Goal: Task Accomplishment & Management: Manage account settings

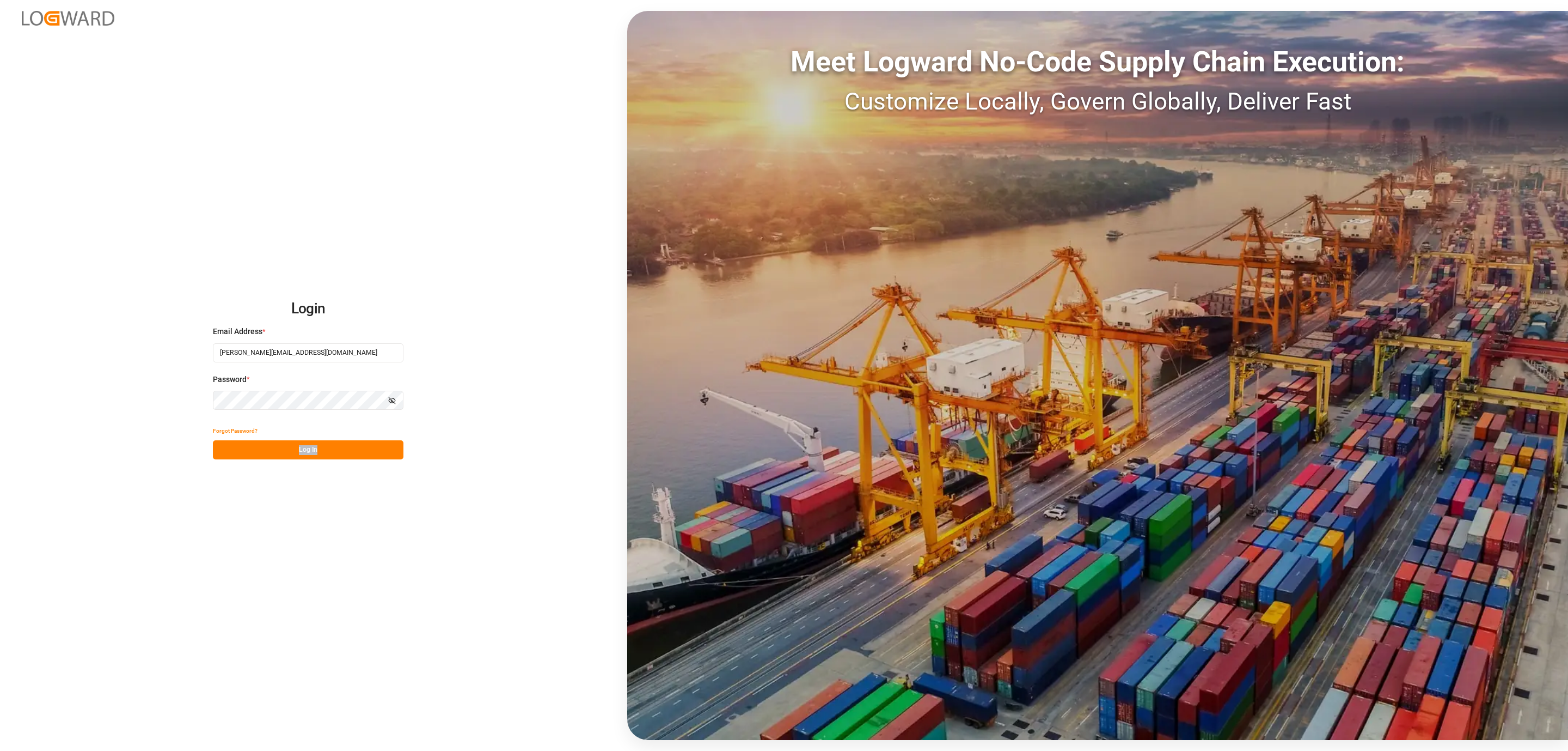
click at [251, 459] on div "Login Email Address * [PERSON_NAME][EMAIL_ADDRESS][DOMAIN_NAME] Password * Show…" at bounding box center [784, 375] width 1568 height 751
click at [253, 455] on button "Log In" at bounding box center [308, 449] width 190 height 19
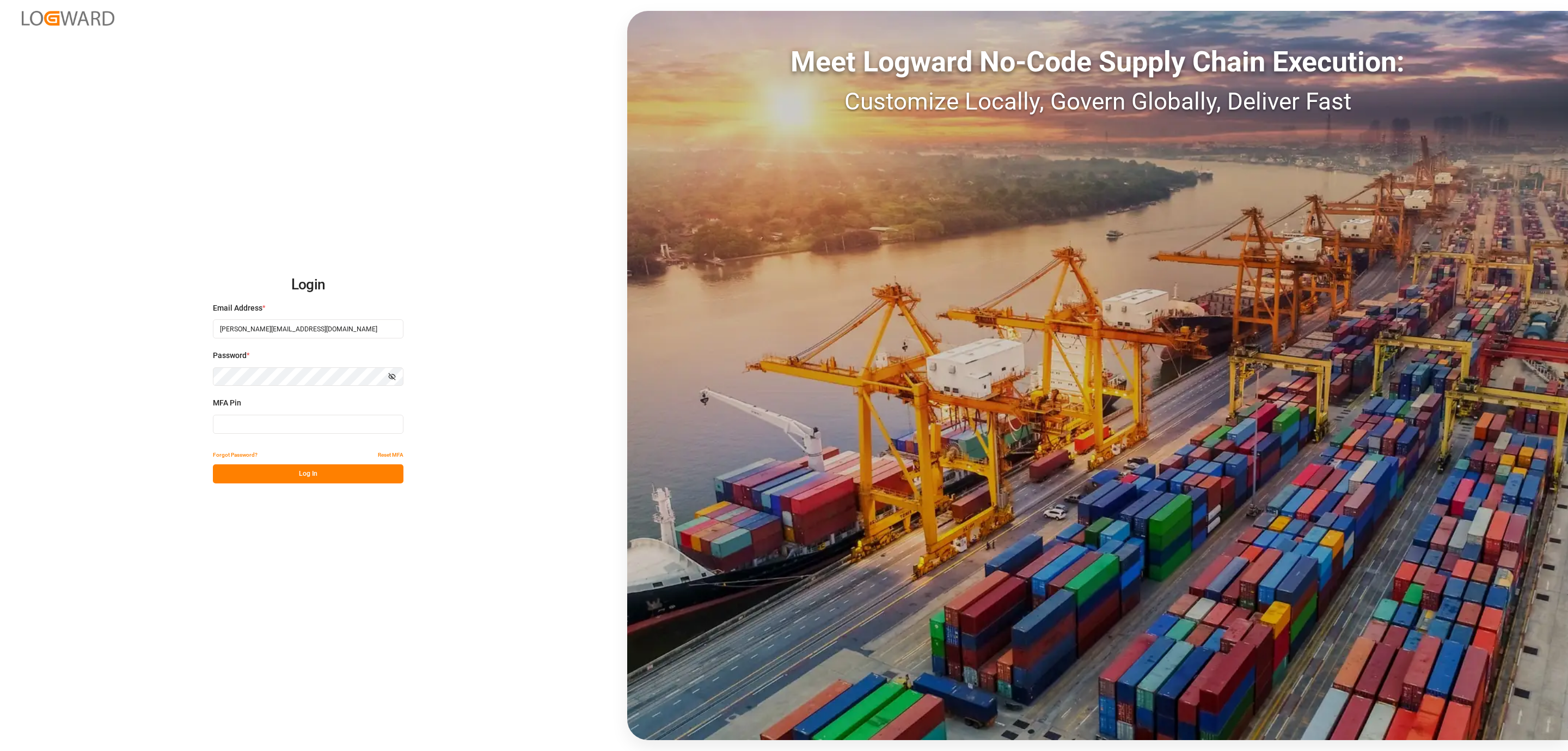
click at [247, 421] on input at bounding box center [308, 424] width 190 height 19
type input "104647"
click at [216, 472] on button "Log In" at bounding box center [308, 474] width 190 height 19
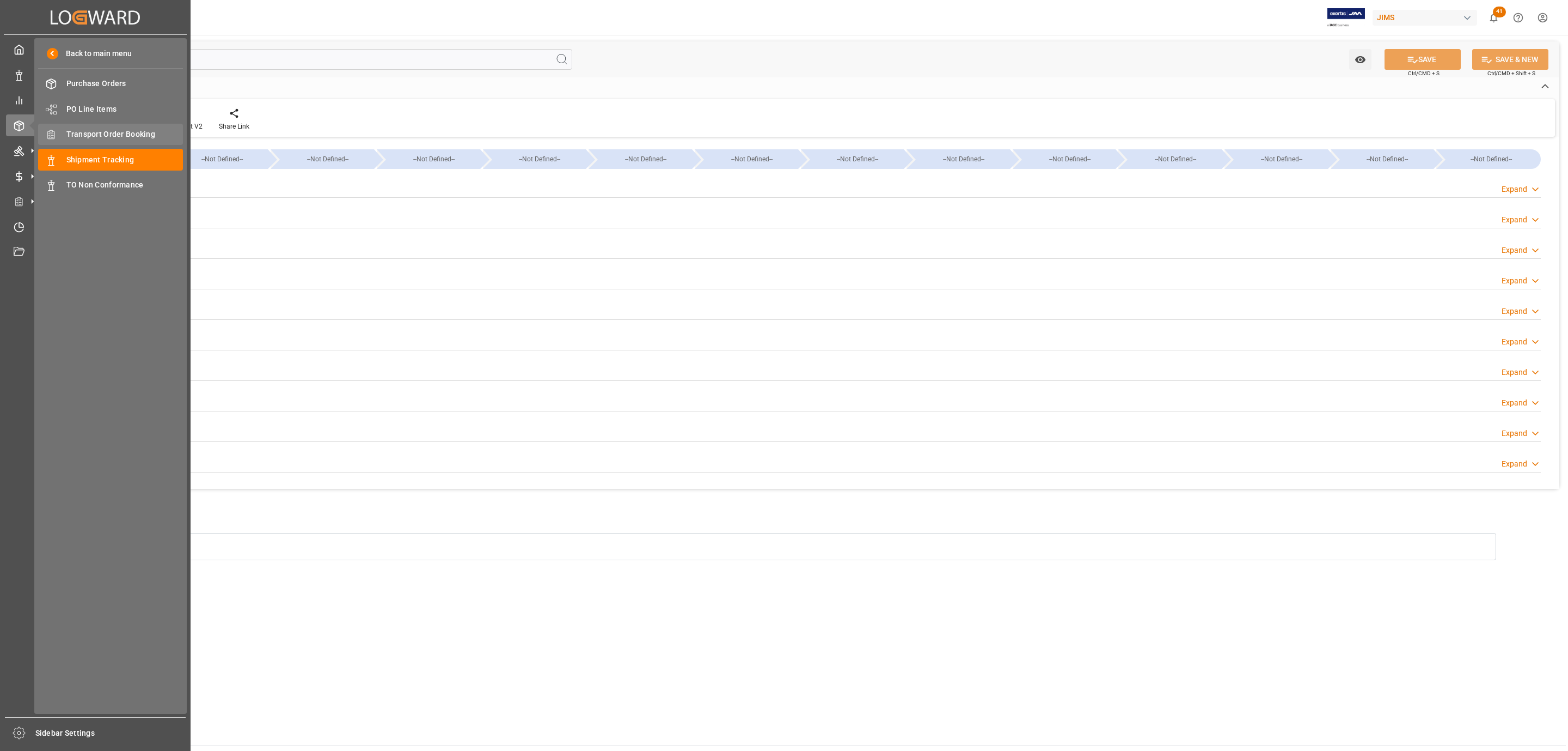
click at [142, 135] on span "Transport Order Booking" at bounding box center [124, 135] width 117 height 12
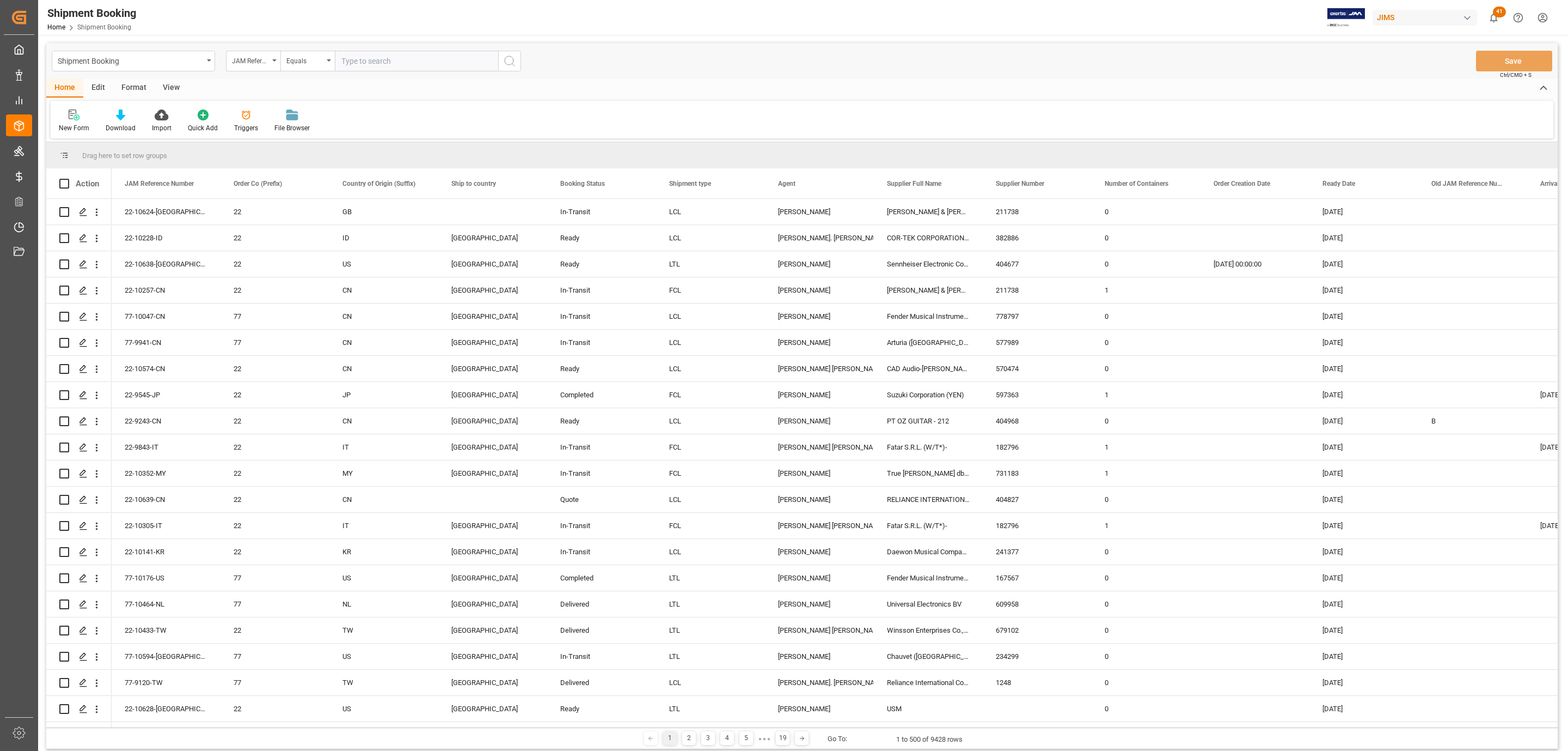
click at [73, 116] on icon at bounding box center [74, 115] width 11 height 11
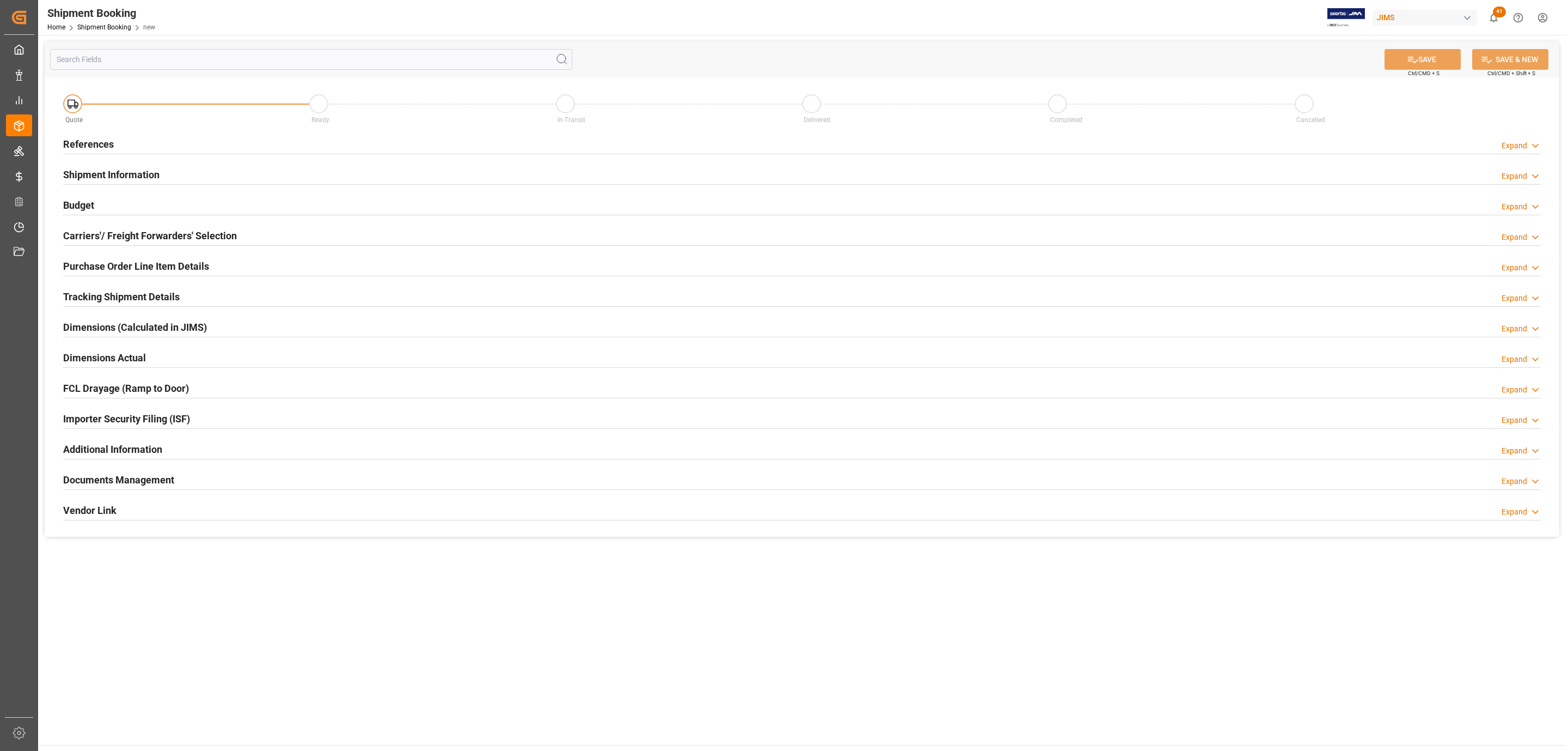
click at [117, 144] on div "References Expand" at bounding box center [802, 143] width 1478 height 21
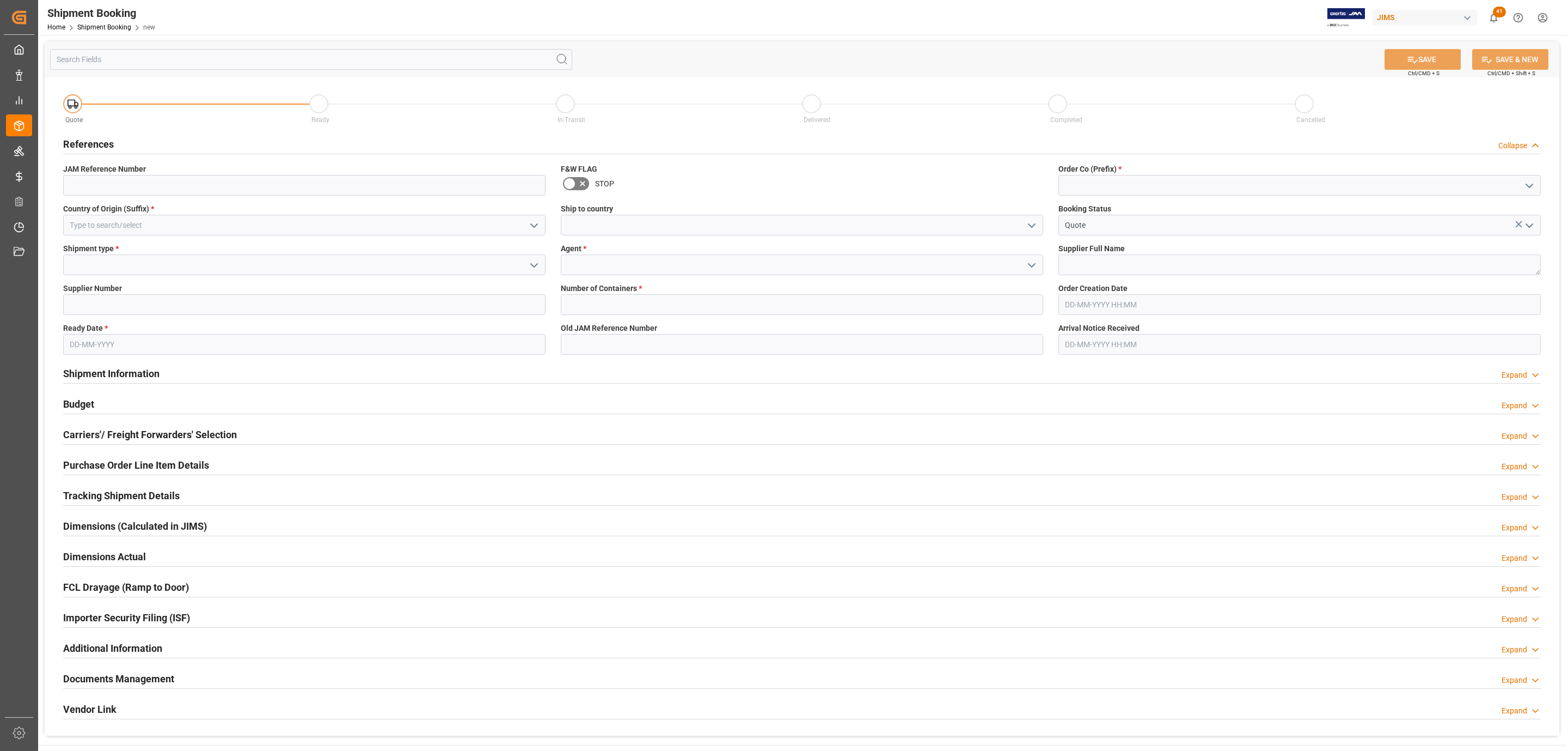
click at [534, 222] on icon "open menu" at bounding box center [534, 226] width 13 height 13
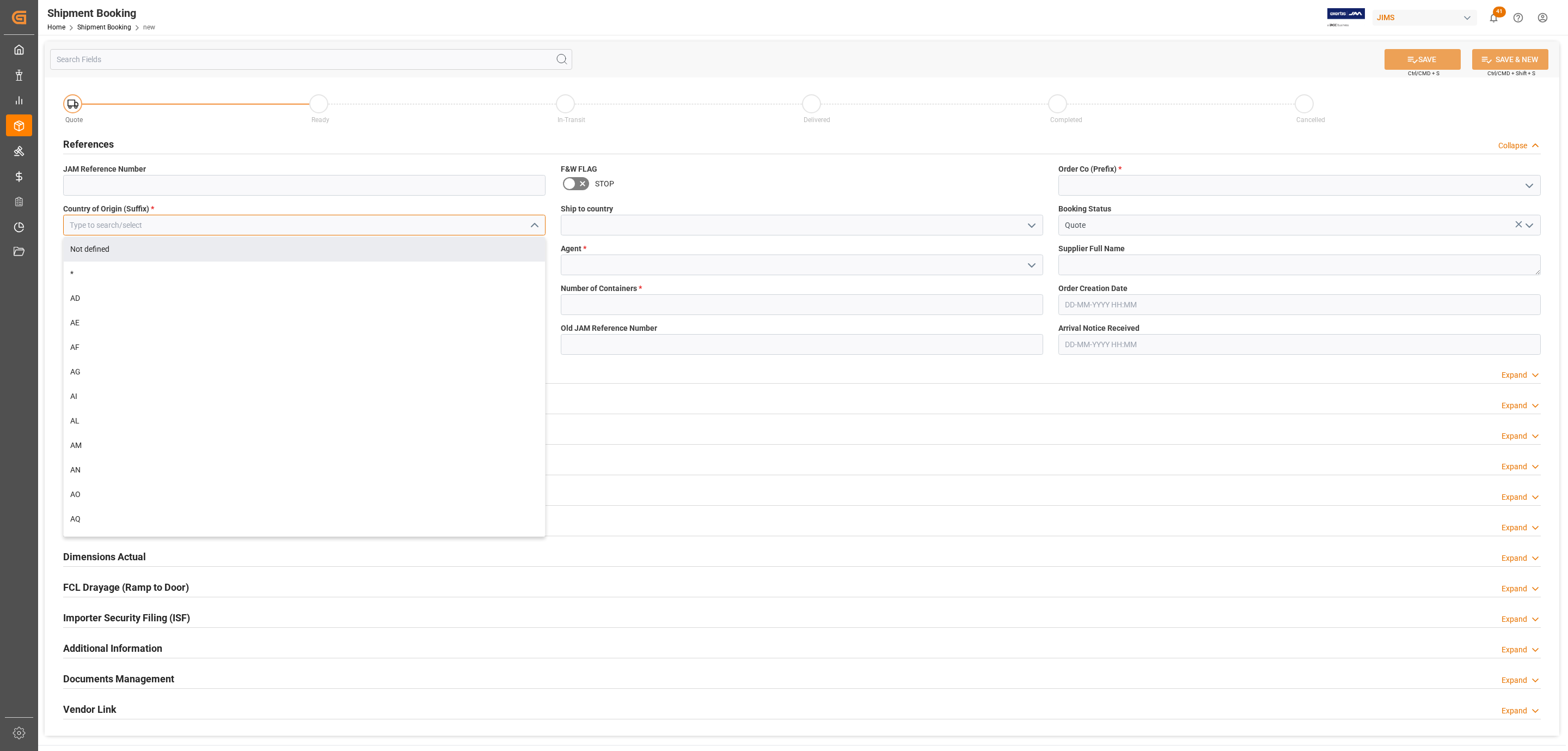
click at [182, 221] on input at bounding box center [304, 225] width 482 height 21
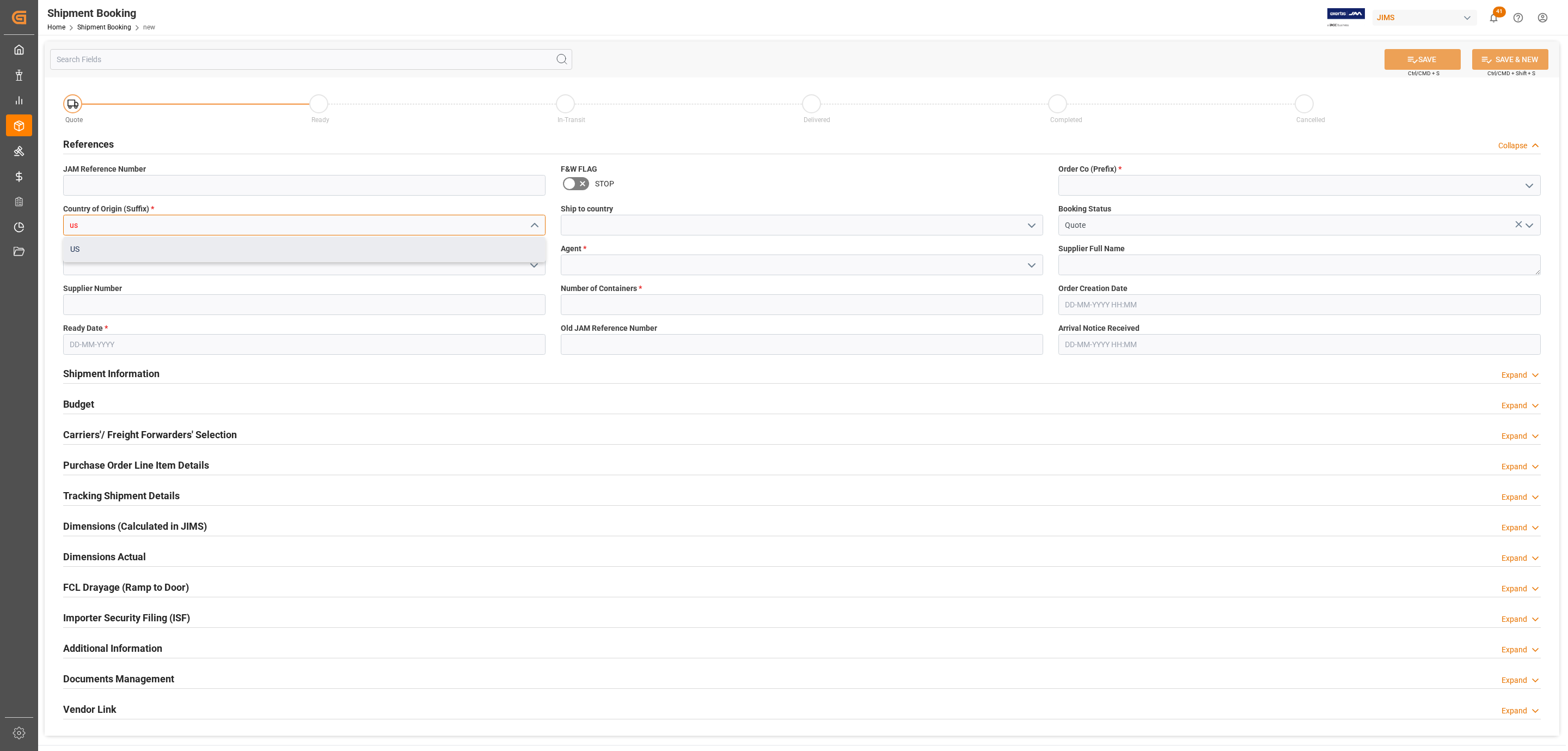
click at [83, 251] on div "US" at bounding box center [304, 249] width 482 height 24
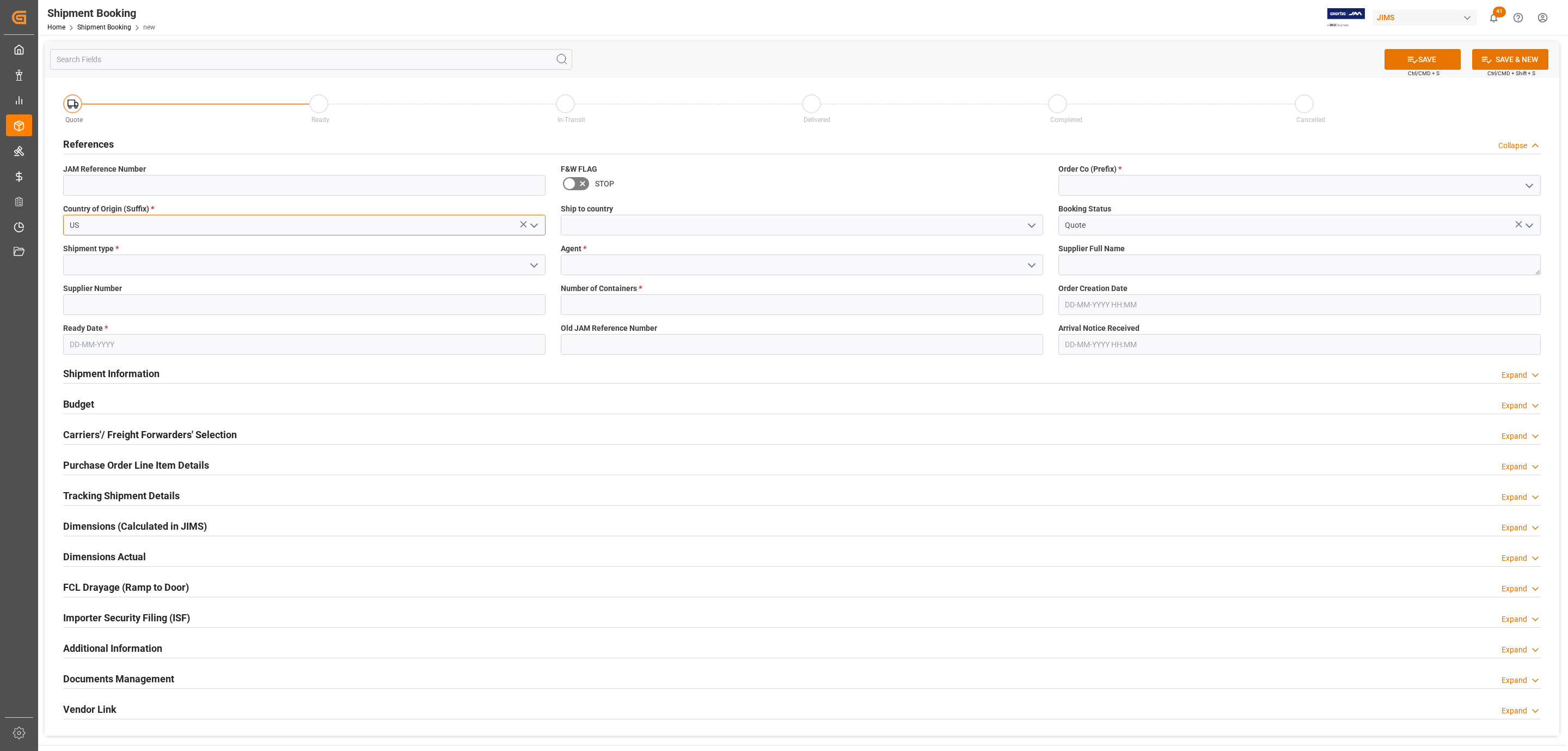
type input "US"
click at [530, 267] on icon "open menu" at bounding box center [534, 266] width 13 height 13
click at [110, 341] on div "LTL" at bounding box center [304, 338] width 482 height 24
type input "LTL"
click at [110, 342] on input "text" at bounding box center [304, 344] width 482 height 21
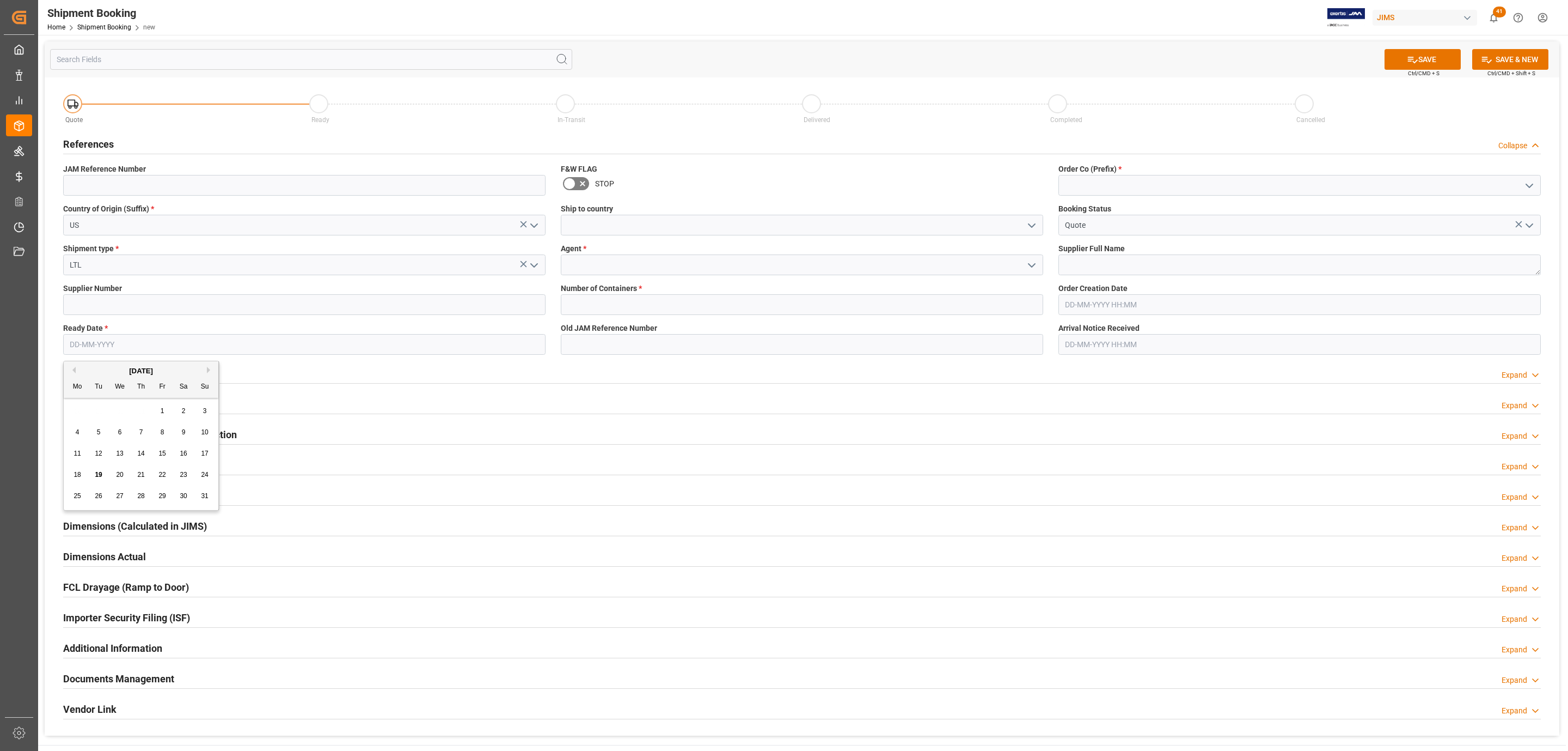
click at [89, 400] on div "28 29 30 31 1 2 3" at bounding box center [141, 410] width 148 height 21
click at [157, 474] on div "22" at bounding box center [162, 475] width 14 height 13
type input "22-08-2025"
click at [1034, 228] on icon "open menu" at bounding box center [1032, 226] width 13 height 13
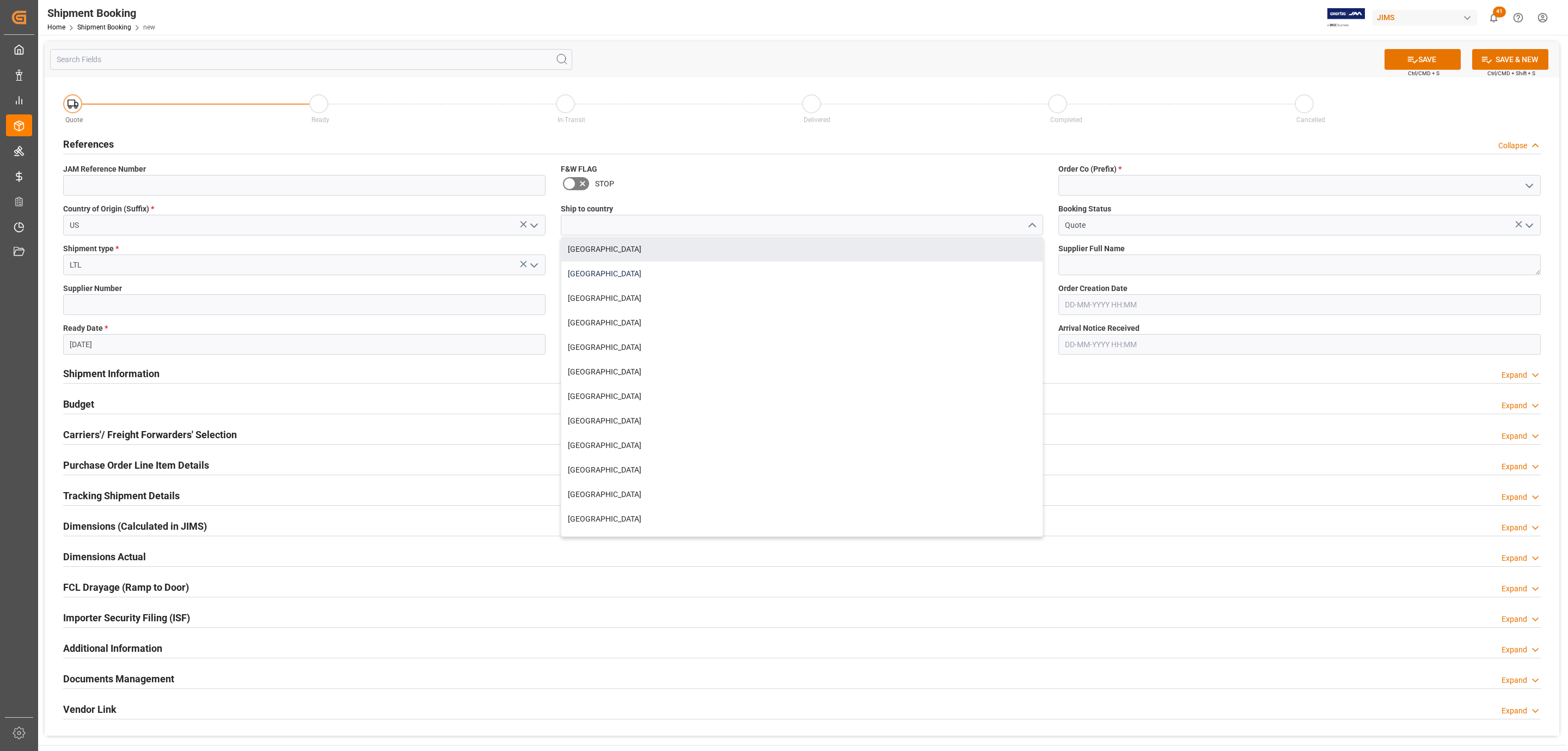
click at [690, 262] on div "[GEOGRAPHIC_DATA]" at bounding box center [802, 274] width 482 height 24
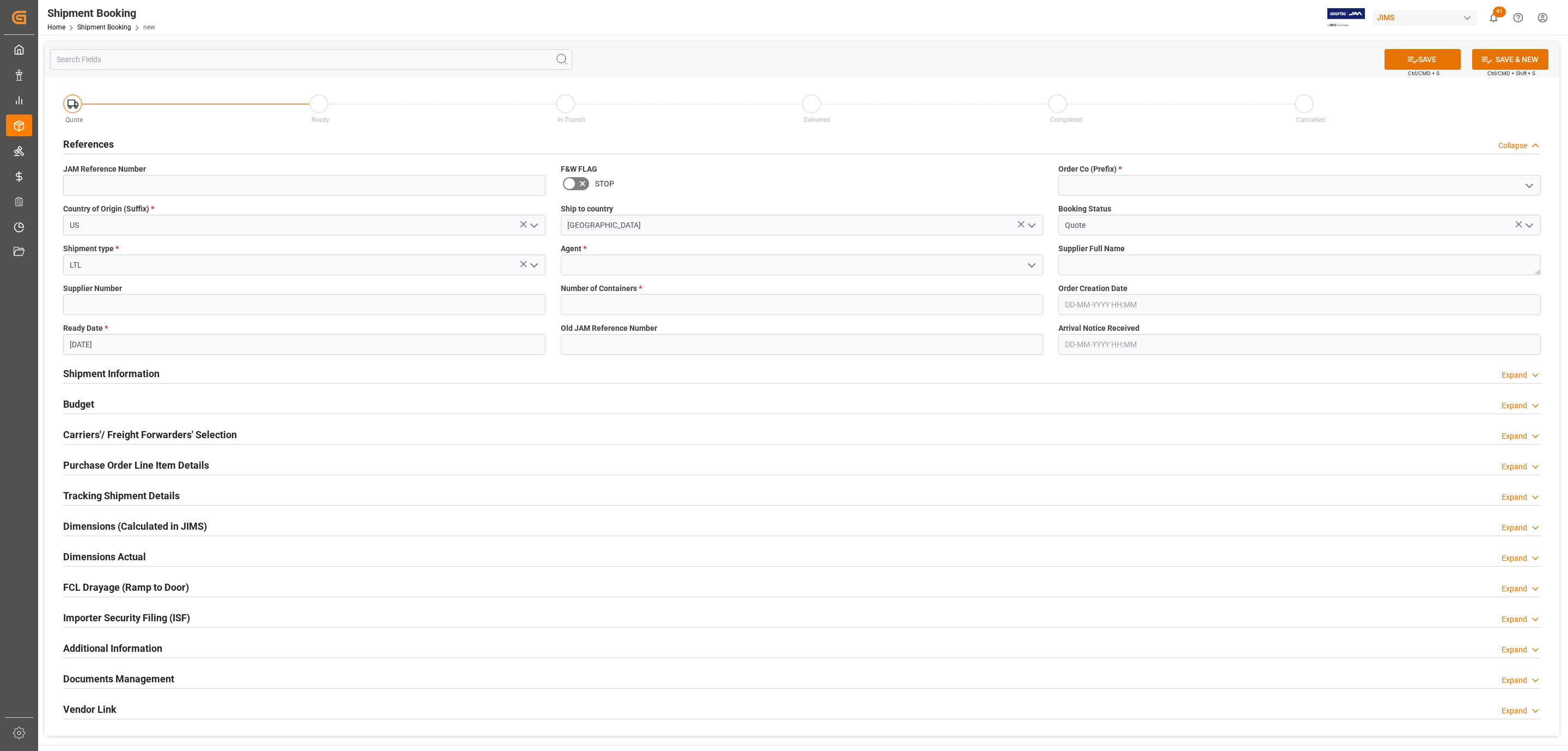
click at [1031, 223] on icon "open menu" at bounding box center [1032, 226] width 13 height 13
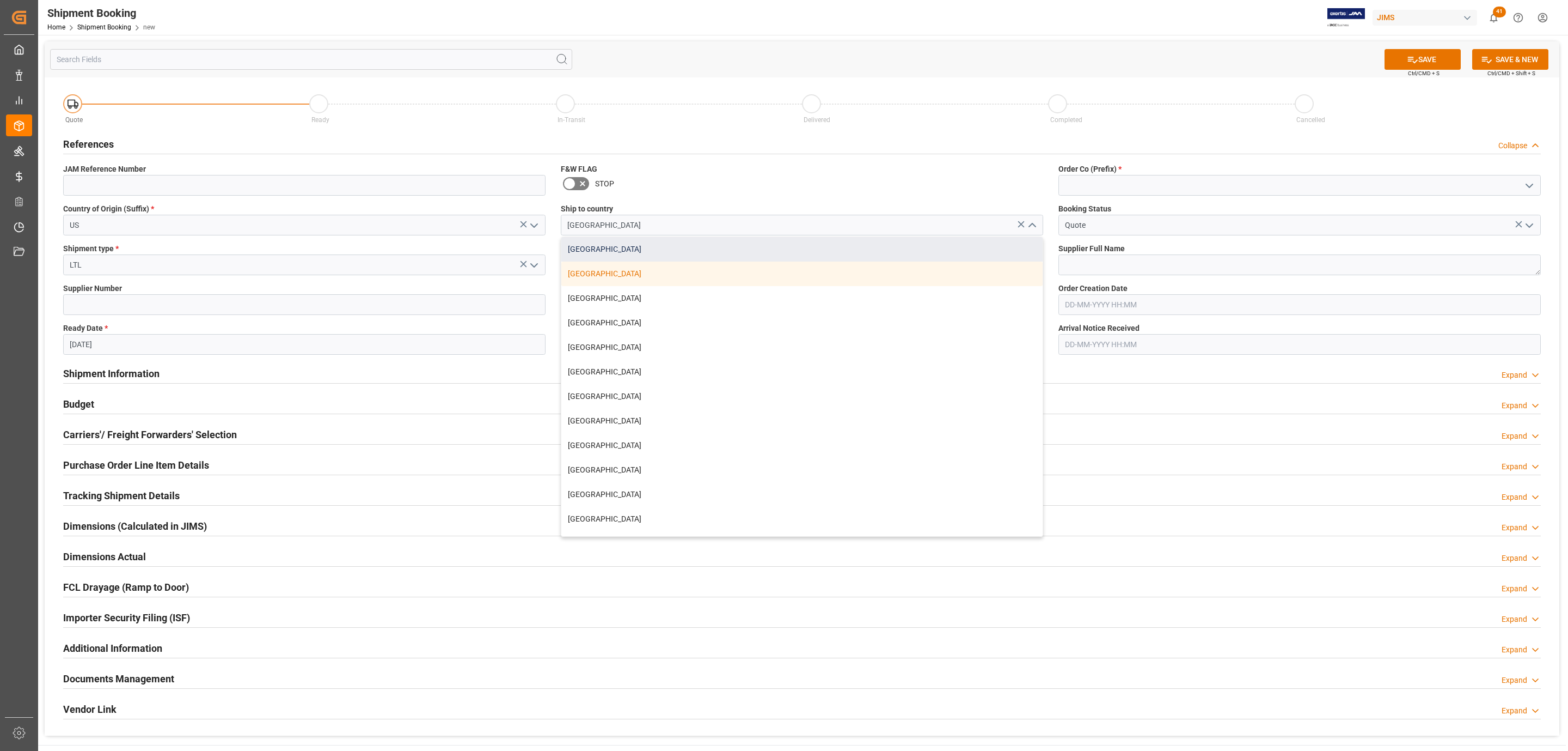
click at [683, 252] on div "[GEOGRAPHIC_DATA]" at bounding box center [802, 249] width 482 height 24
type input "[GEOGRAPHIC_DATA]"
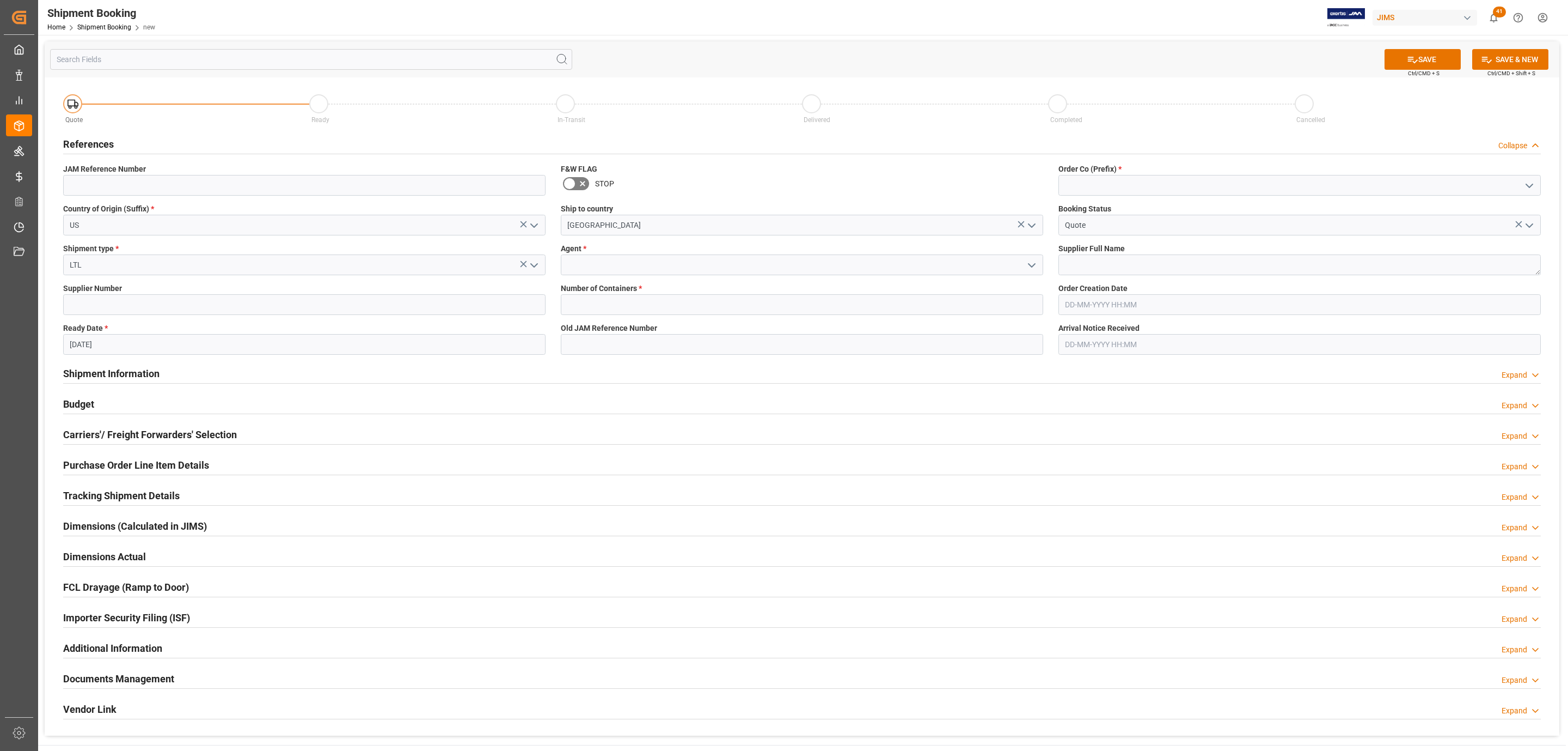
click at [1033, 262] on icon "open menu" at bounding box center [1032, 266] width 13 height 13
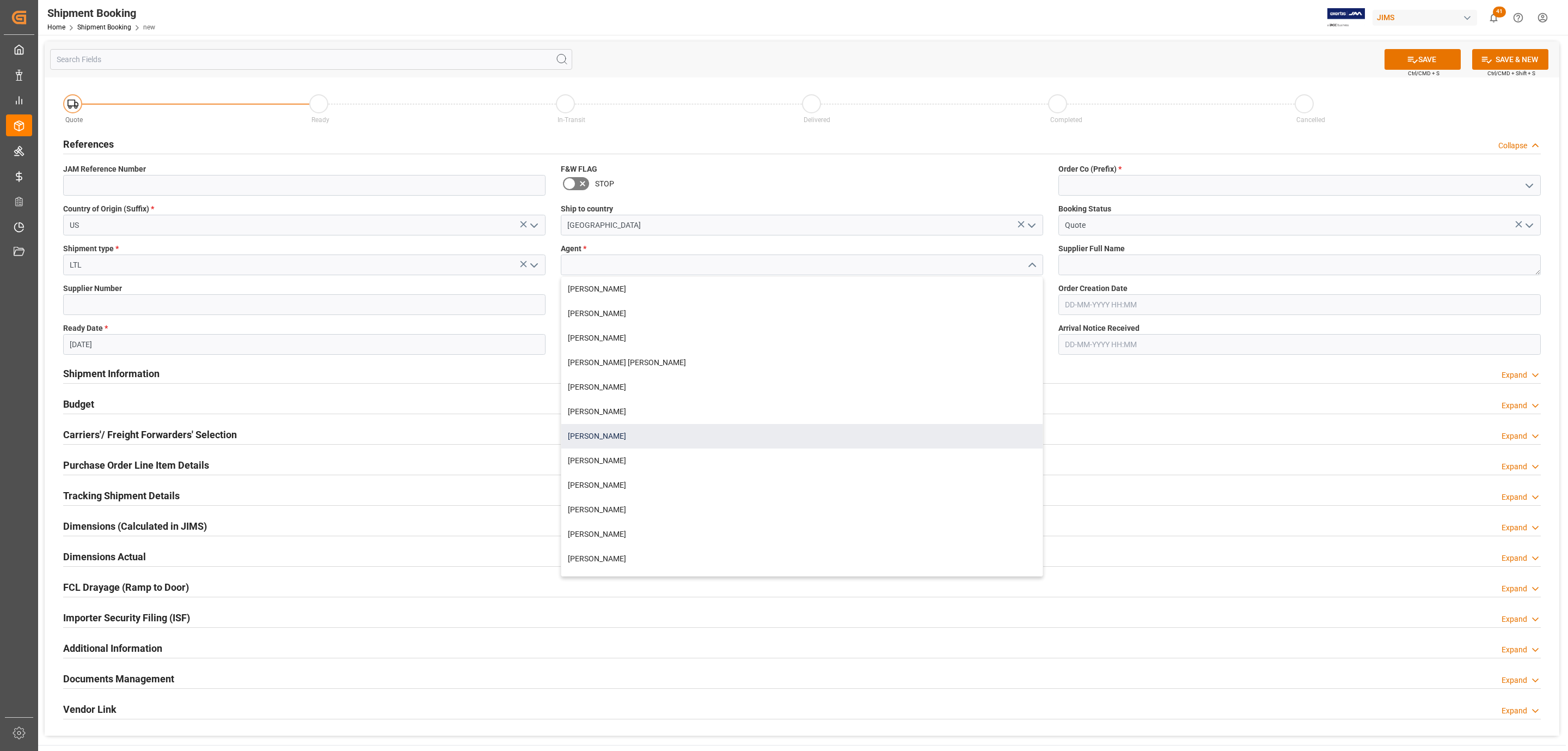
click at [637, 430] on div "[PERSON_NAME]" at bounding box center [802, 435] width 482 height 24
type input "[PERSON_NAME]"
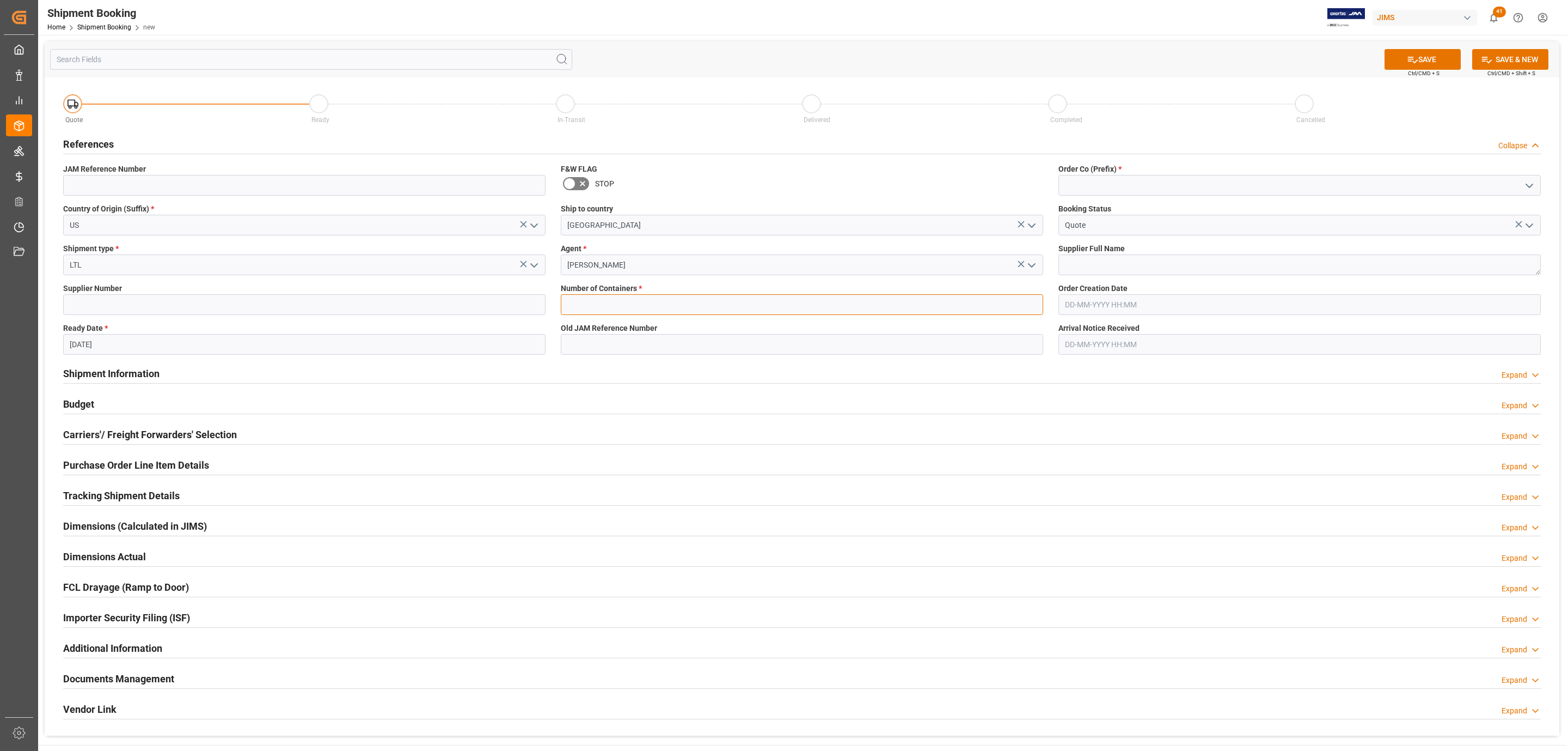
click at [593, 310] on input "text" at bounding box center [802, 305] width 482 height 21
type input "0"
click at [1529, 185] on icon "open menu" at bounding box center [1530, 186] width 13 height 13
click at [1221, 234] on div "77" at bounding box center [1300, 233] width 482 height 24
type input "77"
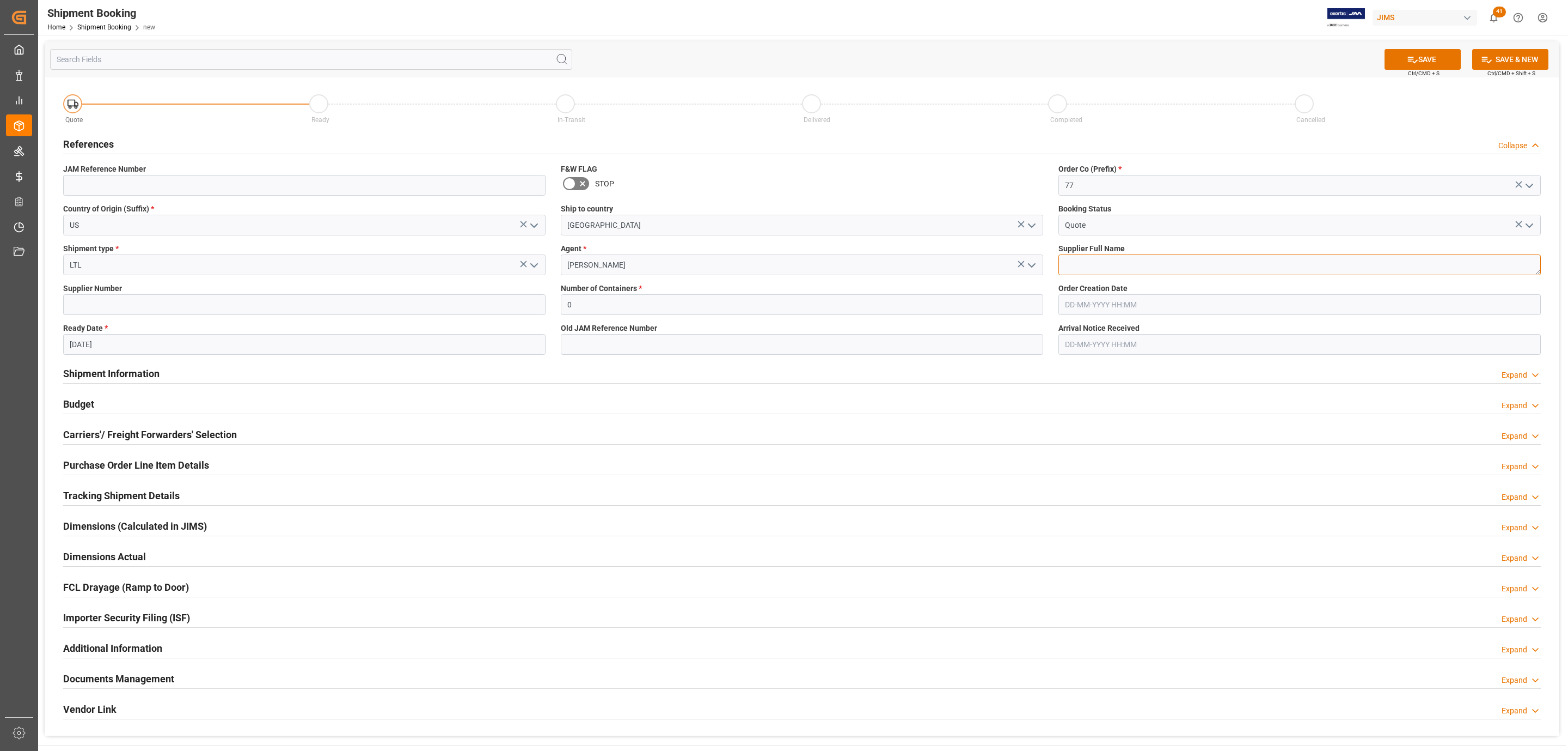
click at [1123, 268] on textarea at bounding box center [1300, 265] width 482 height 21
type textarea "Chauvet USA"
click at [1419, 54] on button "SAVE" at bounding box center [1423, 60] width 76 height 21
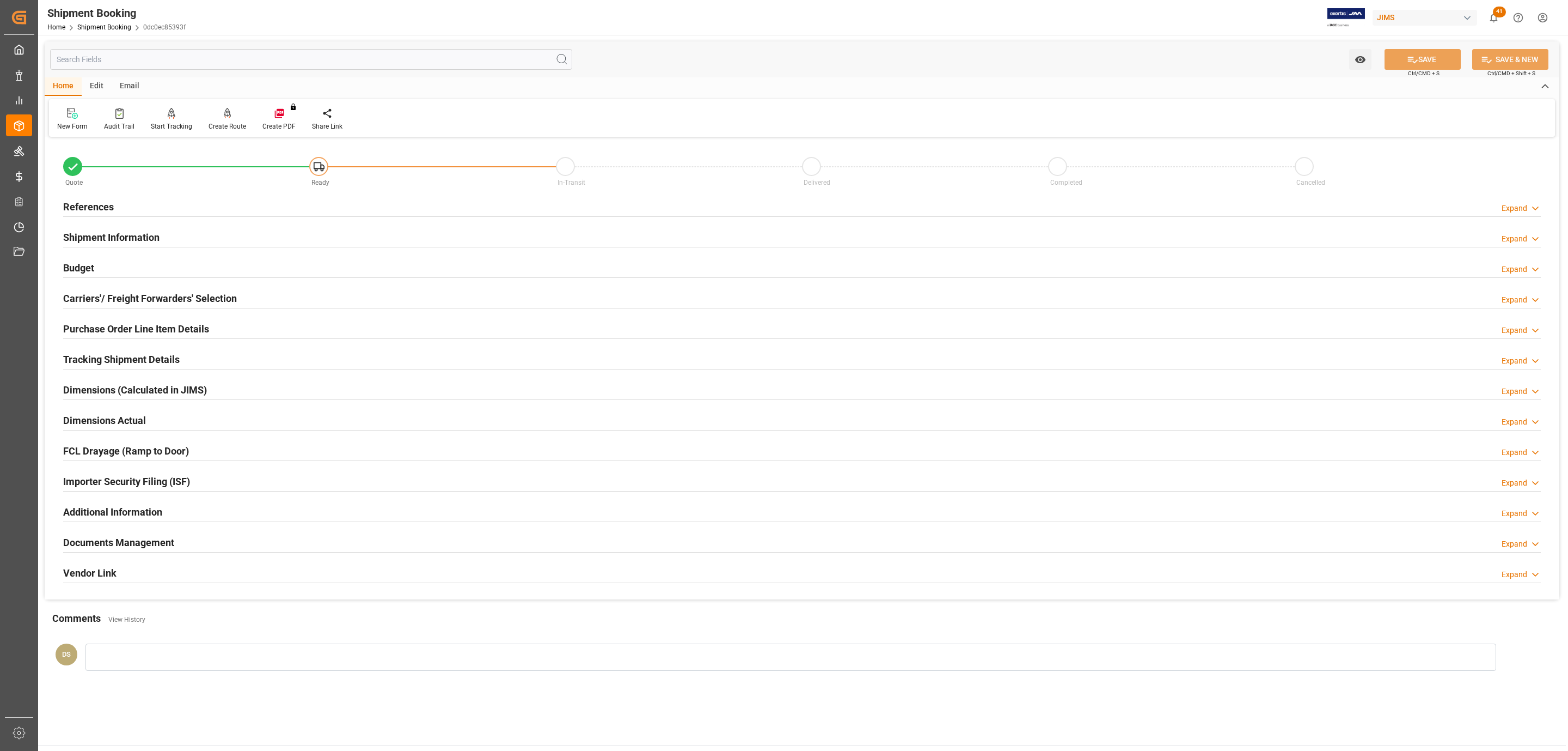
click at [199, 210] on div "References Expand" at bounding box center [802, 206] width 1478 height 21
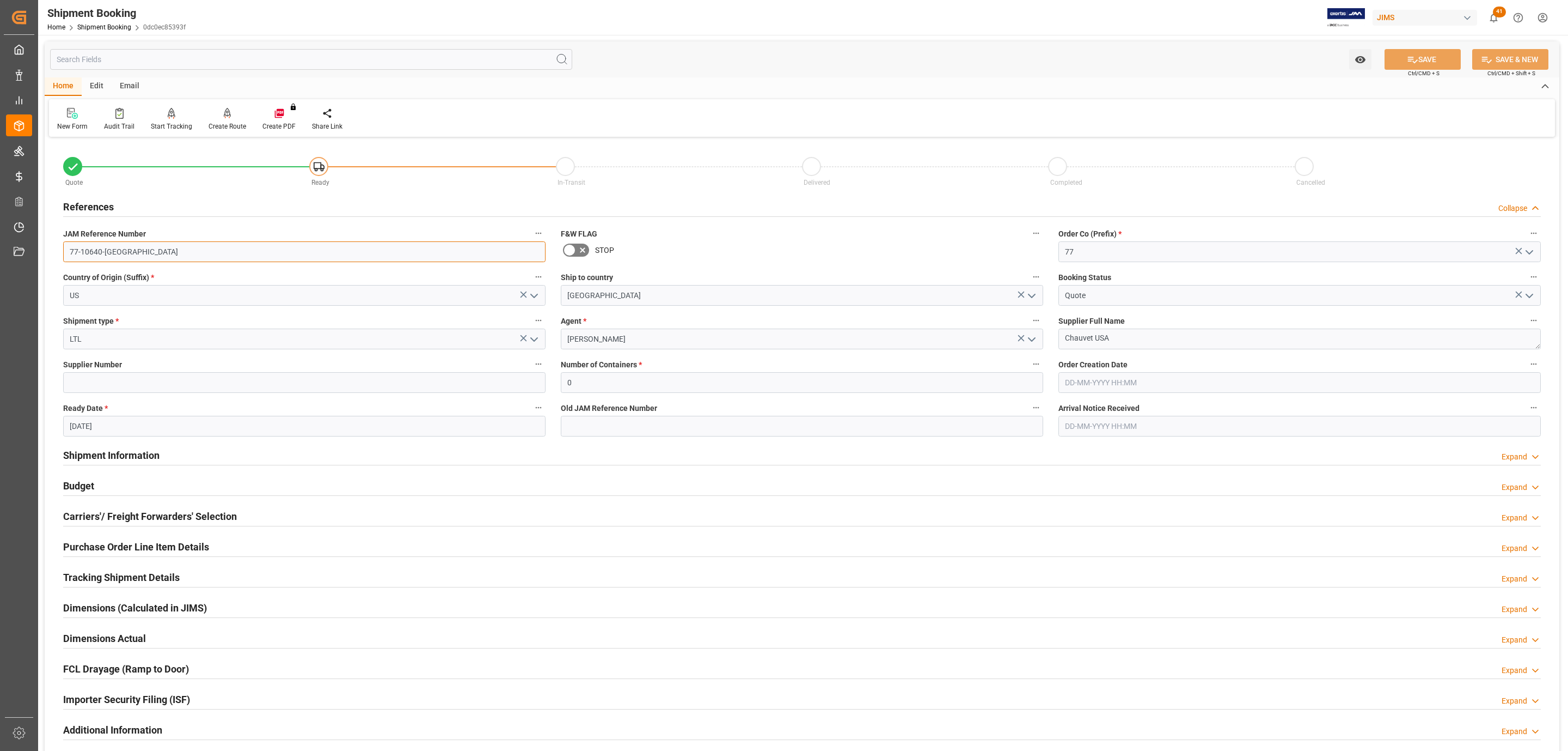
click at [160, 246] on input "77-10640-US" at bounding box center [304, 252] width 482 height 21
click at [77, 382] on input at bounding box center [304, 382] width 482 height 21
paste input "234299"
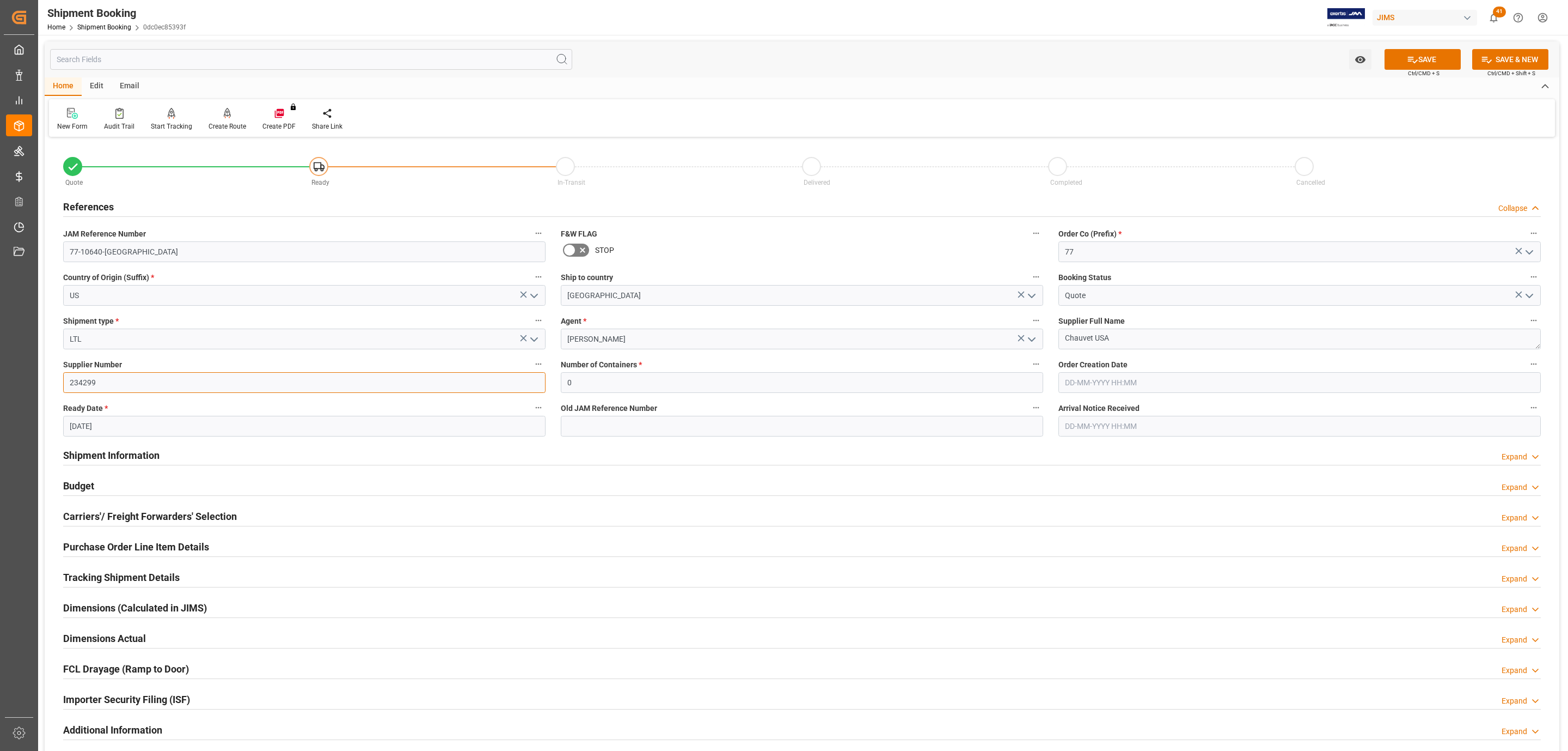
type input "234299"
click at [1402, 56] on button "SAVE" at bounding box center [1423, 60] width 76 height 21
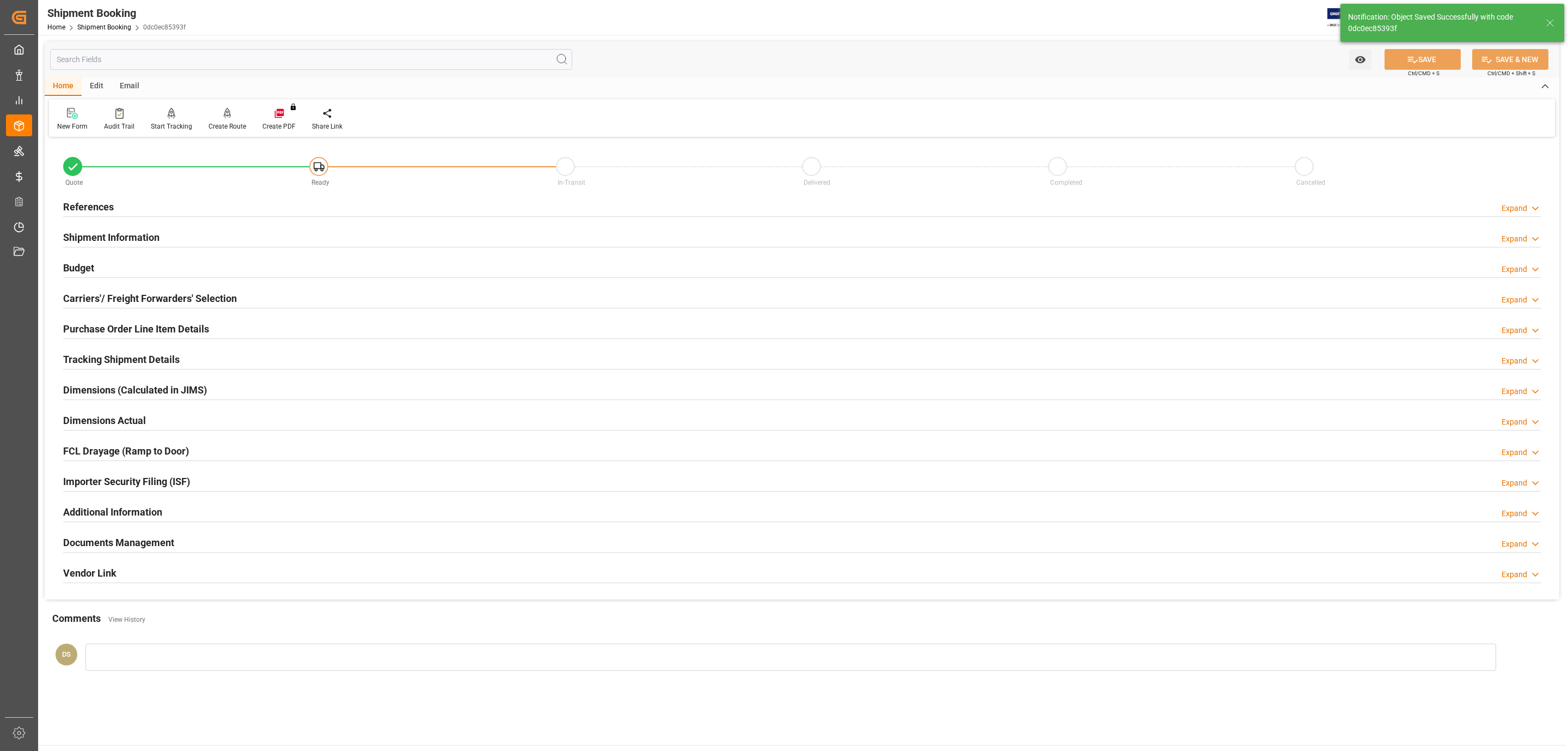
click at [132, 303] on h2 "Carriers'/ Freight Forwarders' Selection" at bounding box center [150, 299] width 173 height 15
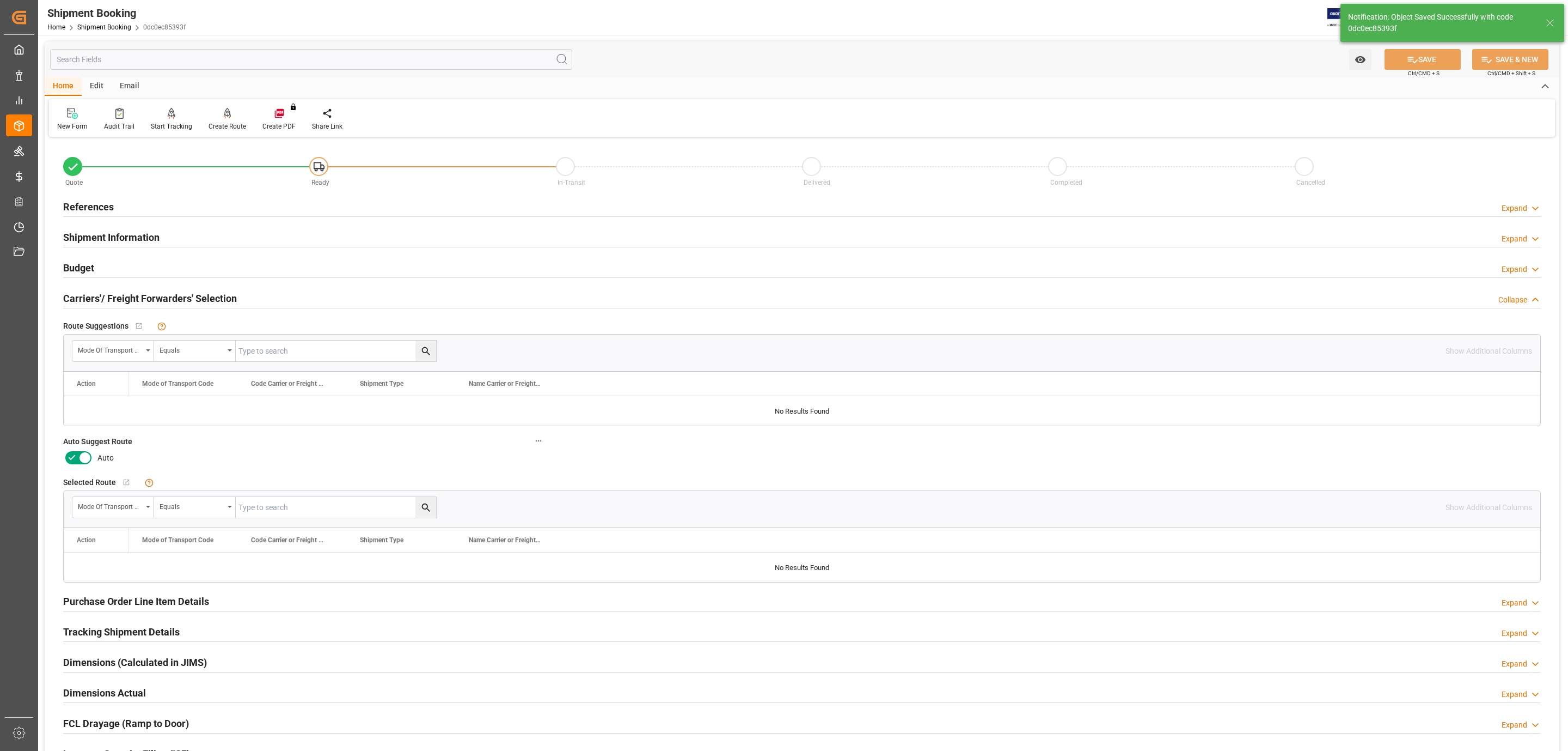
click at [73, 463] on icon at bounding box center [72, 458] width 13 height 13
click at [0, 0] on input "checkbox" at bounding box center [0, 0] width 0 height 0
click at [1393, 56] on button "SAVE" at bounding box center [1423, 60] width 76 height 21
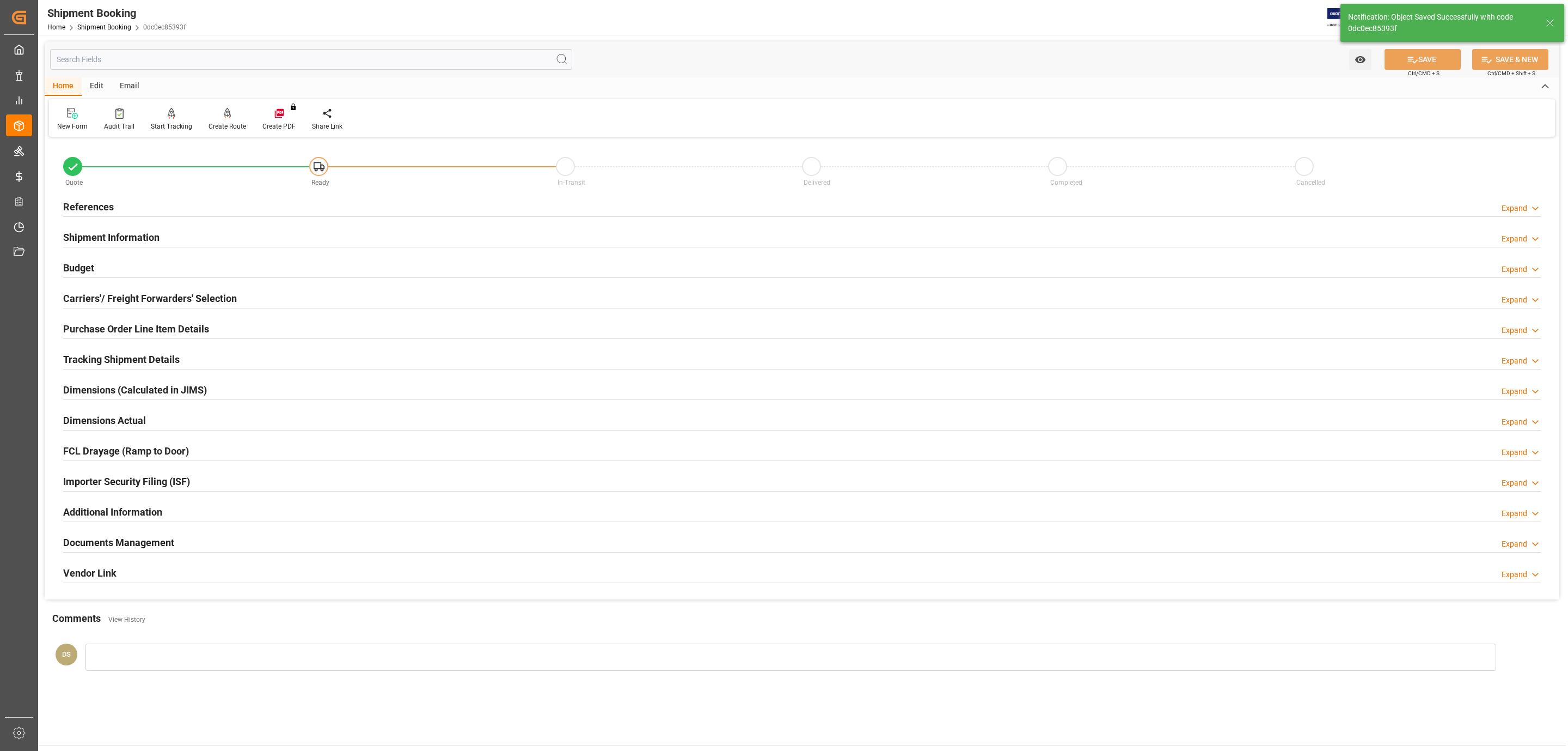
click at [88, 274] on h2 "Budget" at bounding box center [79, 268] width 31 height 15
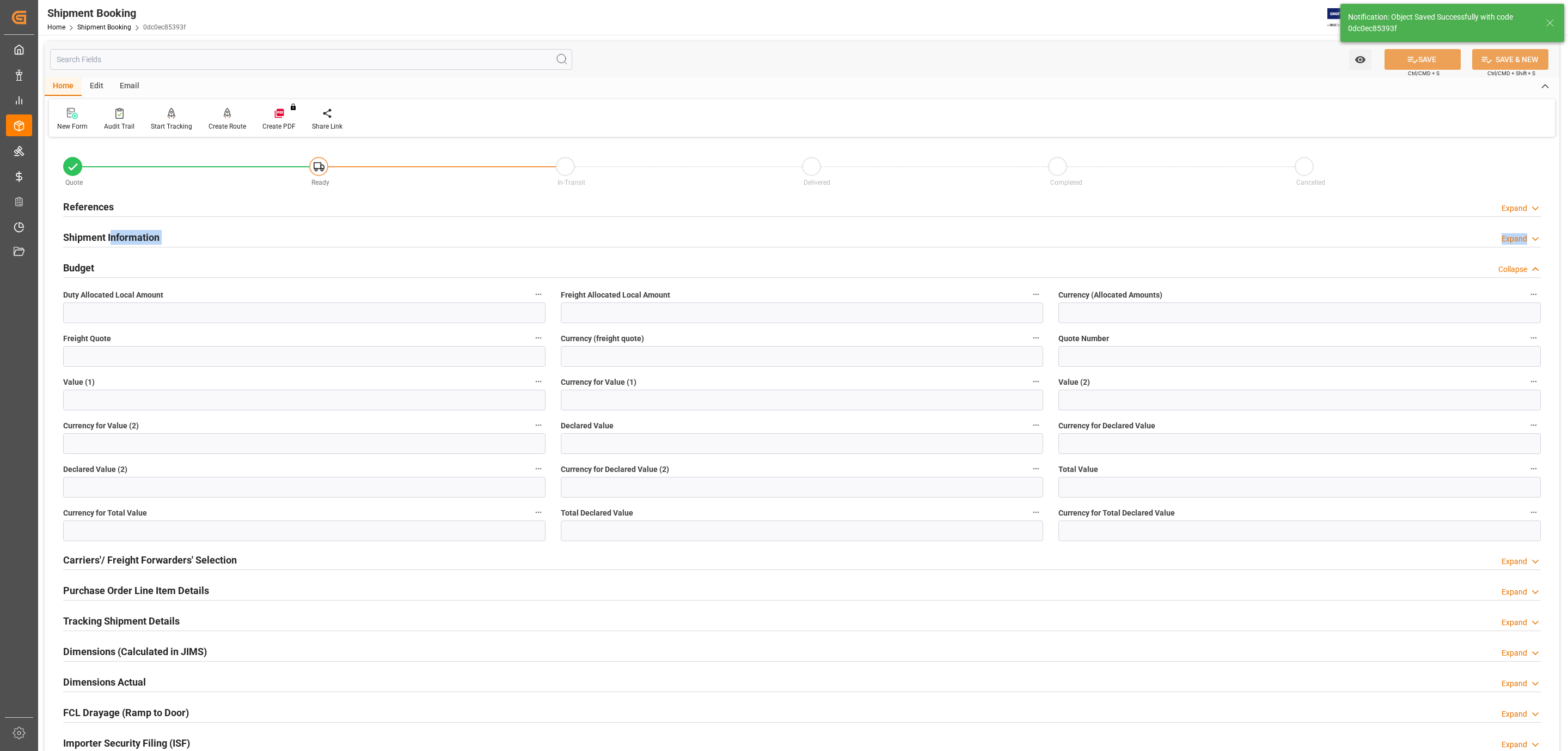
click at [111, 246] on div "Shipment Information Expand" at bounding box center [802, 236] width 1478 height 21
click at [111, 246] on div "Shipment Information" at bounding box center [111, 236] width 96 height 21
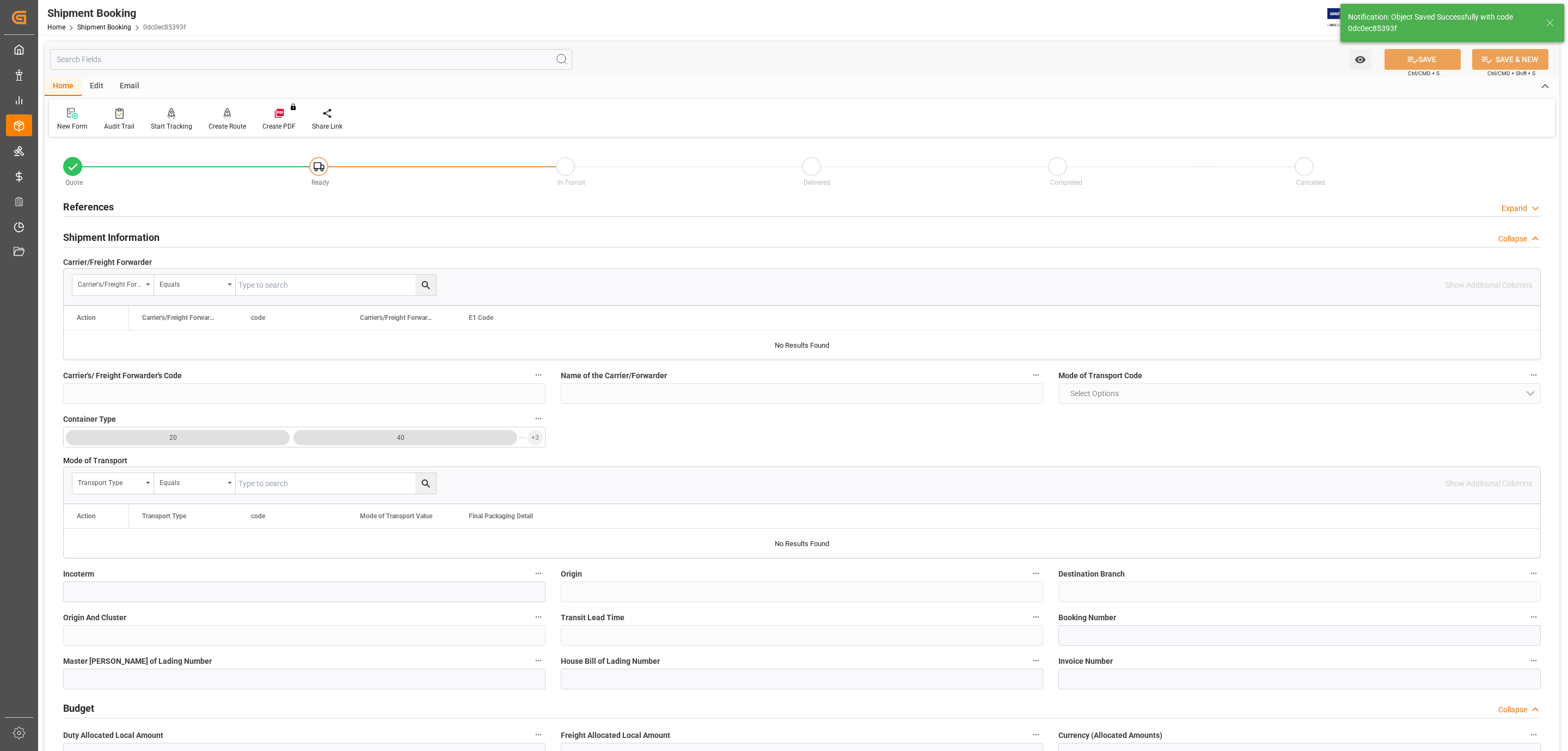
click at [111, 246] on div "Shipment Information" at bounding box center [111, 236] width 96 height 21
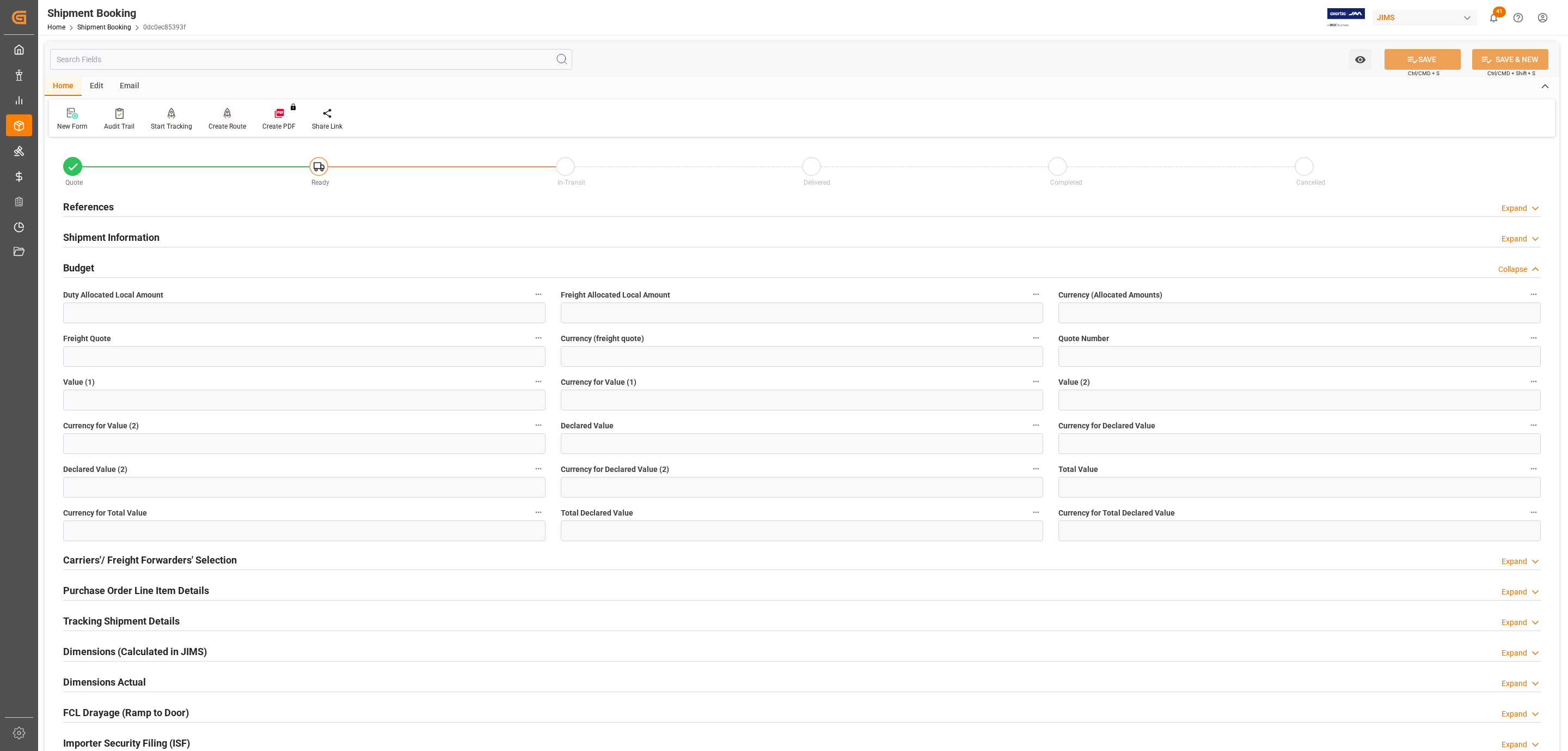
click at [218, 124] on div "Create Route" at bounding box center [227, 126] width 37 height 10
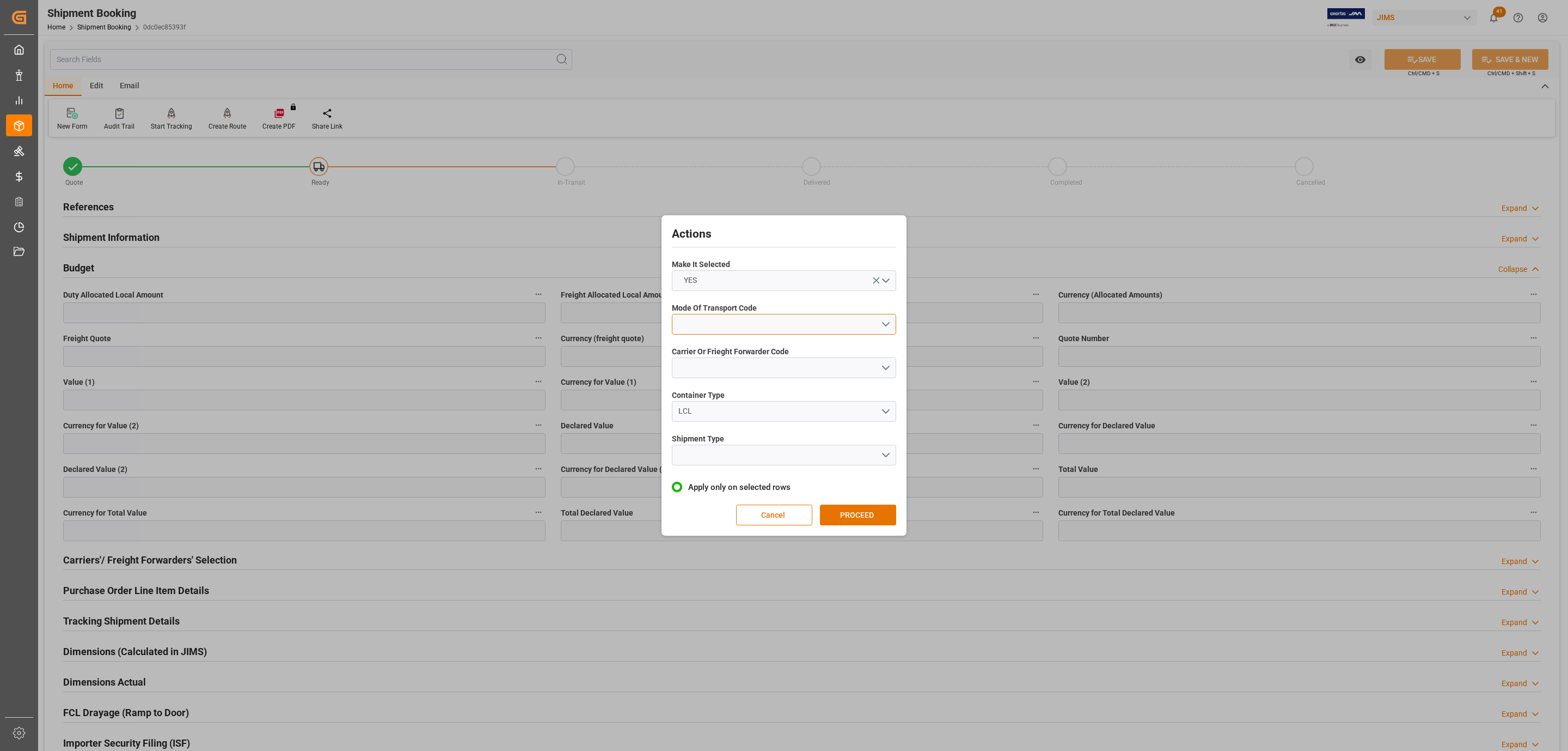
click at [752, 321] on button "open menu" at bounding box center [784, 324] width 224 height 21
click at [732, 365] on div "3- TRUCKR" at bounding box center [784, 372] width 223 height 23
click at [727, 368] on button "open menu" at bounding box center [784, 368] width 224 height 21
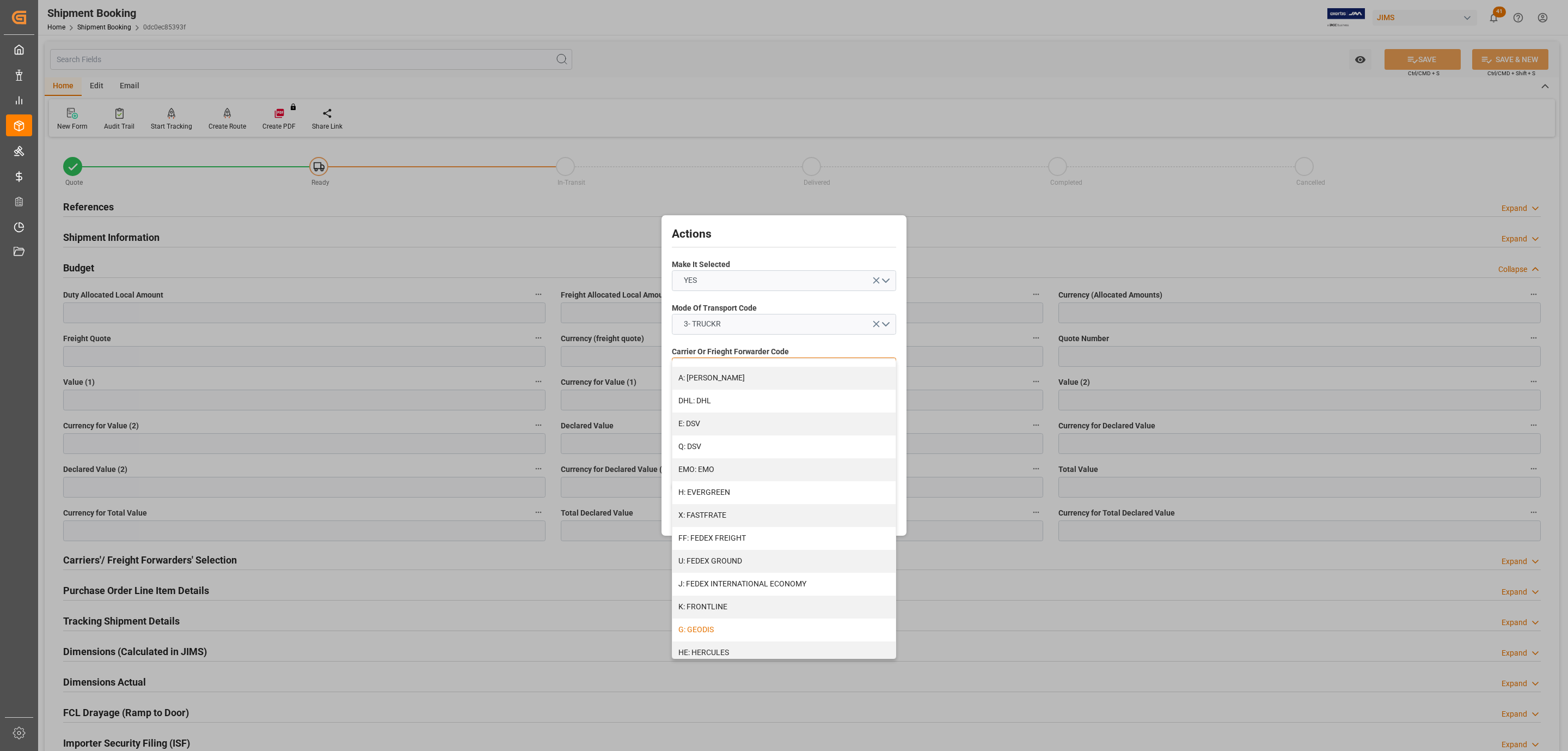
scroll to position [245, 0]
click at [728, 623] on div "M: [PERSON_NAME]" at bounding box center [784, 628] width 223 height 23
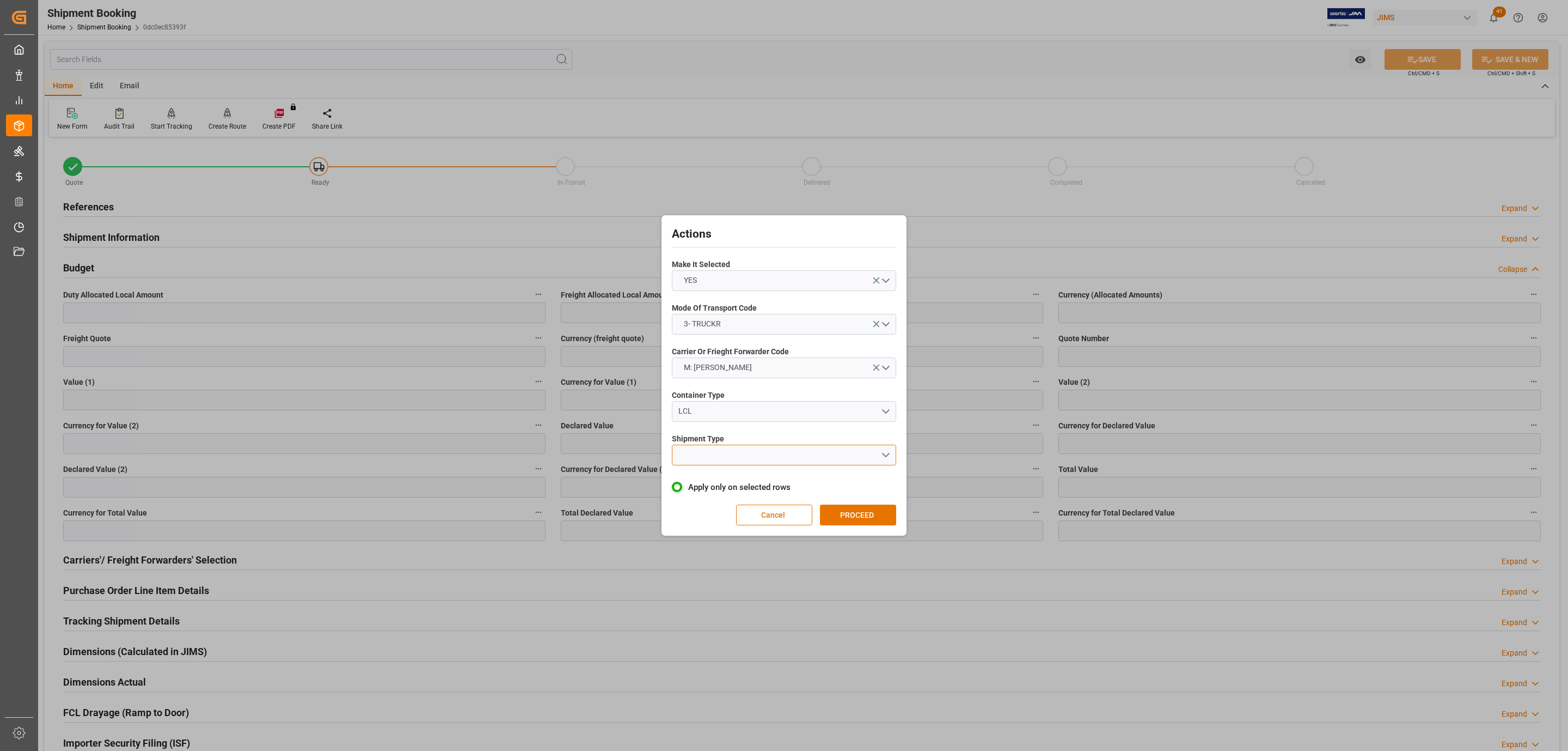
click at [726, 463] on button "open menu" at bounding box center [784, 455] width 224 height 21
click at [729, 455] on div "LTL" at bounding box center [784, 458] width 223 height 23
click at [863, 512] on button "PROCEED" at bounding box center [858, 515] width 76 height 21
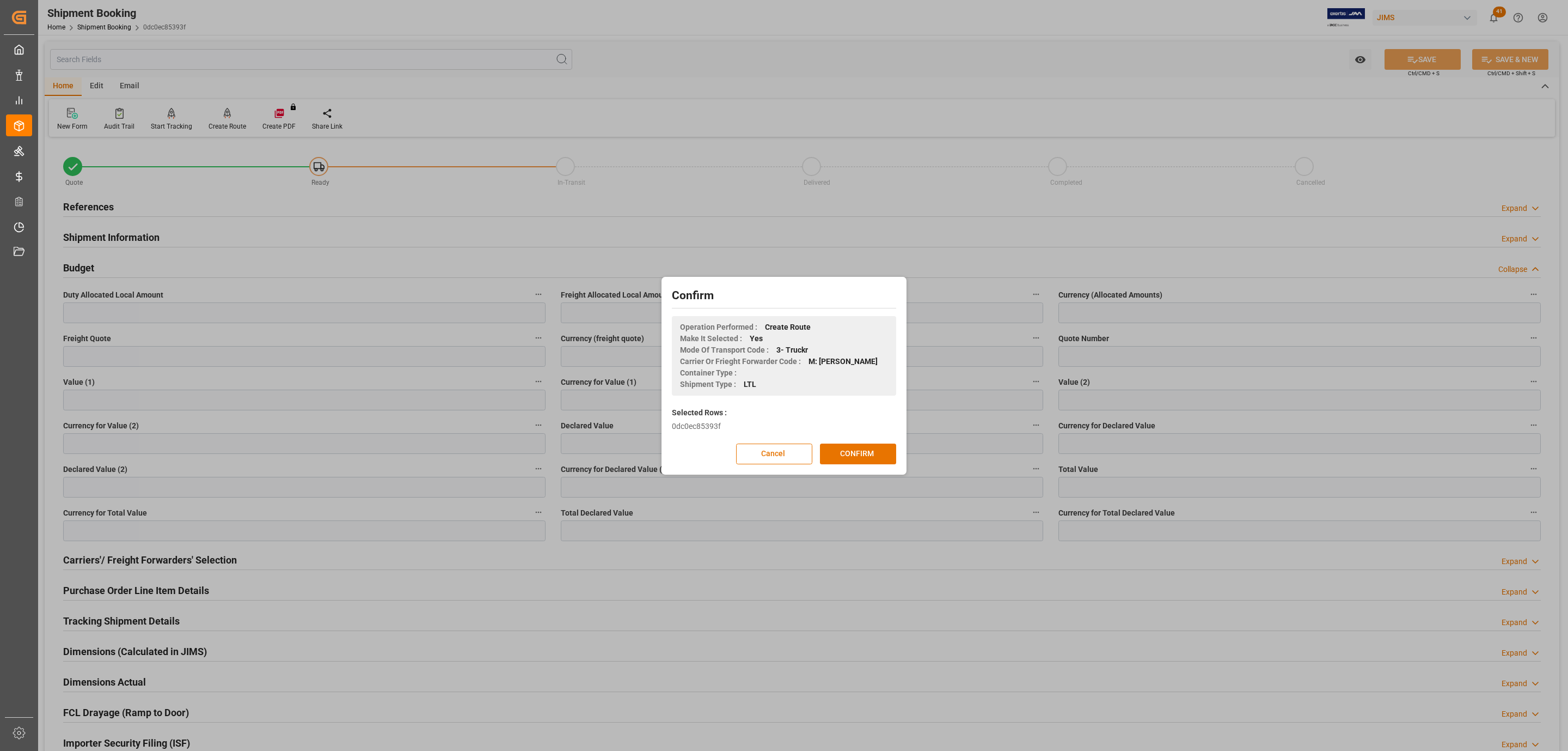
click at [862, 442] on div "Confirm Operation Performed : Create Route Make It Selected : Yes Mode Of Trans…" at bounding box center [784, 375] width 240 height 192
click at [862, 446] on button "CONFIRM" at bounding box center [858, 454] width 76 height 21
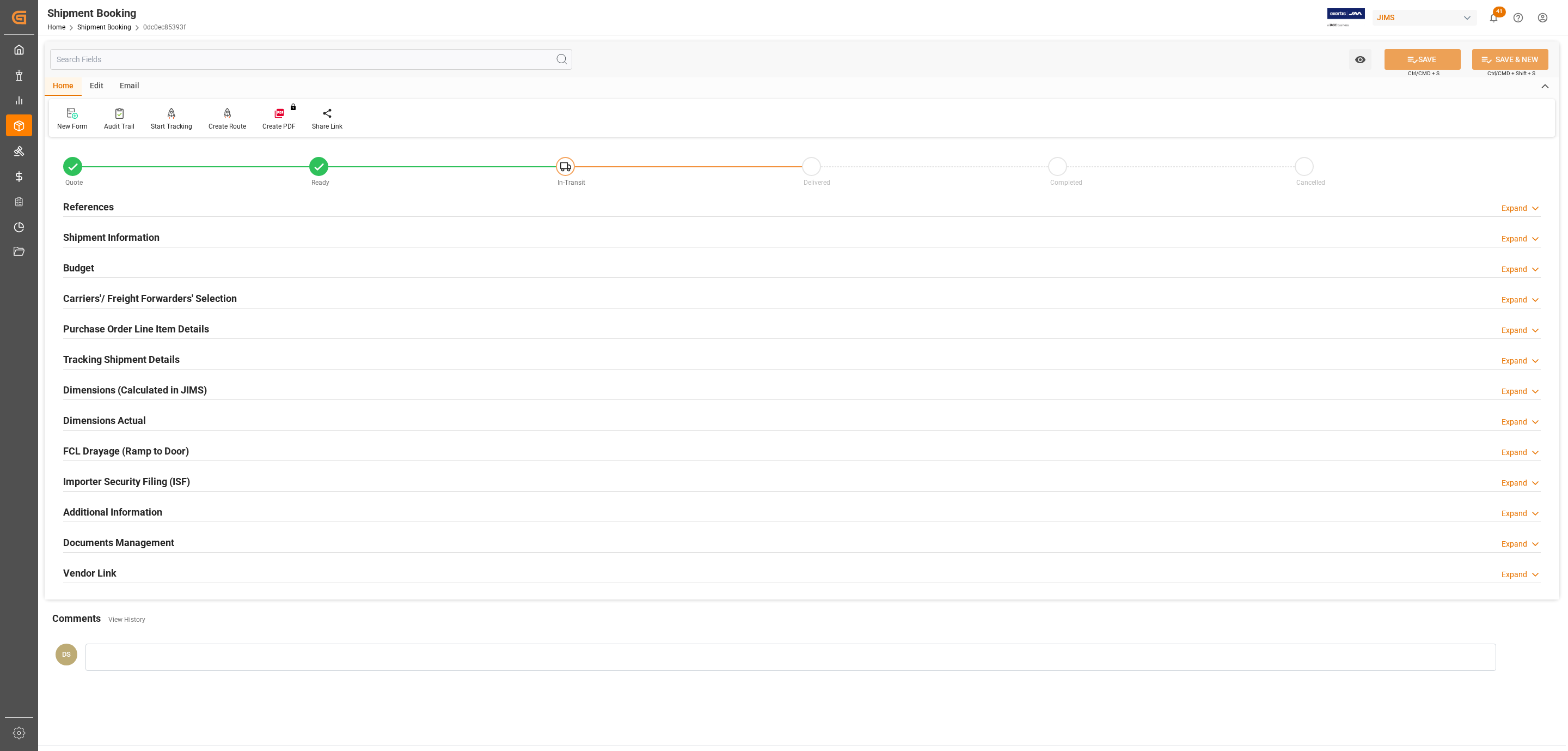
click at [188, 196] on div "References Expand" at bounding box center [802, 206] width 1478 height 21
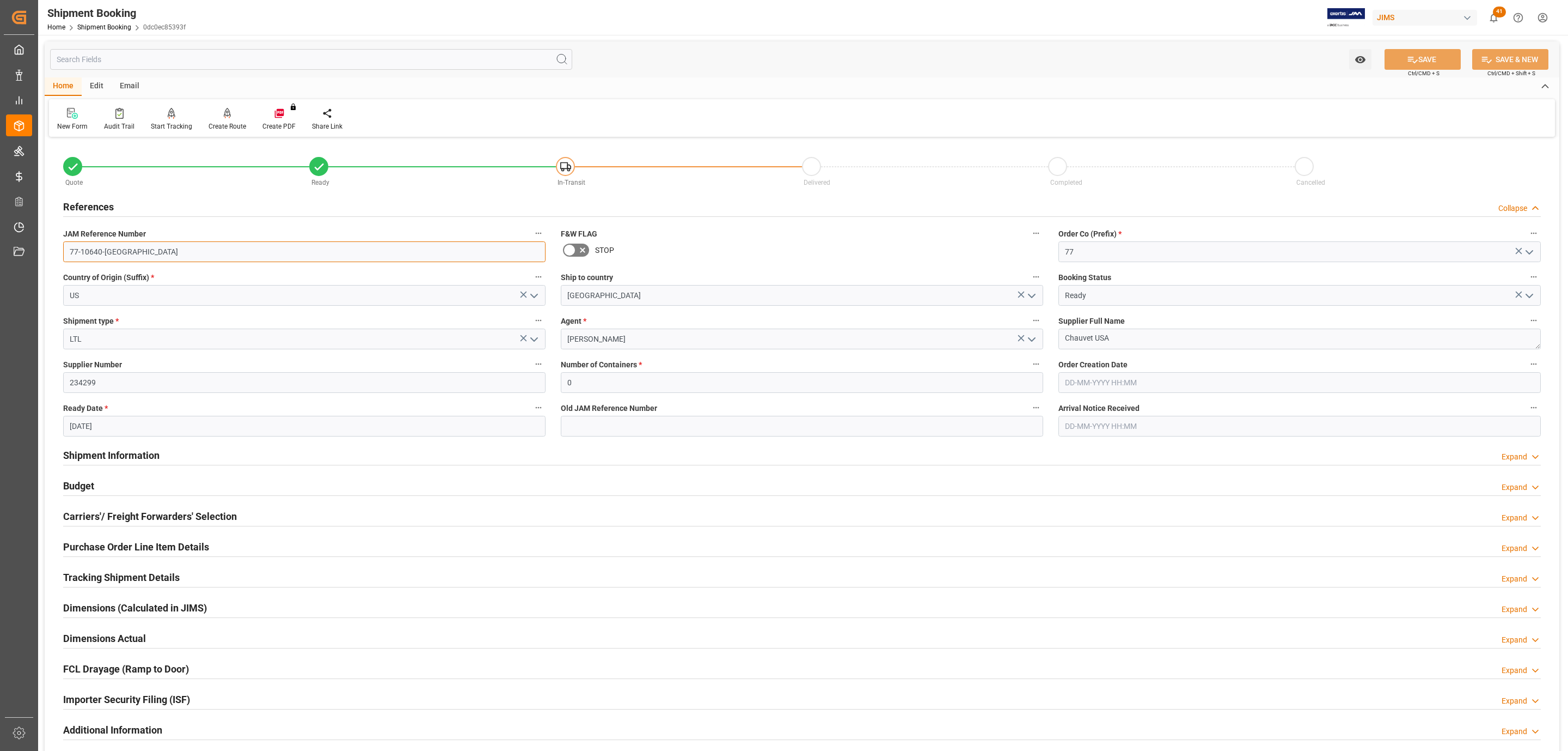
click at [126, 255] on input "77-10640-US" at bounding box center [304, 252] width 482 height 21
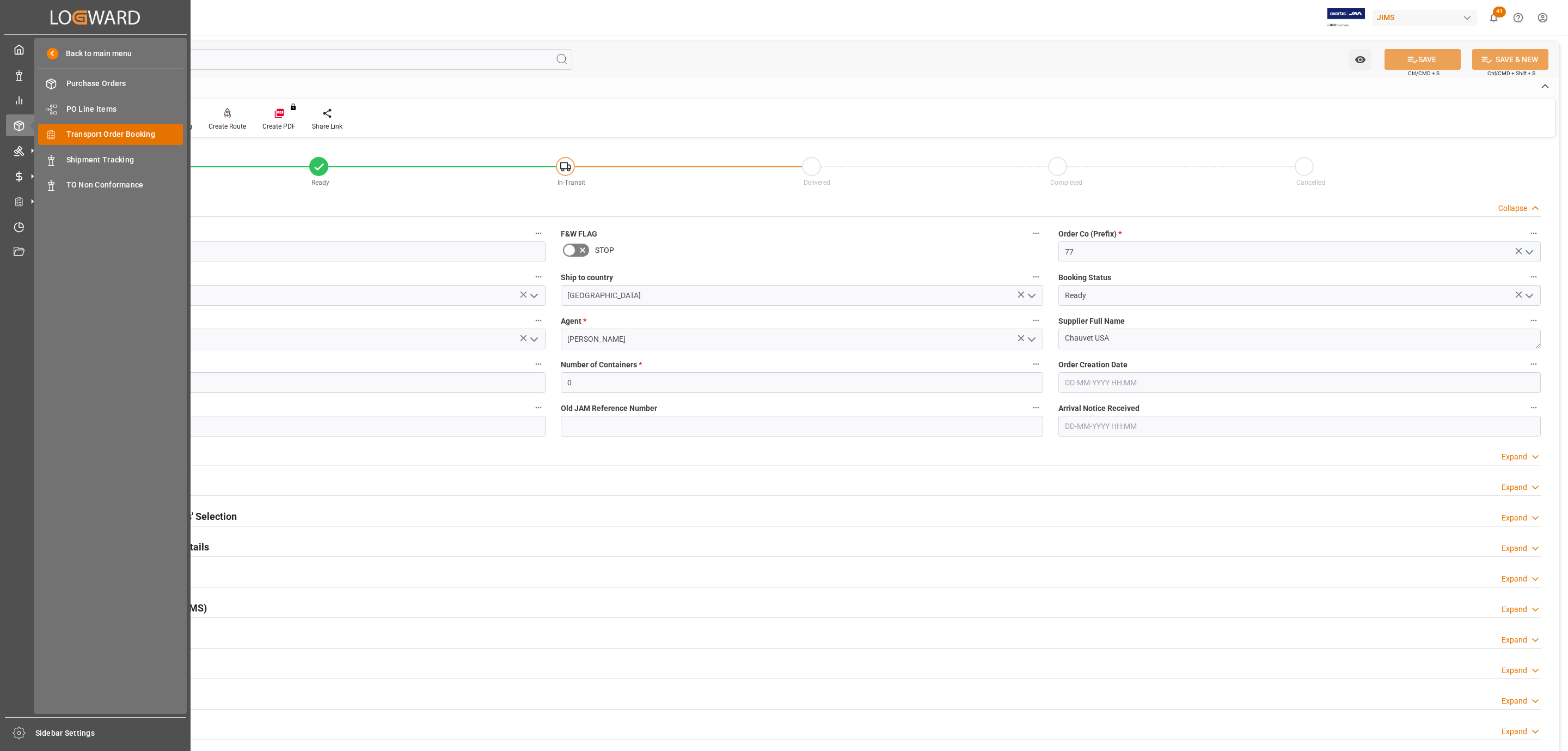
click at [132, 133] on span "Transport Order Booking" at bounding box center [124, 135] width 117 height 12
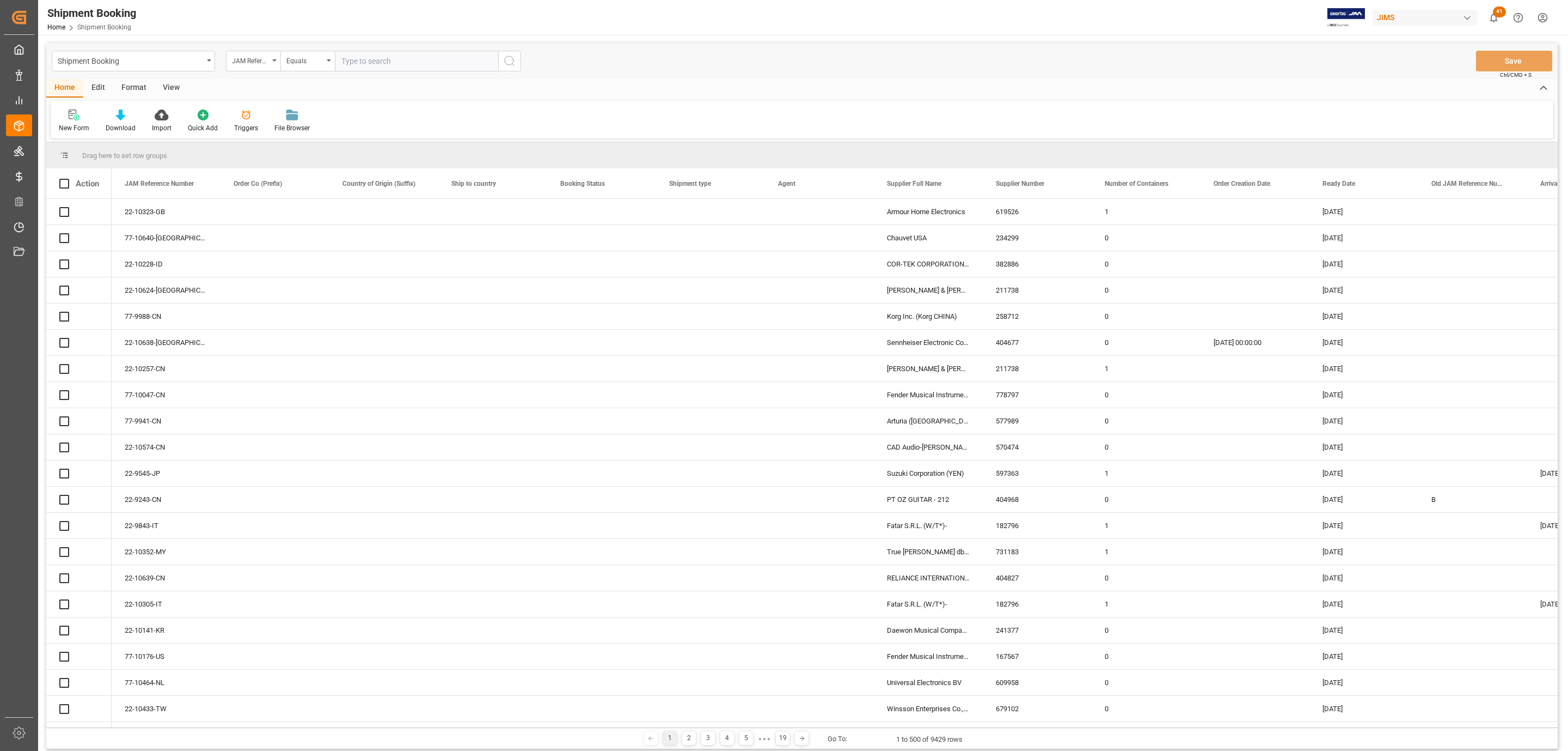
click at [74, 115] on icon at bounding box center [74, 115] width 11 height 11
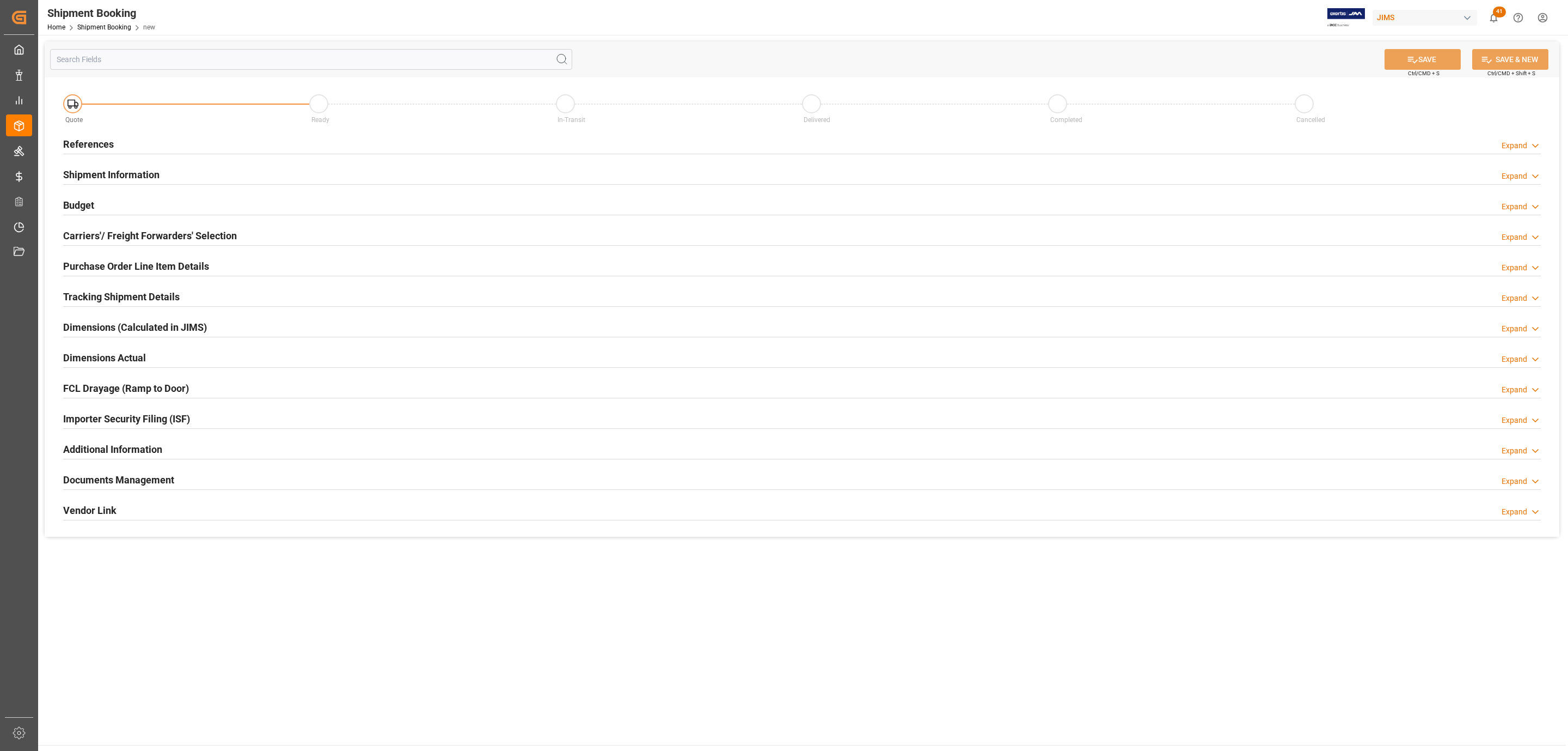
click at [111, 141] on h2 "References" at bounding box center [88, 144] width 51 height 15
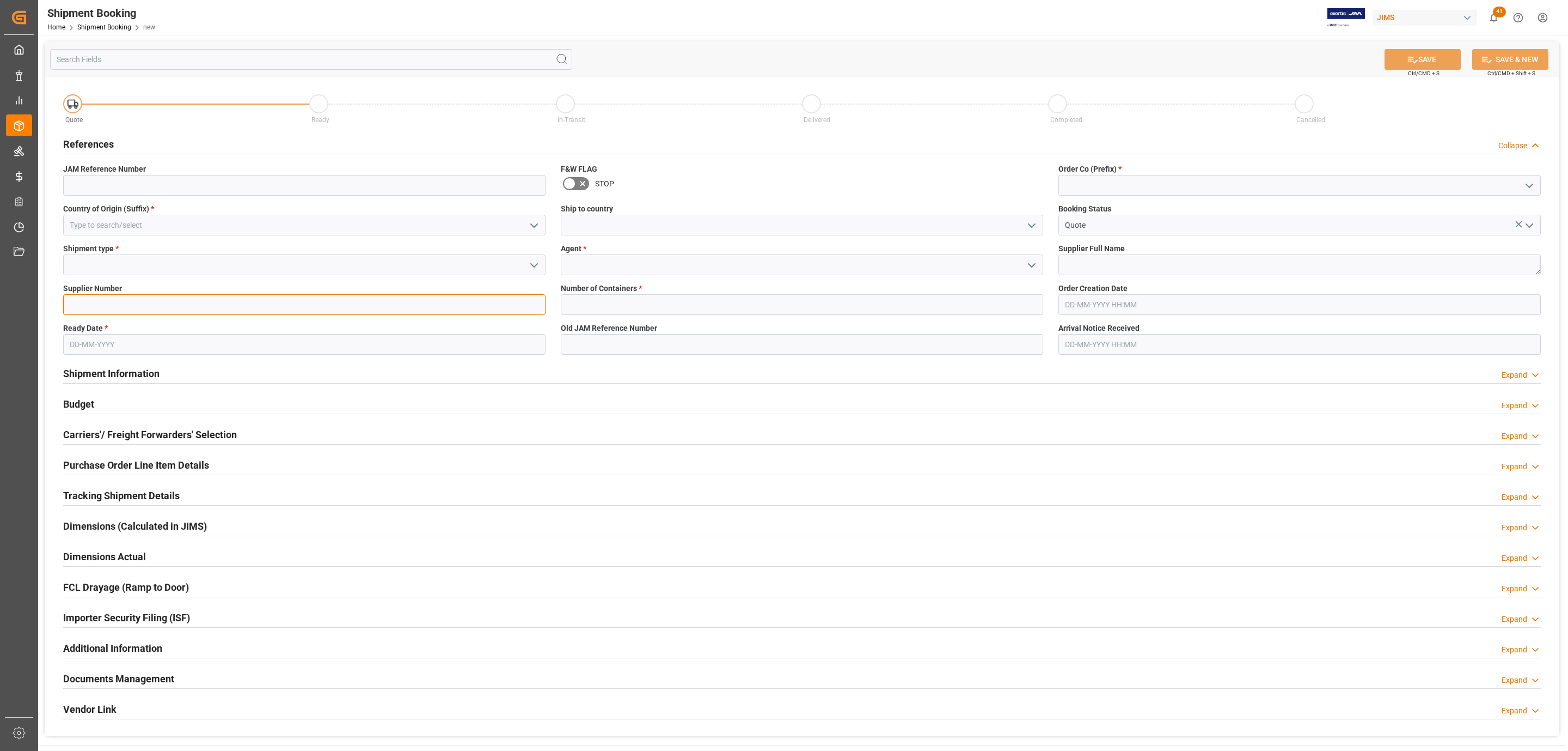
click at [135, 314] on input at bounding box center [304, 305] width 482 height 21
paste input "679989"
type input "679989"
click at [528, 266] on icon "open menu" at bounding box center [534, 266] width 13 height 13
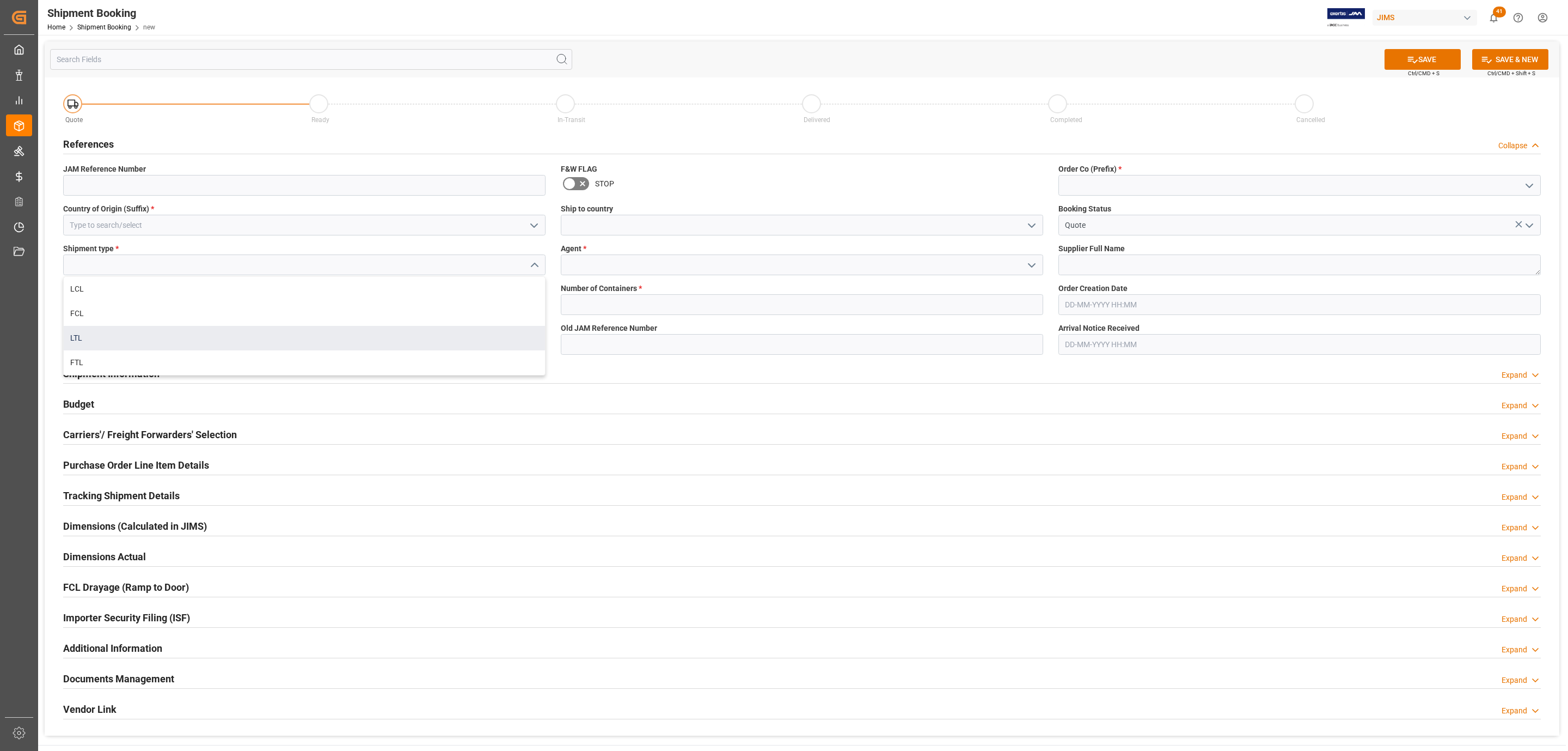
click at [165, 330] on div "LTL" at bounding box center [304, 338] width 482 height 24
type input "LTL"
click at [82, 350] on input "text" at bounding box center [304, 344] width 482 height 21
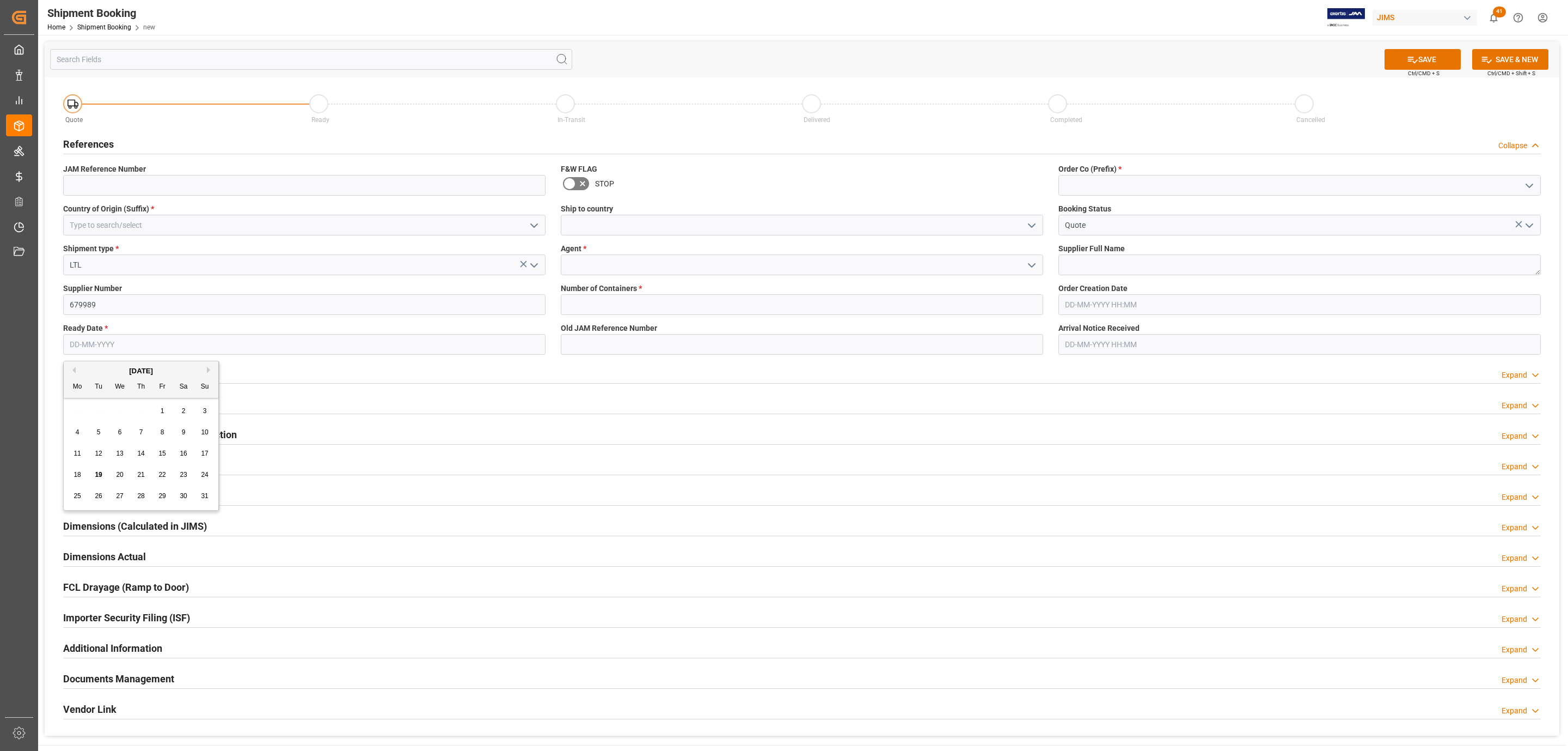
click at [100, 396] on div "Mo Tu We Th Fr Sa Su" at bounding box center [141, 387] width 154 height 21
click at [144, 477] on span "21" at bounding box center [141, 474] width 7 height 7
type input "[DATE]"
click at [331, 228] on input at bounding box center [304, 225] width 482 height 21
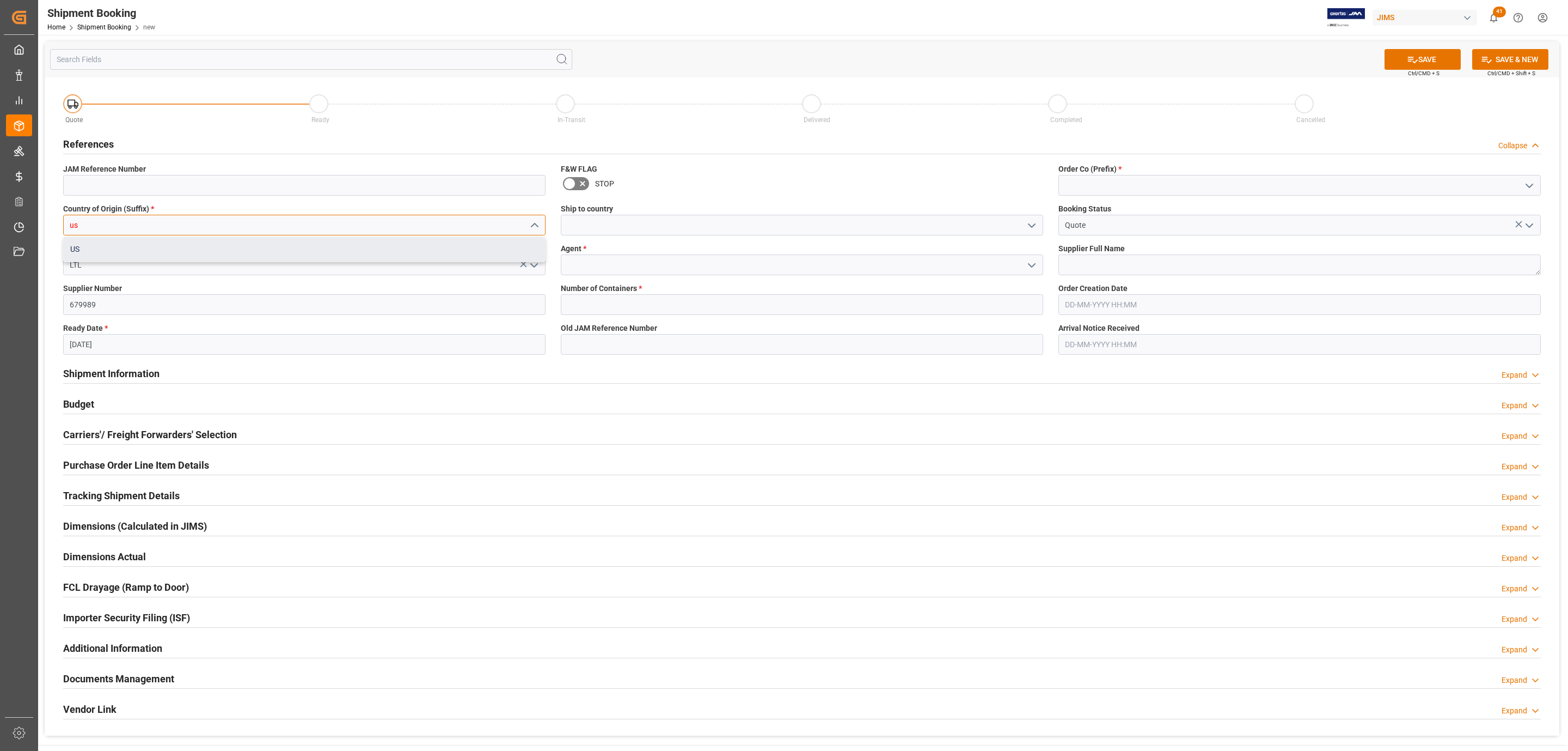
click at [227, 243] on div "US" at bounding box center [304, 249] width 482 height 24
type input "US"
click at [1034, 223] on icon "open menu" at bounding box center [1032, 226] width 13 height 13
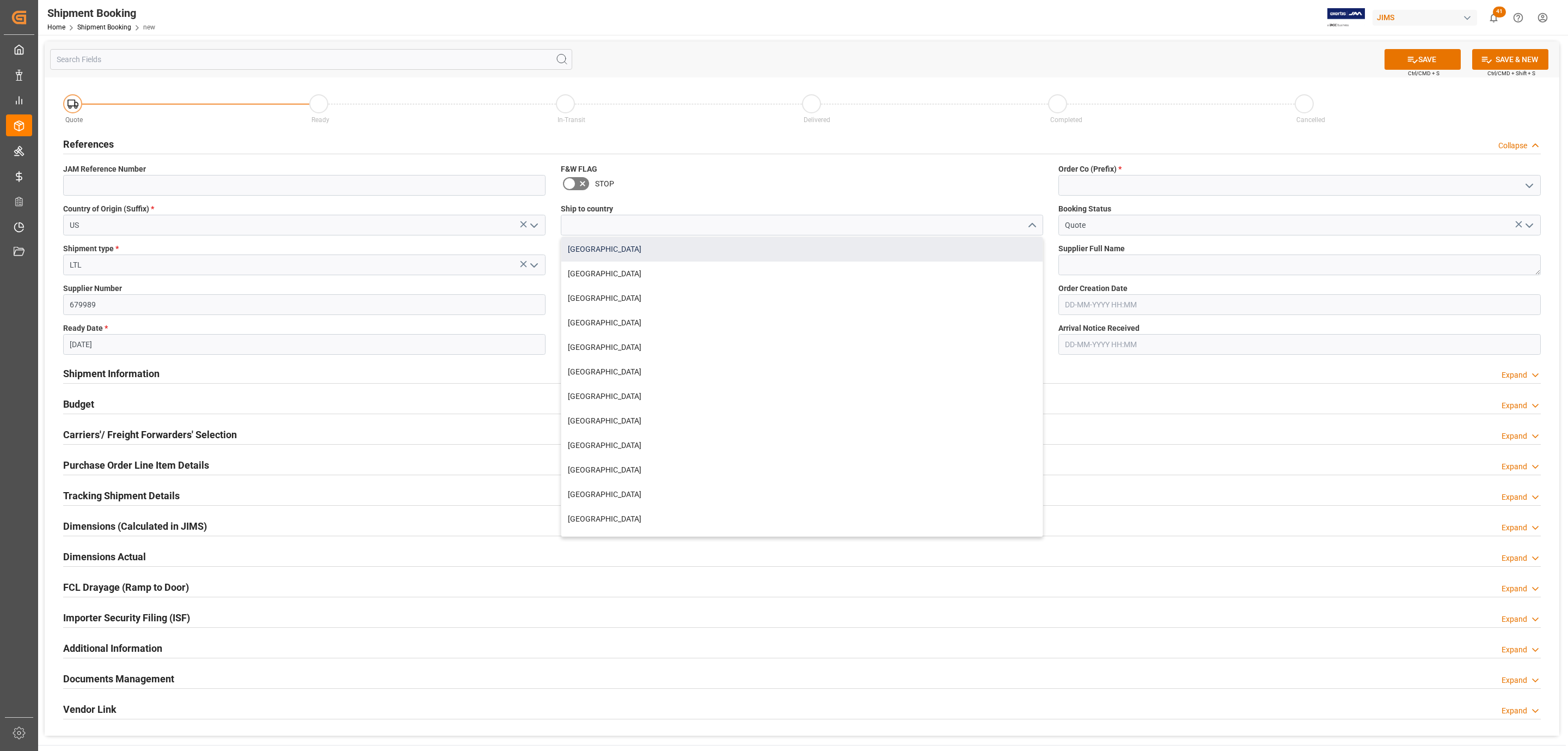
click at [615, 251] on div "[GEOGRAPHIC_DATA]" at bounding box center [802, 249] width 482 height 24
type input "[GEOGRAPHIC_DATA]"
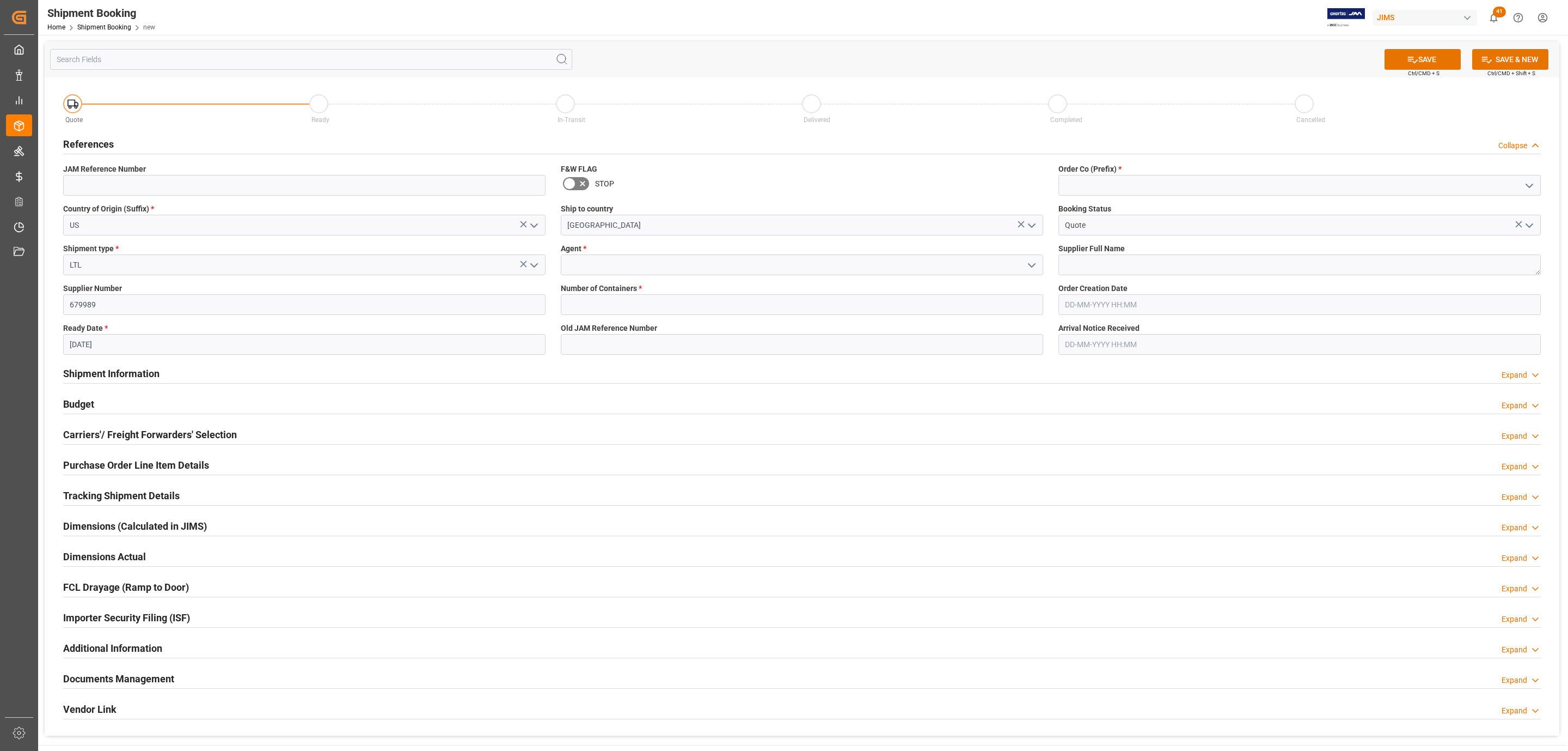
click at [1034, 263] on icon "open menu" at bounding box center [1032, 266] width 13 height 13
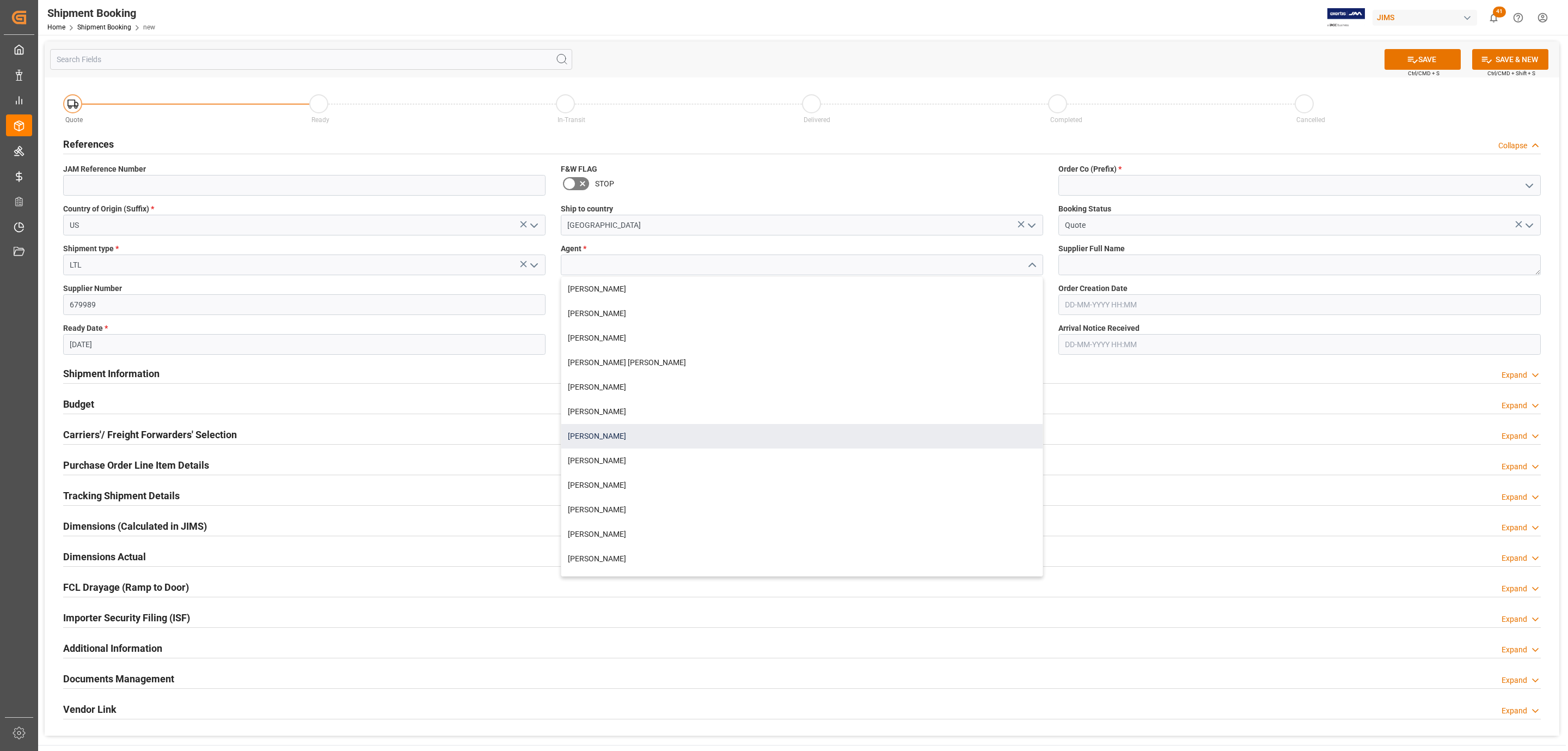
click at [610, 428] on div "[PERSON_NAME]" at bounding box center [802, 435] width 482 height 24
type input "[PERSON_NAME]"
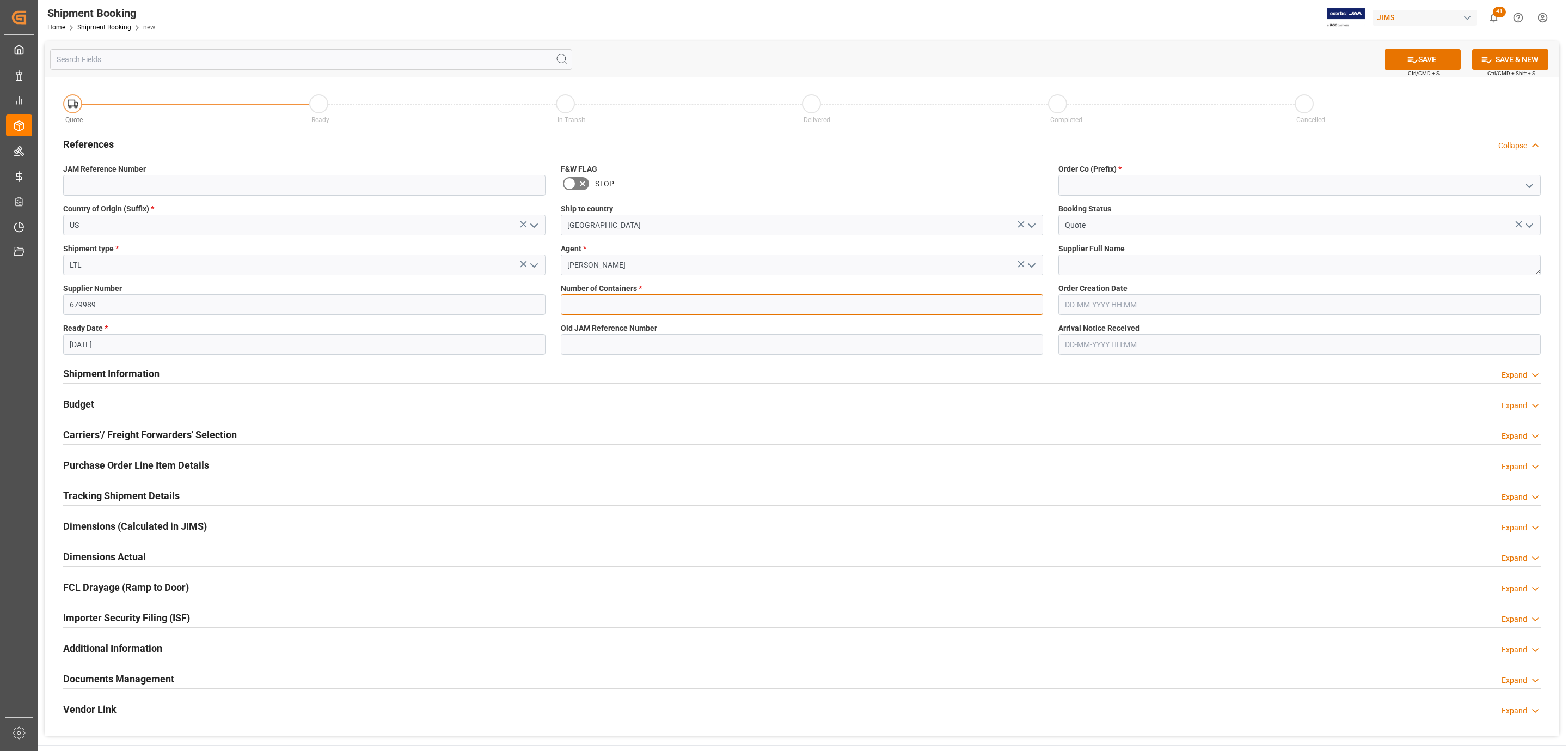
click at [608, 297] on input "text" at bounding box center [802, 305] width 482 height 21
type input "0"
click at [1531, 188] on icon "open menu" at bounding box center [1530, 186] width 13 height 13
click at [1097, 229] on div "77" at bounding box center [1300, 233] width 482 height 24
type input "77"
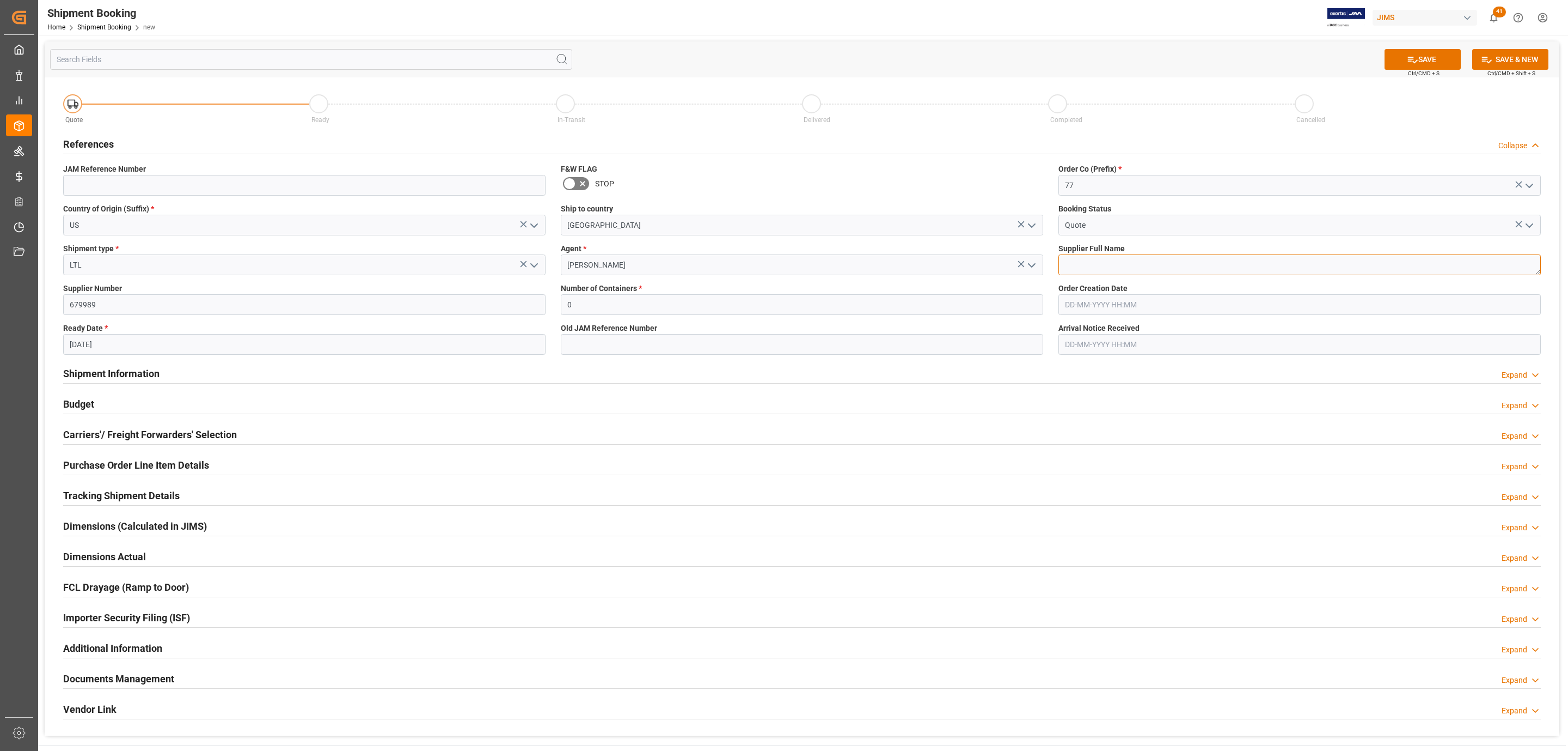
click at [1103, 270] on textarea at bounding box center [1300, 265] width 482 height 21
paste textarea "Key Digital"
type textarea "Key Digital"
click at [1404, 61] on button "SAVE" at bounding box center [1423, 60] width 76 height 21
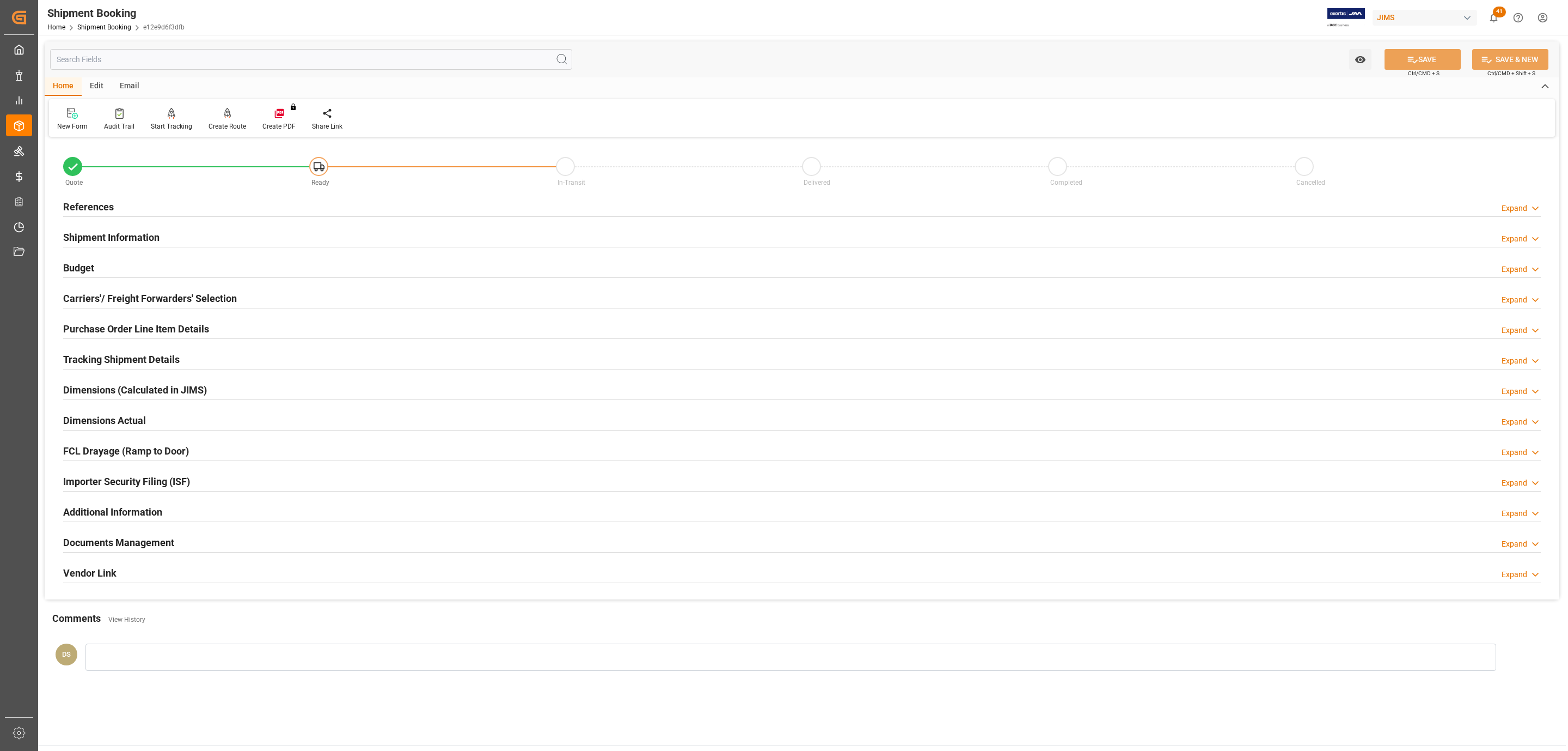
click at [207, 295] on h2 "Carriers'/ Freight Forwarders' Selection" at bounding box center [150, 299] width 173 height 15
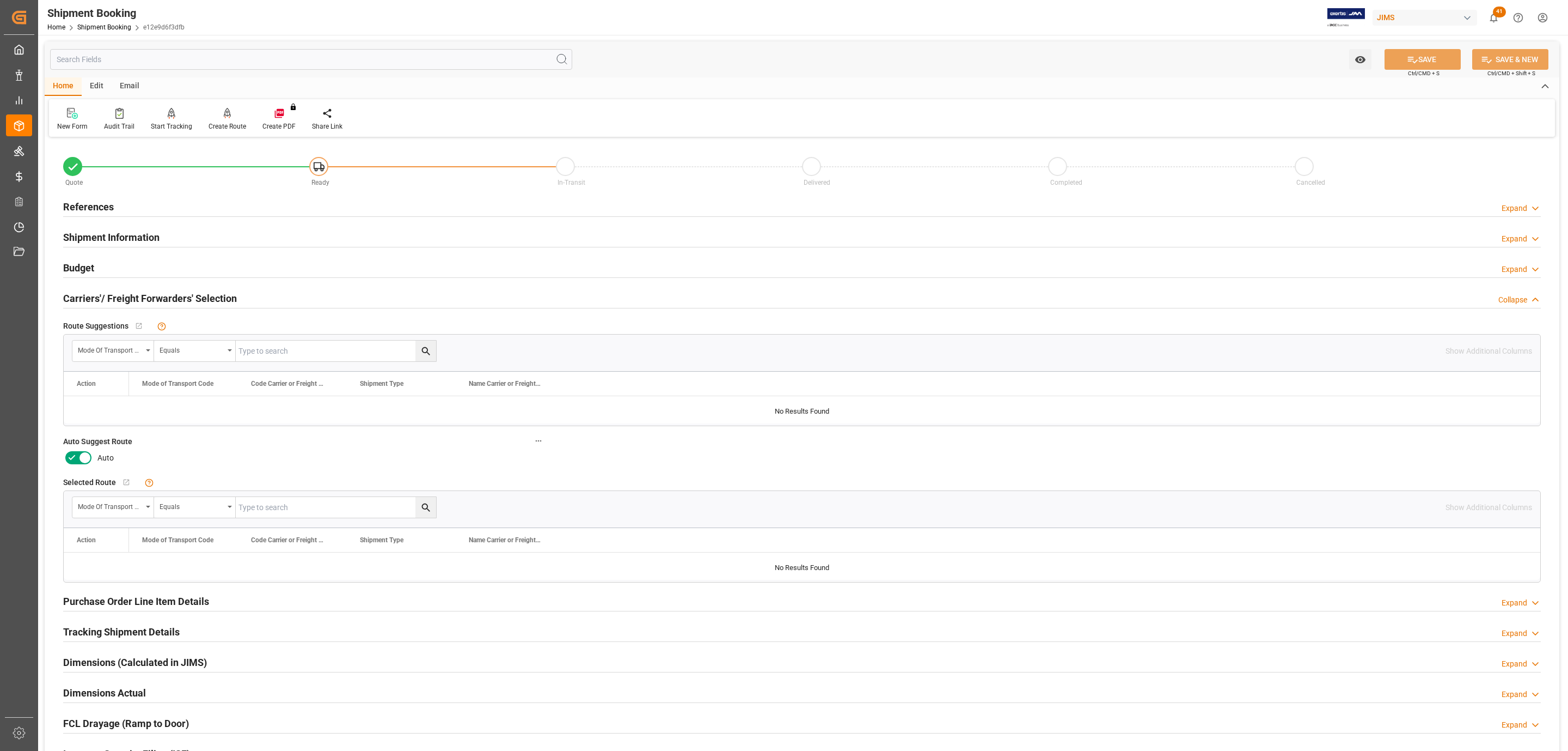
click at [79, 458] on icon at bounding box center [85, 458] width 13 height 13
click at [0, 0] on input "checkbox" at bounding box center [0, 0] width 0 height 0
click at [1414, 56] on icon at bounding box center [1413, 60] width 12 height 12
click at [103, 270] on div "Budget Expand" at bounding box center [802, 267] width 1478 height 21
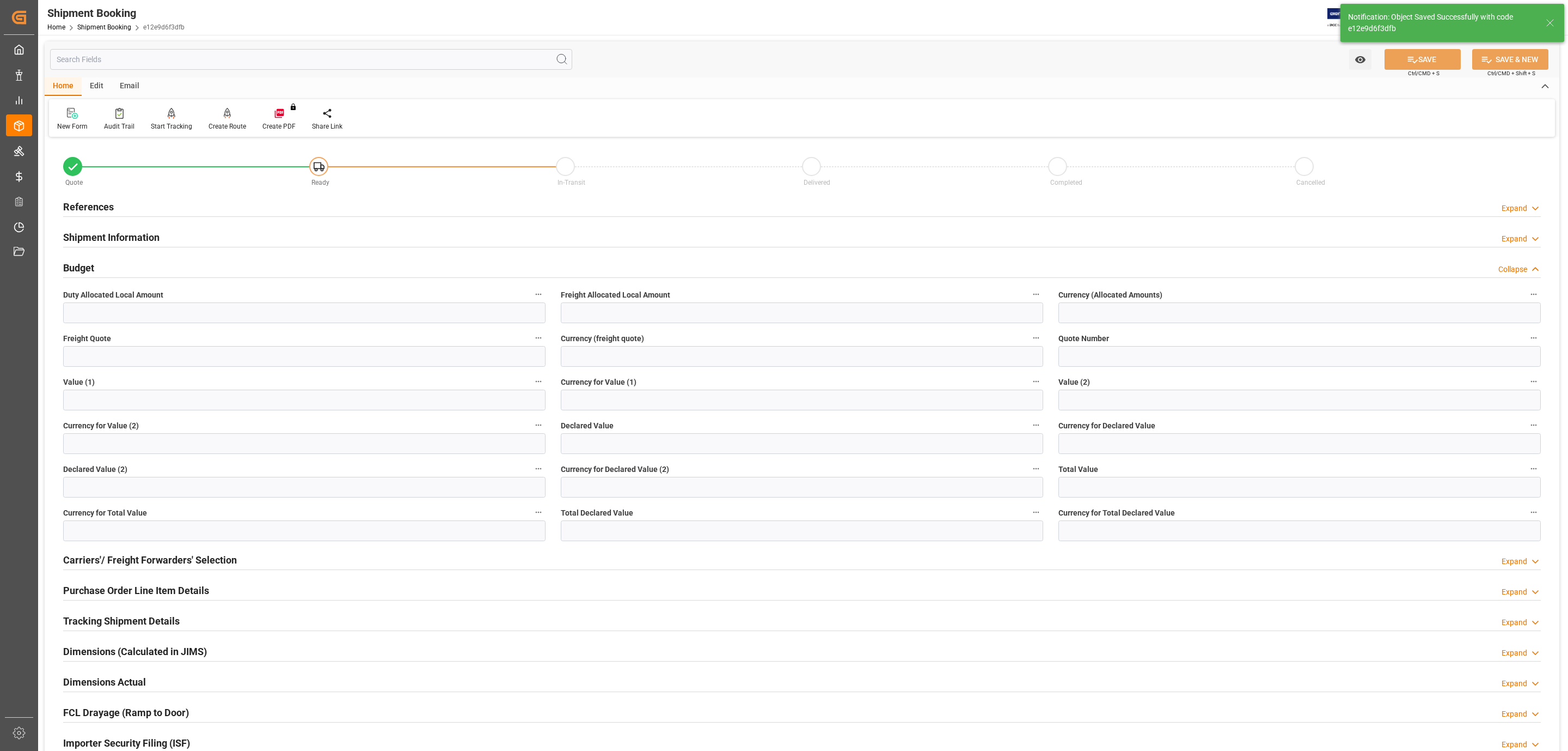
click at [99, 263] on div "Budget Collapse" at bounding box center [802, 267] width 1478 height 21
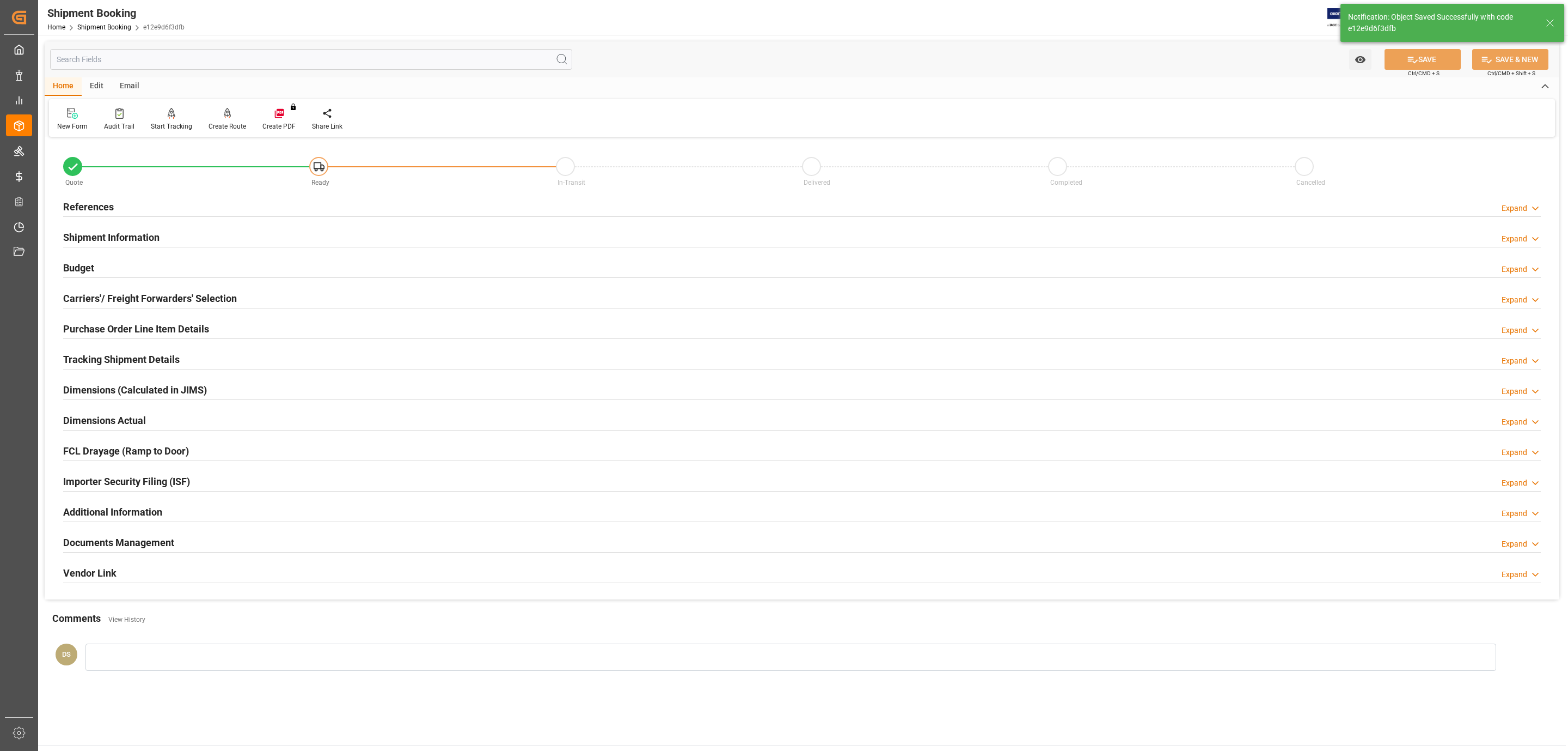
click at [118, 239] on h2 "Shipment Information" at bounding box center [111, 238] width 96 height 15
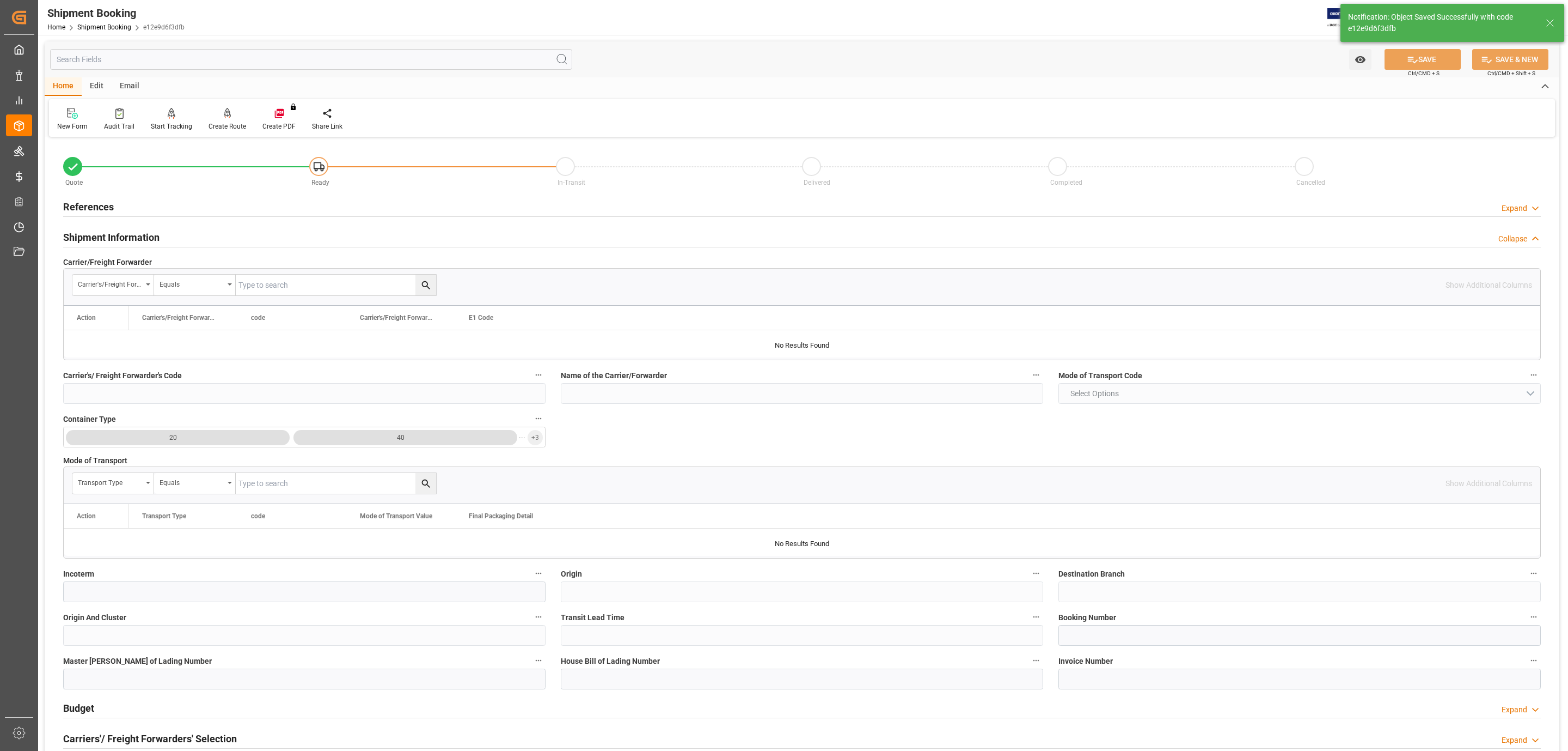
click at [111, 235] on h2 "Shipment Information" at bounding box center [111, 238] width 96 height 15
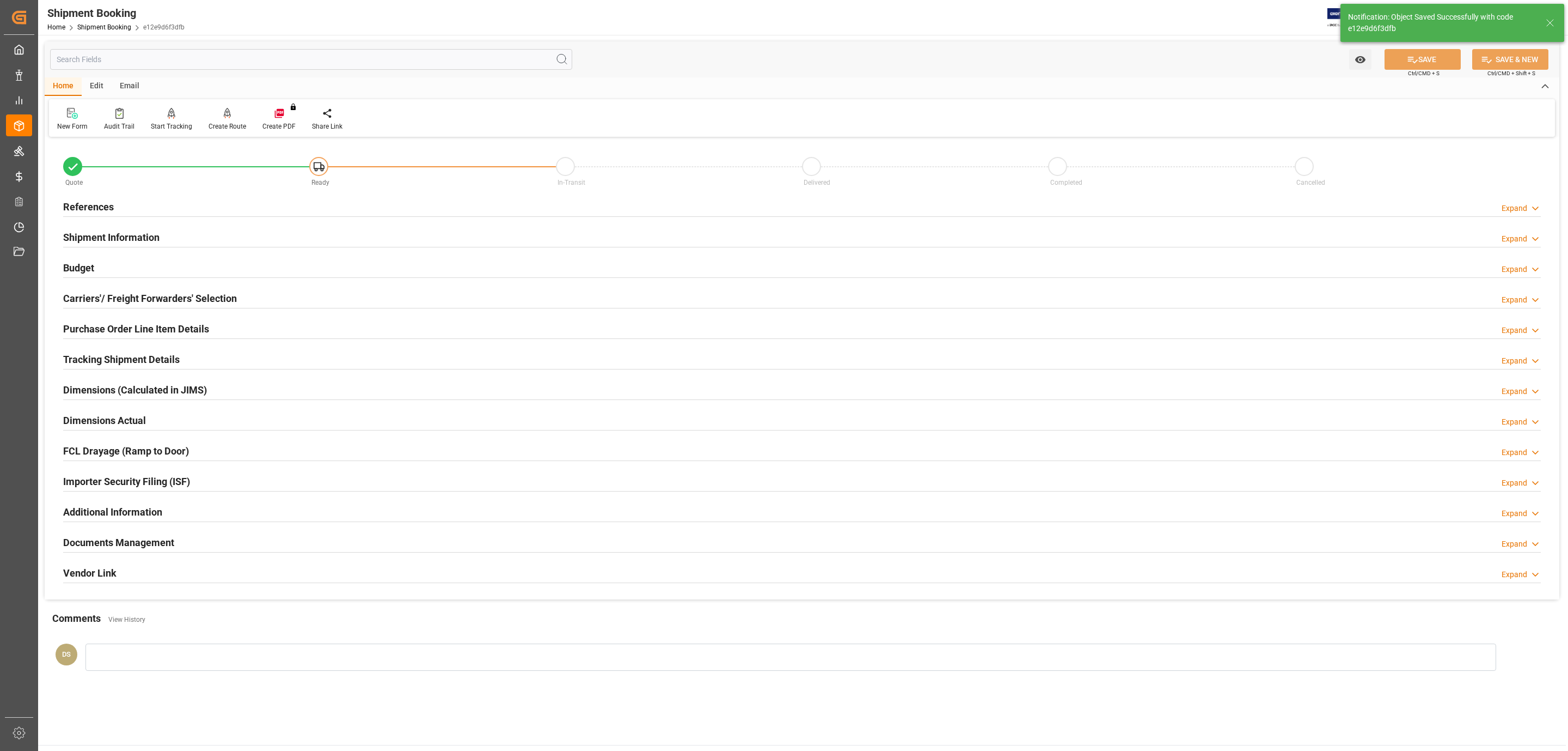
click at [104, 203] on h2 "References" at bounding box center [88, 207] width 51 height 15
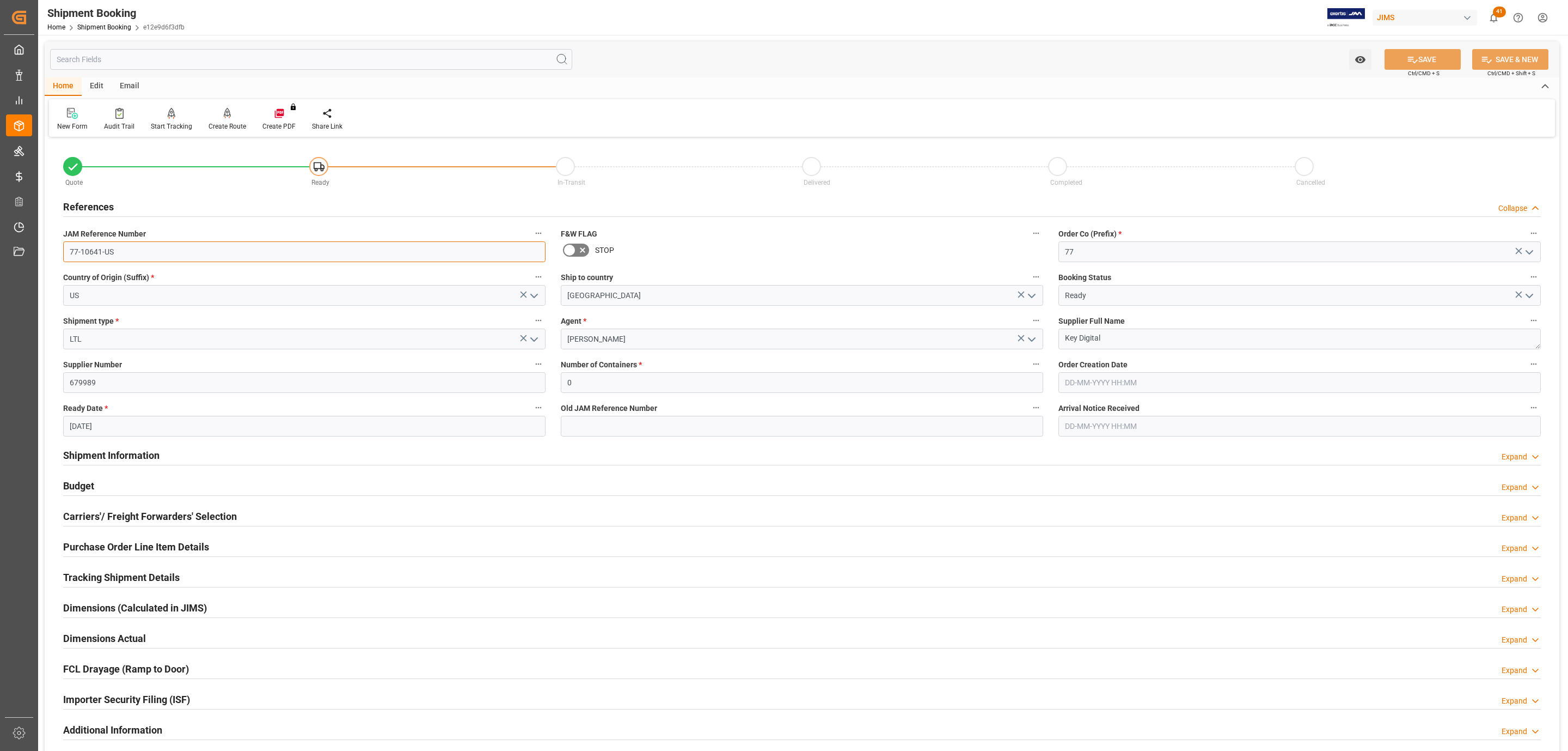
click at [113, 251] on input "77-10641-US" at bounding box center [304, 252] width 482 height 21
click at [115, 251] on input "77-10641-US" at bounding box center [304, 252] width 482 height 21
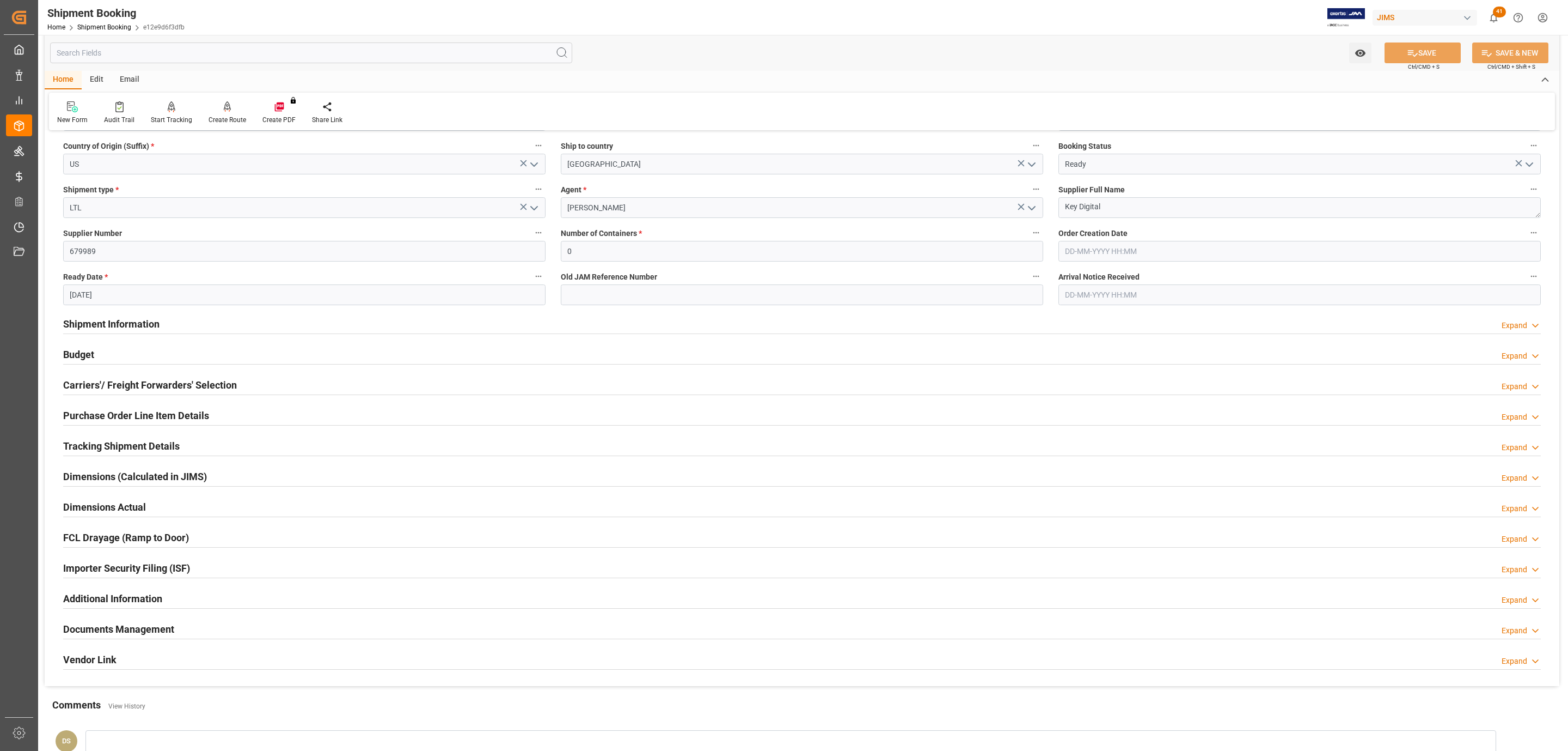
scroll to position [288, 0]
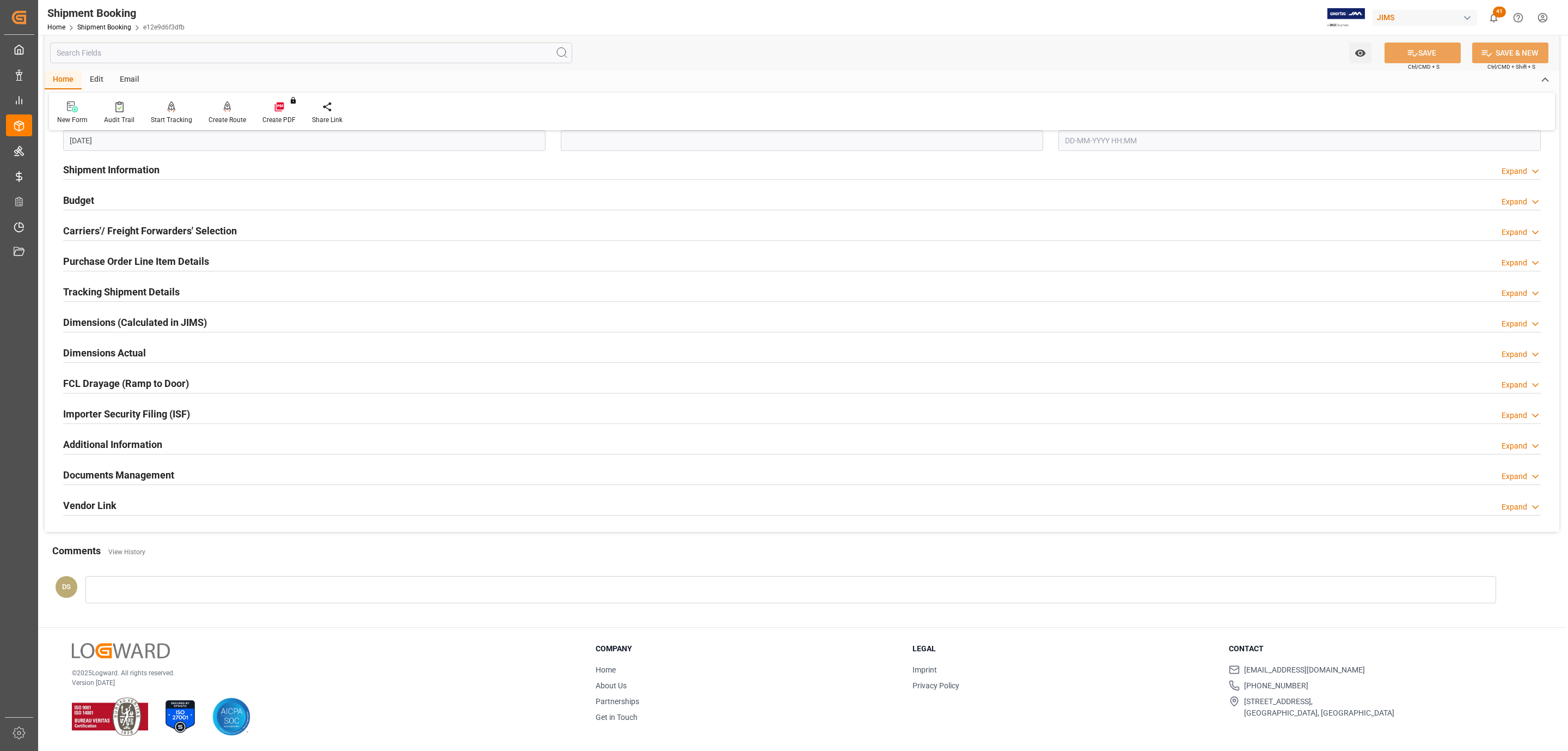
drag, startPoint x: 192, startPoint y: 236, endPoint x: 137, endPoint y: 260, distance: 60.0
click at [192, 236] on div "Carriers'/ Freight Forwarders' Selection" at bounding box center [150, 230] width 173 height 21
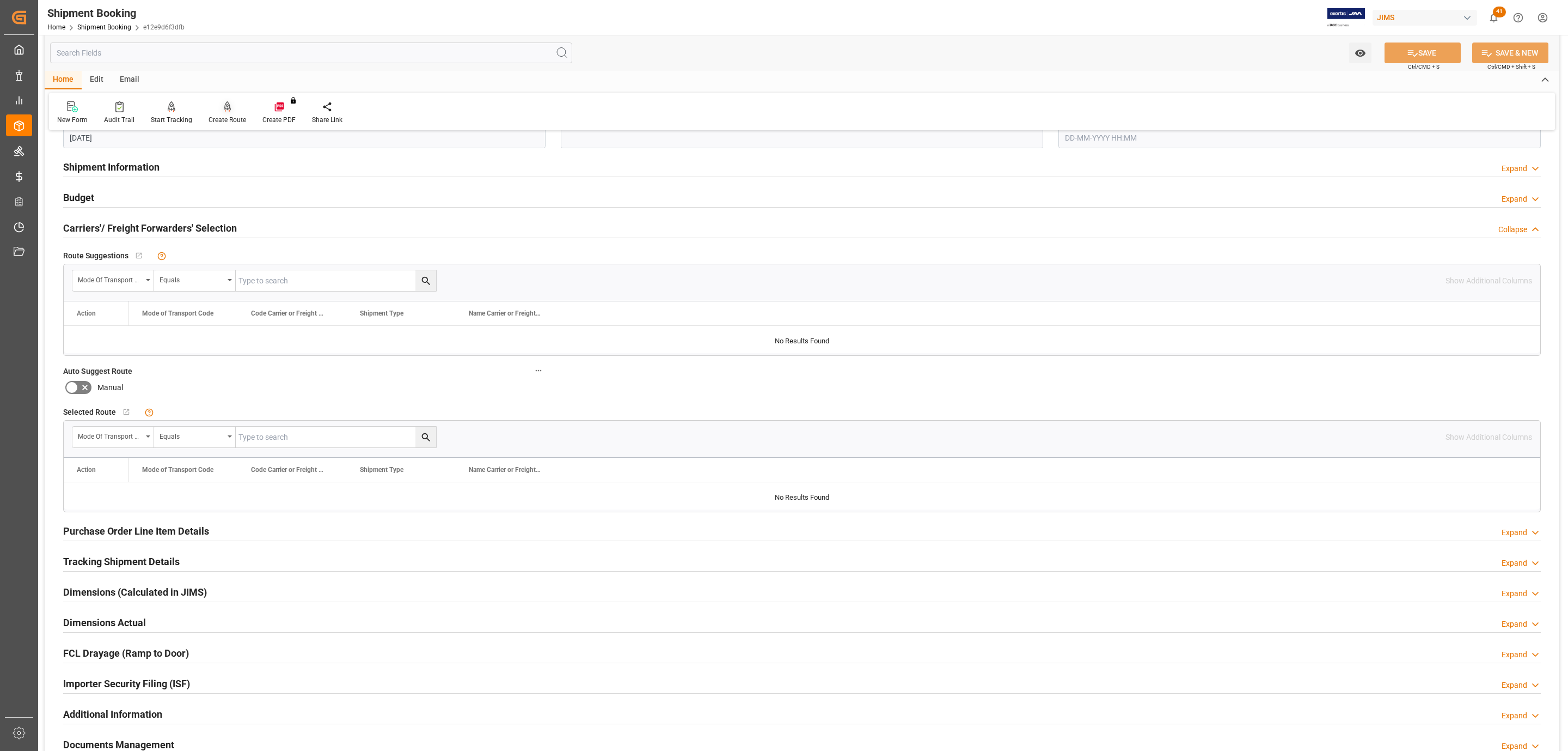
click at [223, 113] on div "Create Route" at bounding box center [227, 113] width 54 height 24
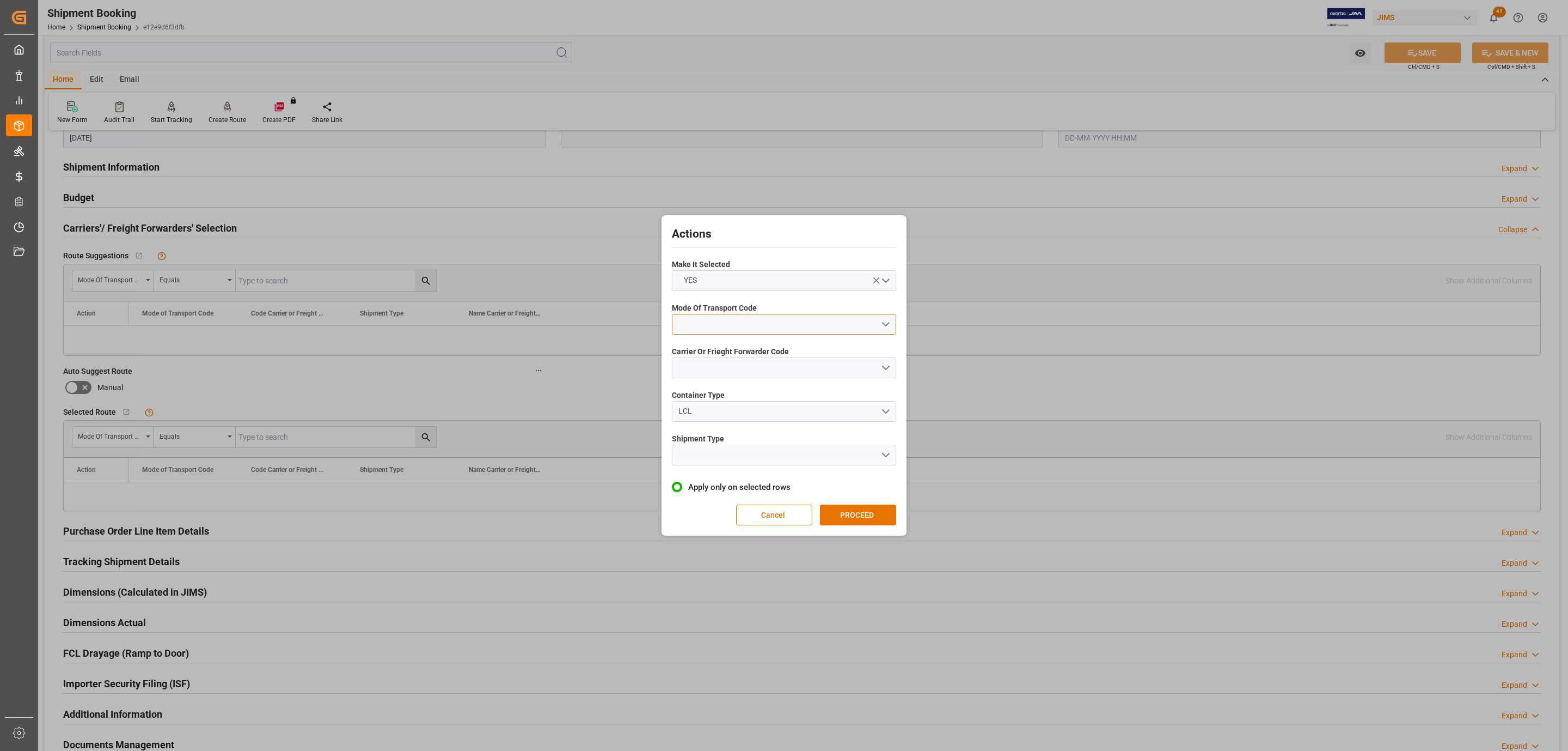
click at [730, 319] on button "open menu" at bounding box center [784, 324] width 224 height 21
click at [744, 416] on div "5- COURIER GROUND" at bounding box center [784, 418] width 223 height 23
click at [726, 373] on button "open menu" at bounding box center [784, 368] width 224 height 21
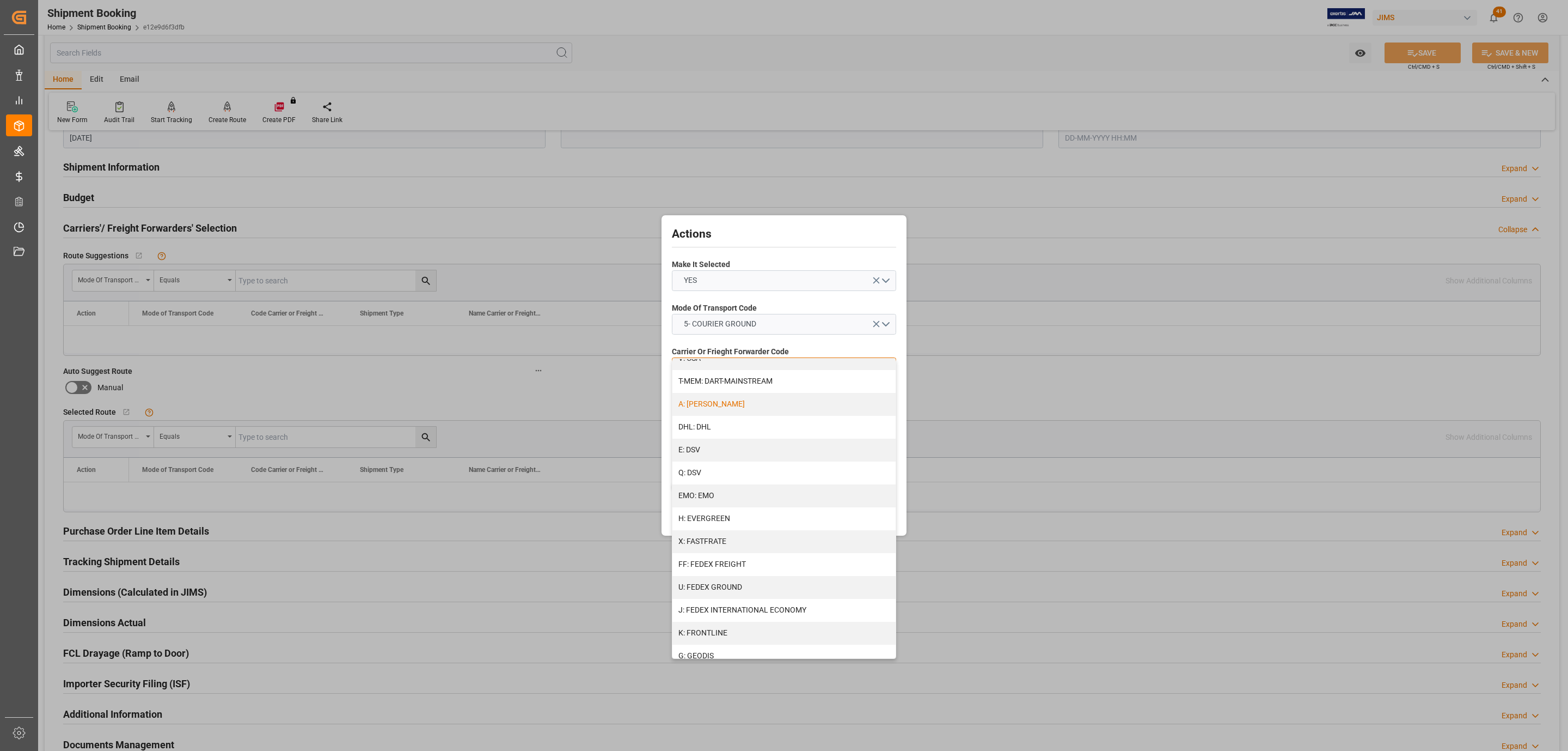
scroll to position [489, 0]
click at [758, 607] on div "R: UPS STANDARD GROUND" at bounding box center [784, 613] width 223 height 23
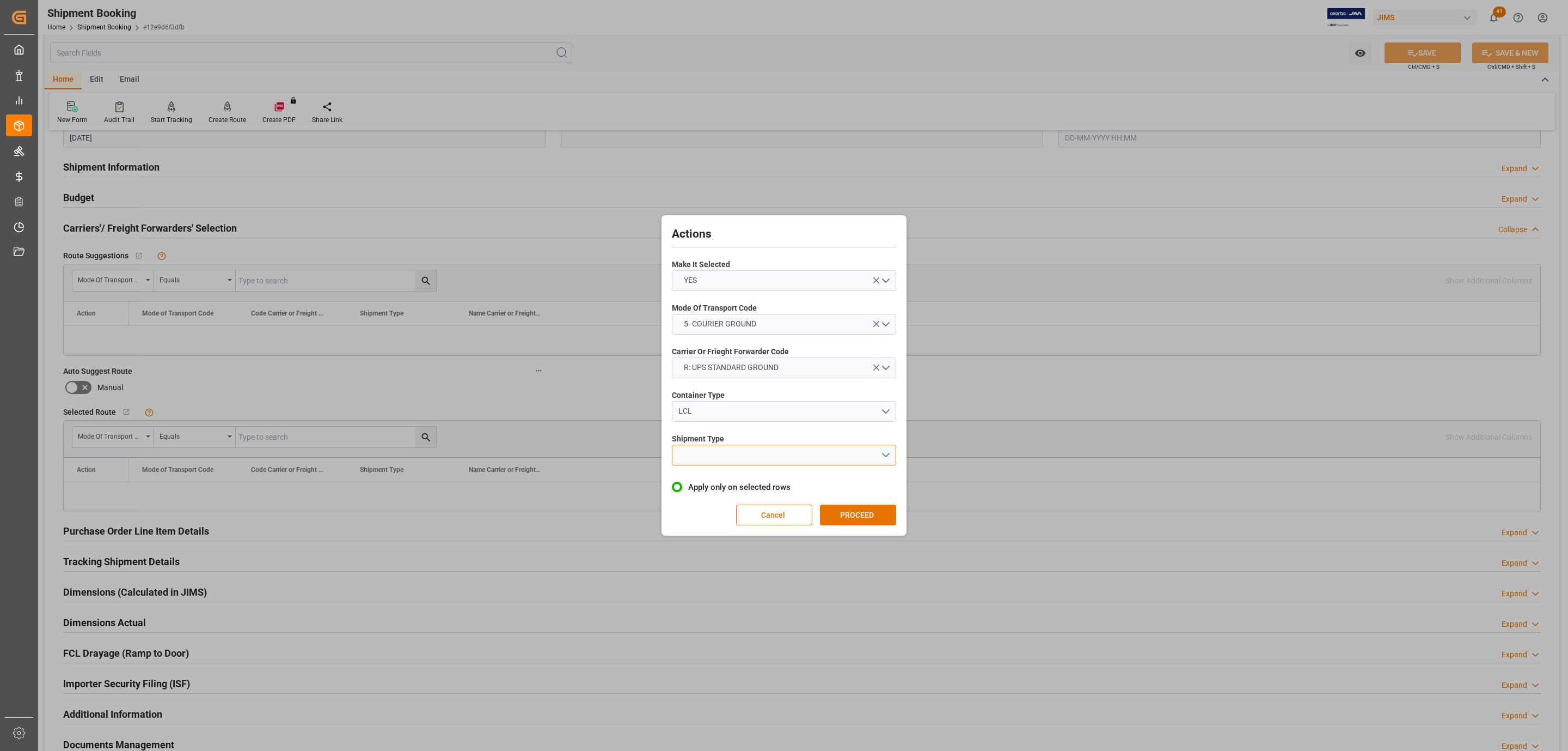
click at [726, 458] on button "open menu" at bounding box center [784, 455] width 224 height 21
click at [739, 463] on div "LTL" at bounding box center [784, 458] width 223 height 23
click at [851, 522] on button "PROCEED" at bounding box center [858, 515] width 76 height 21
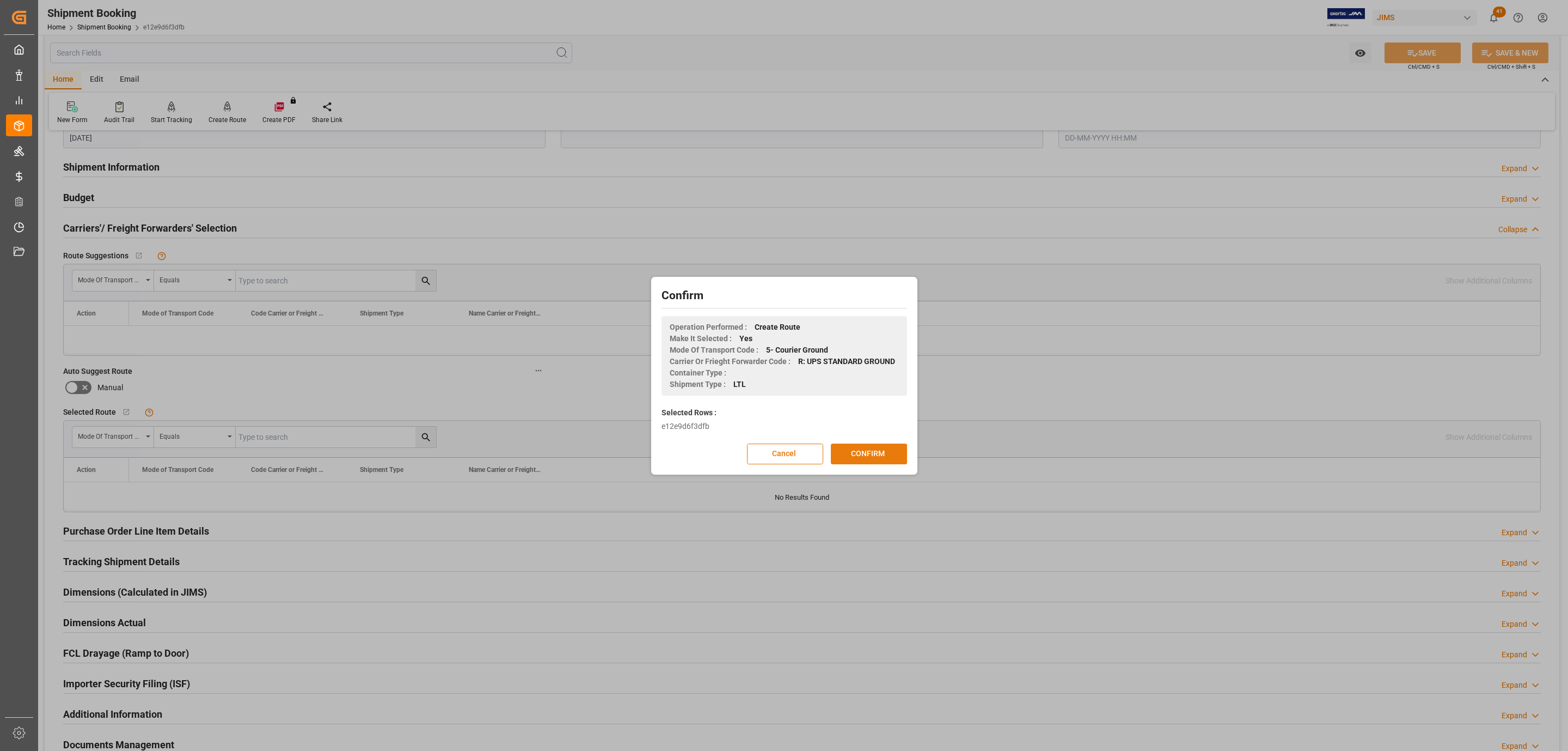
click at [862, 451] on button "CONFIRM" at bounding box center [869, 454] width 76 height 21
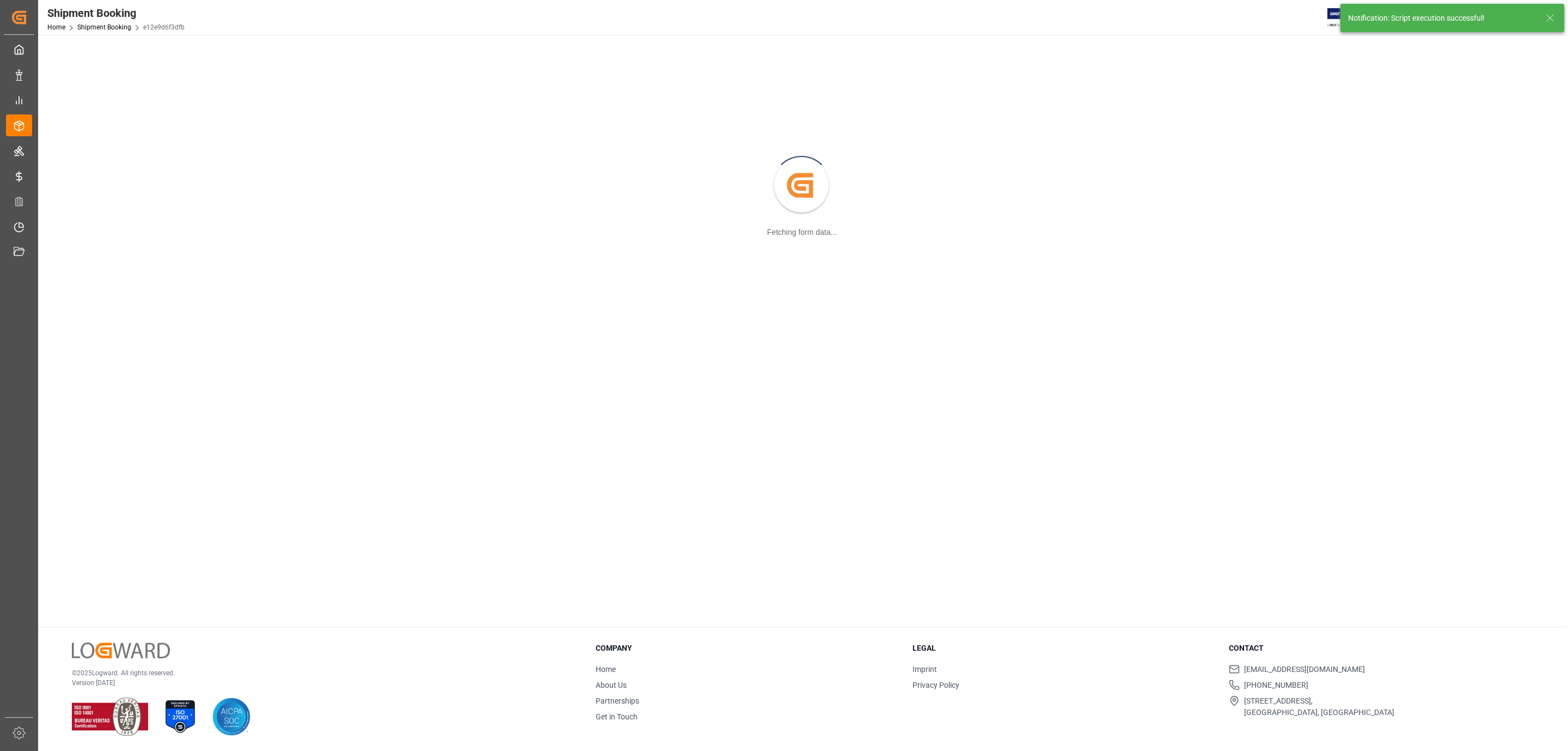
scroll to position [118, 0]
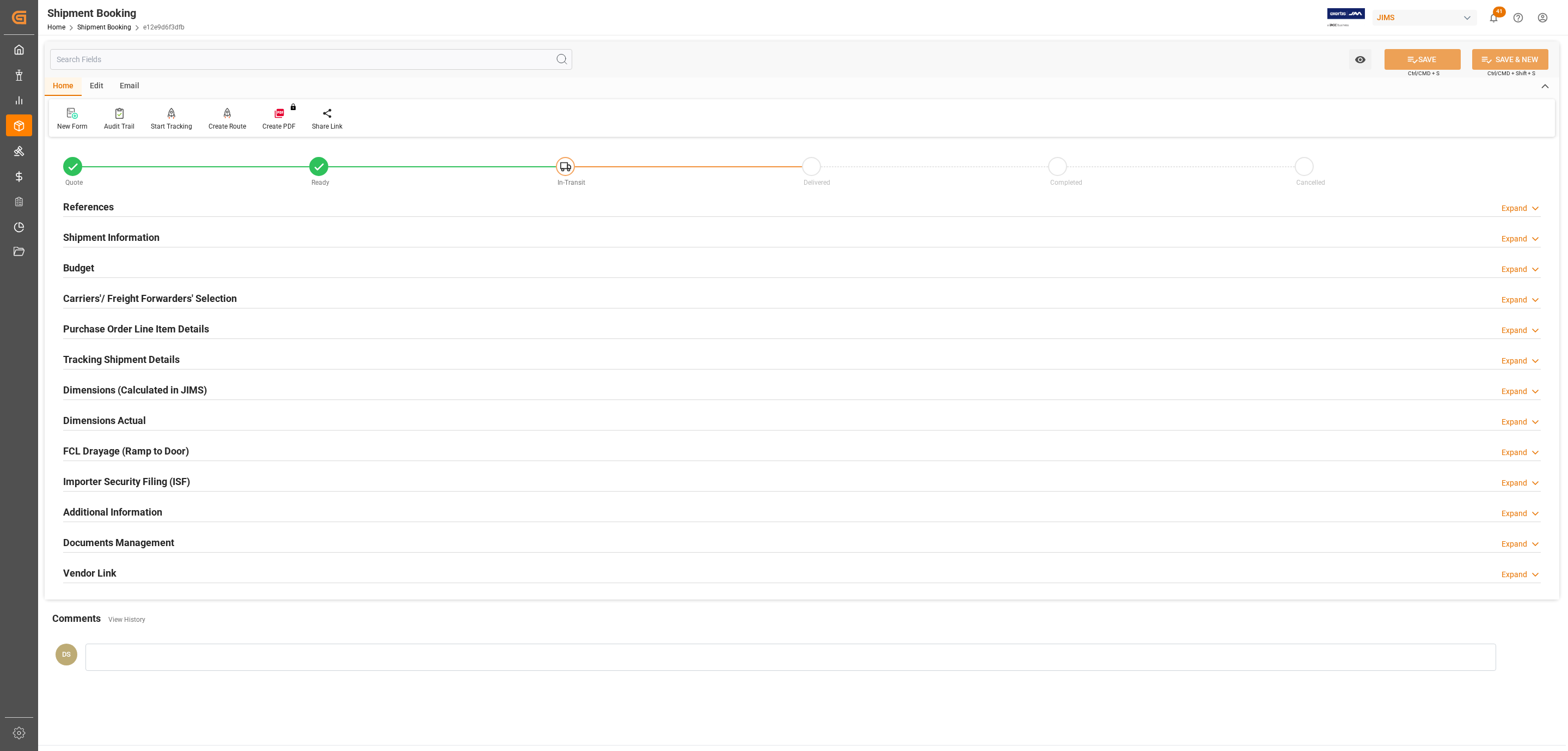
click at [196, 552] on div "Documents Management Expand" at bounding box center [802, 541] width 1478 height 21
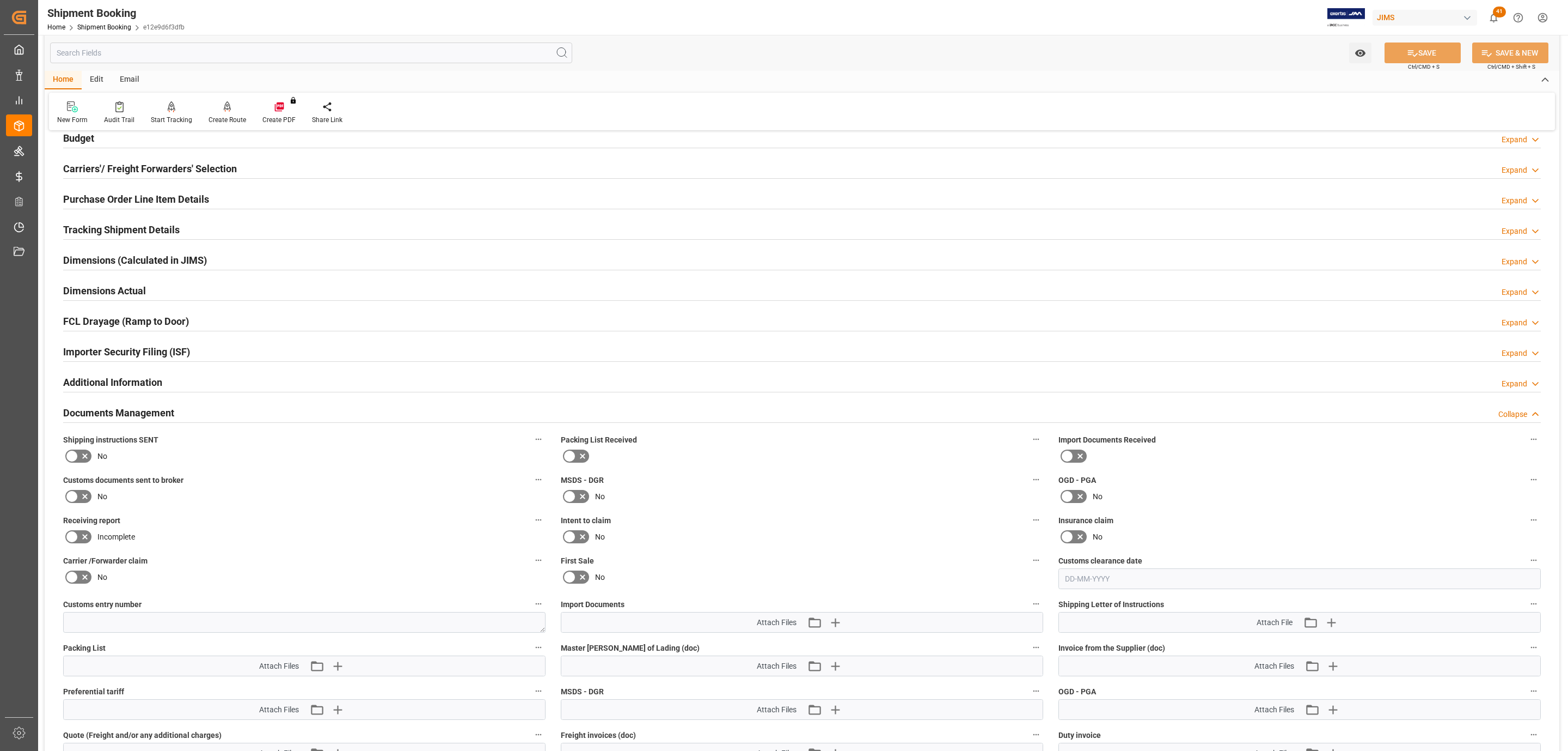
scroll to position [327, 0]
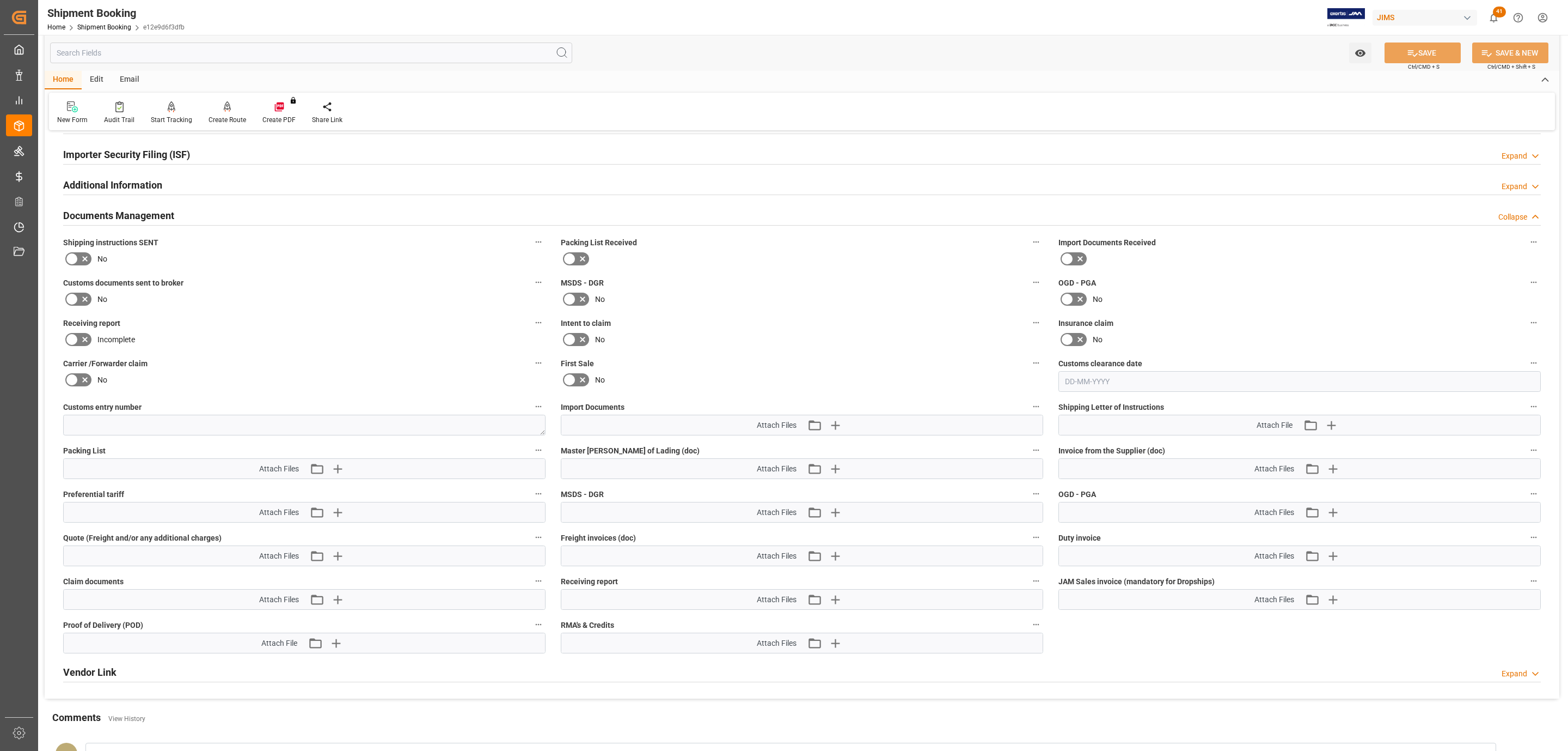
click at [85, 253] on label at bounding box center [78, 259] width 30 height 18
click at [0, 0] on input "checkbox" at bounding box center [0, 0] width 0 height 0
click at [1335, 425] on icon "button" at bounding box center [1331, 425] width 18 height 18
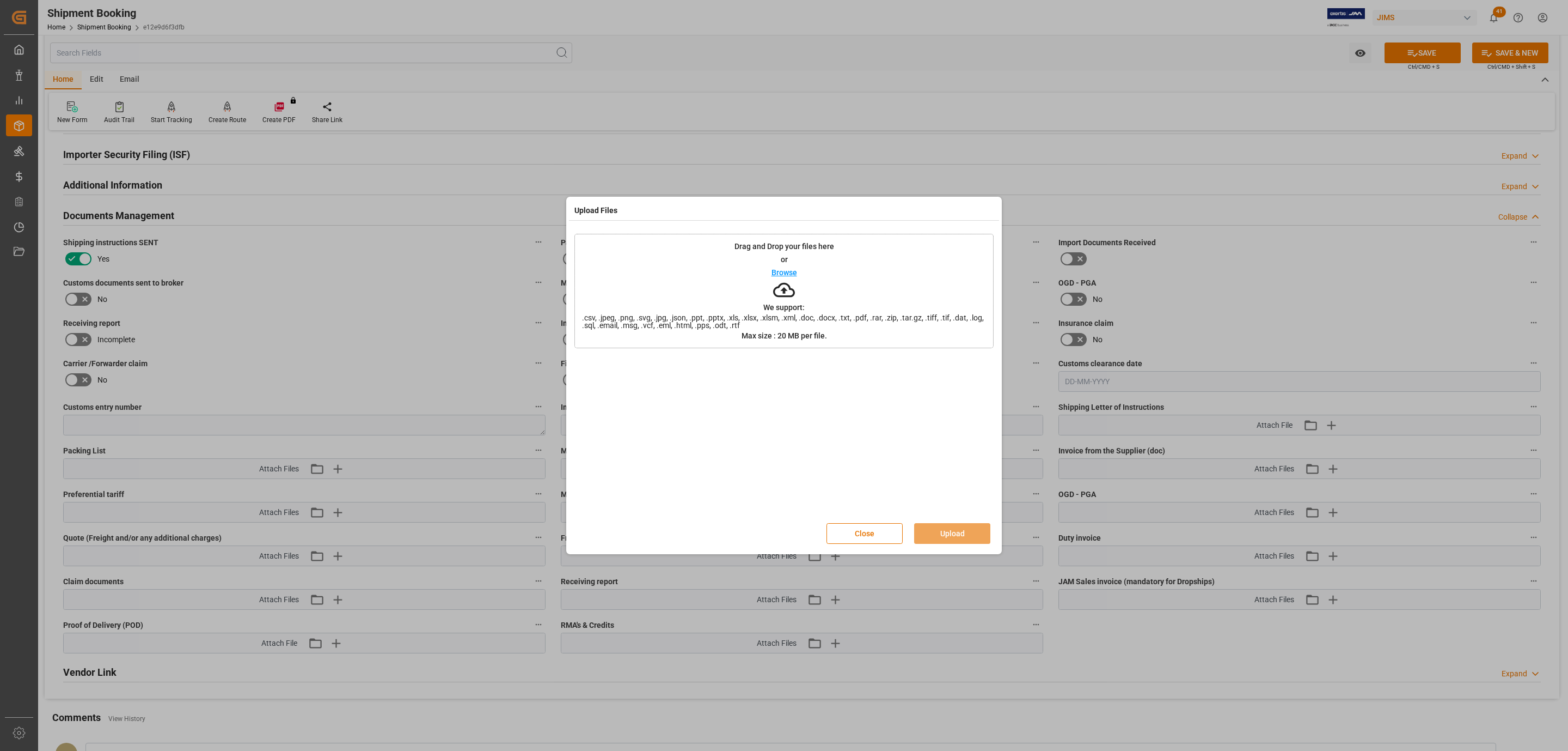
click at [792, 279] on icon at bounding box center [784, 290] width 22 height 22
click at [928, 532] on button "Upload" at bounding box center [953, 533] width 76 height 21
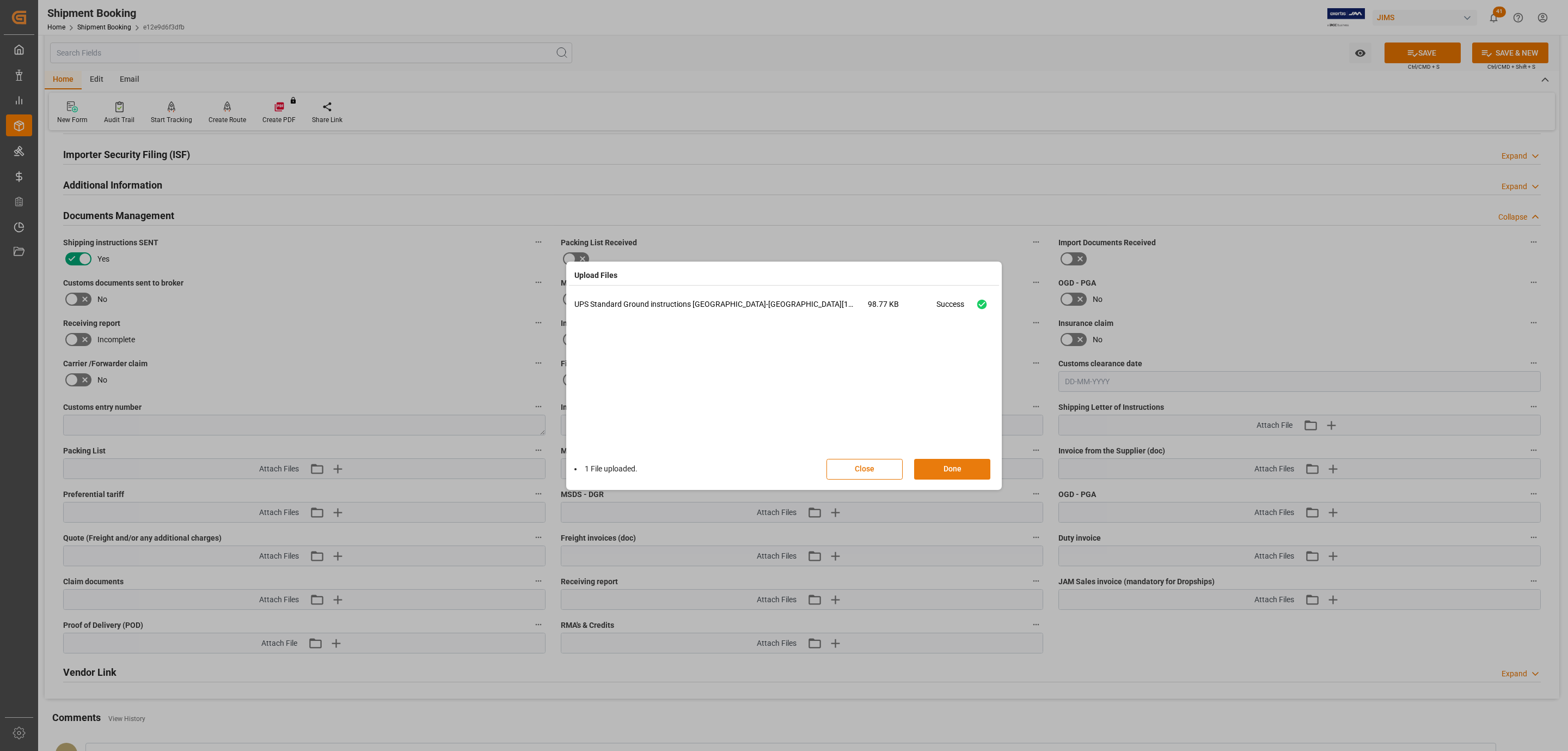
click at [935, 472] on button "Done" at bounding box center [953, 469] width 76 height 21
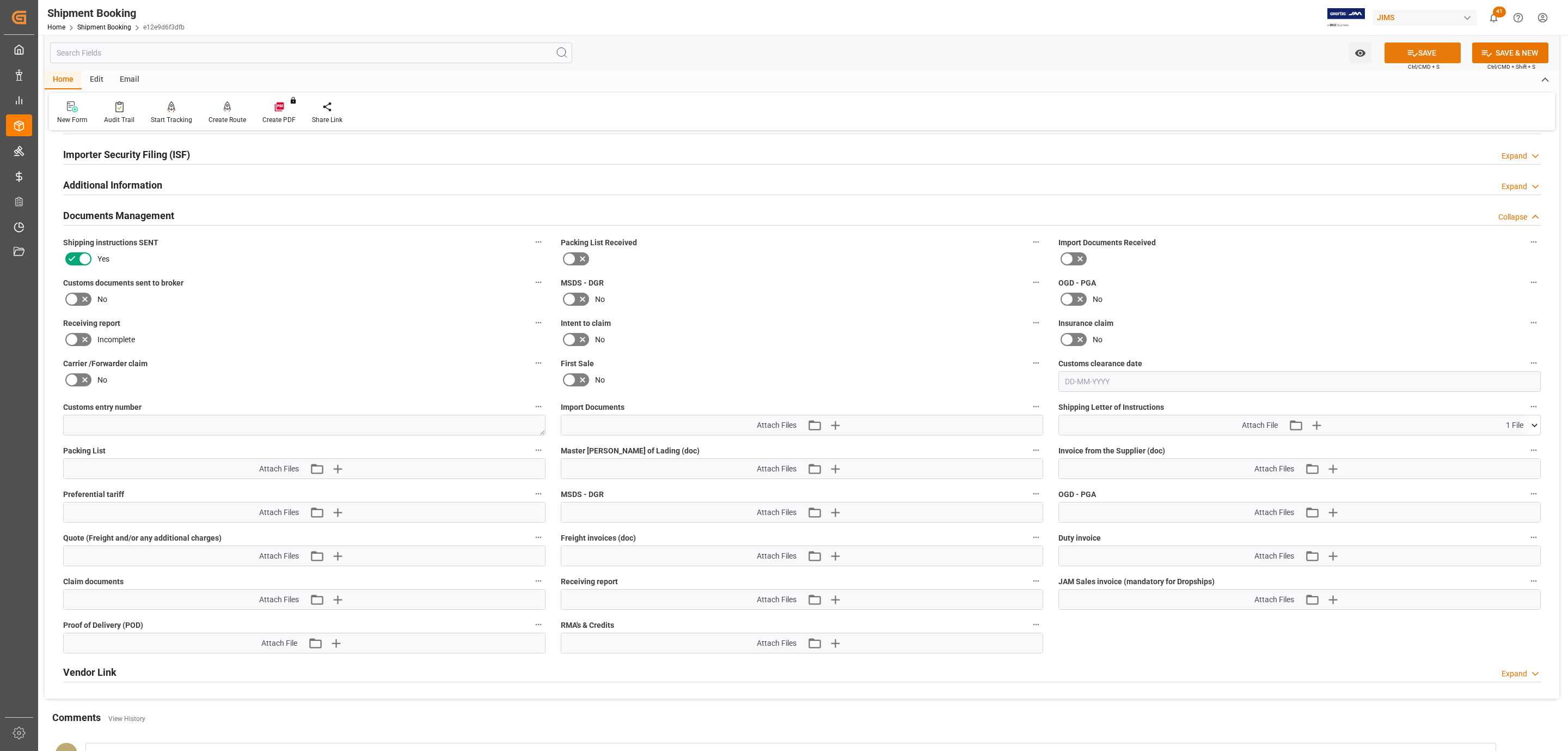
click at [1395, 57] on button "SAVE" at bounding box center [1423, 53] width 76 height 21
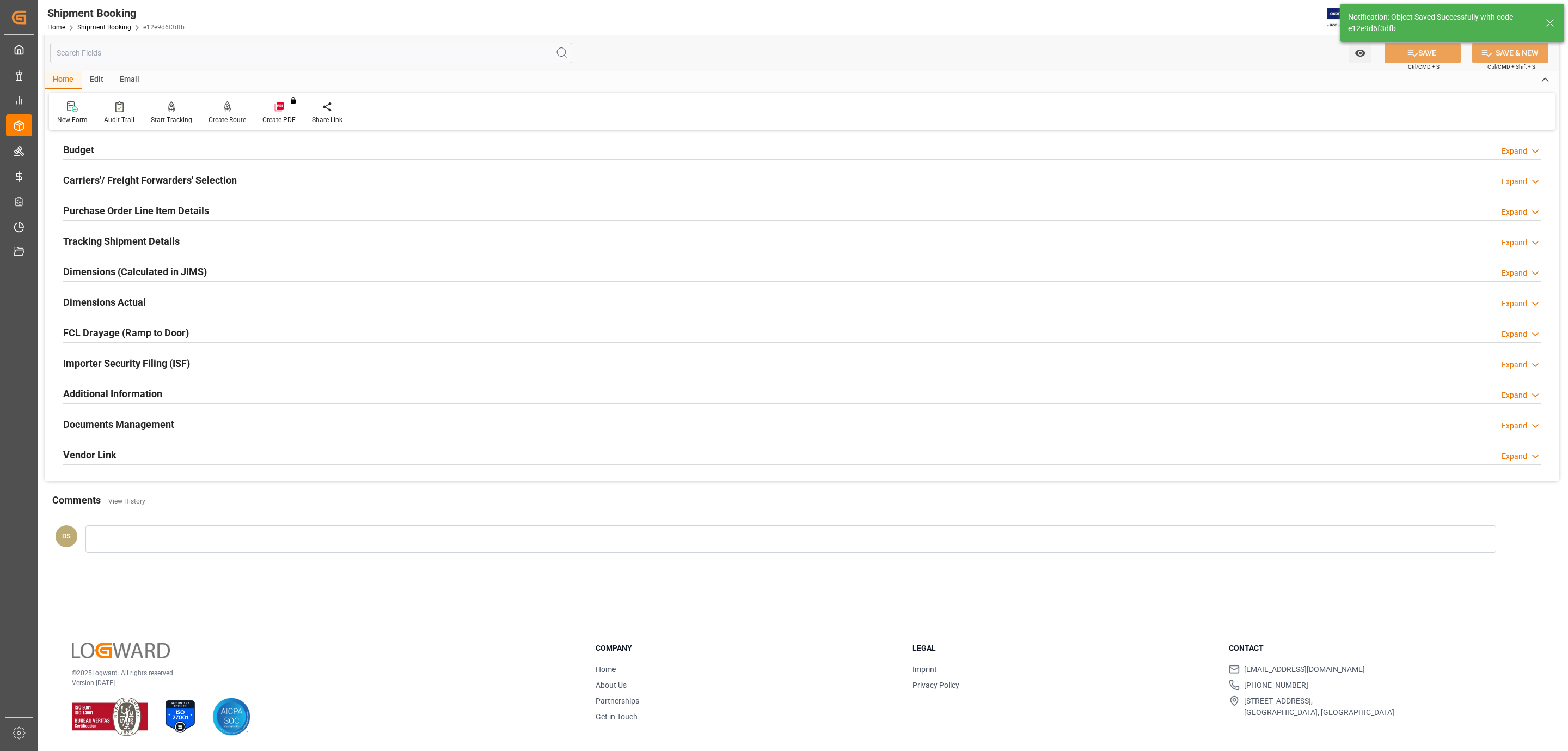
scroll to position [118, 0]
click at [129, 149] on div "Budget Expand" at bounding box center [802, 149] width 1478 height 21
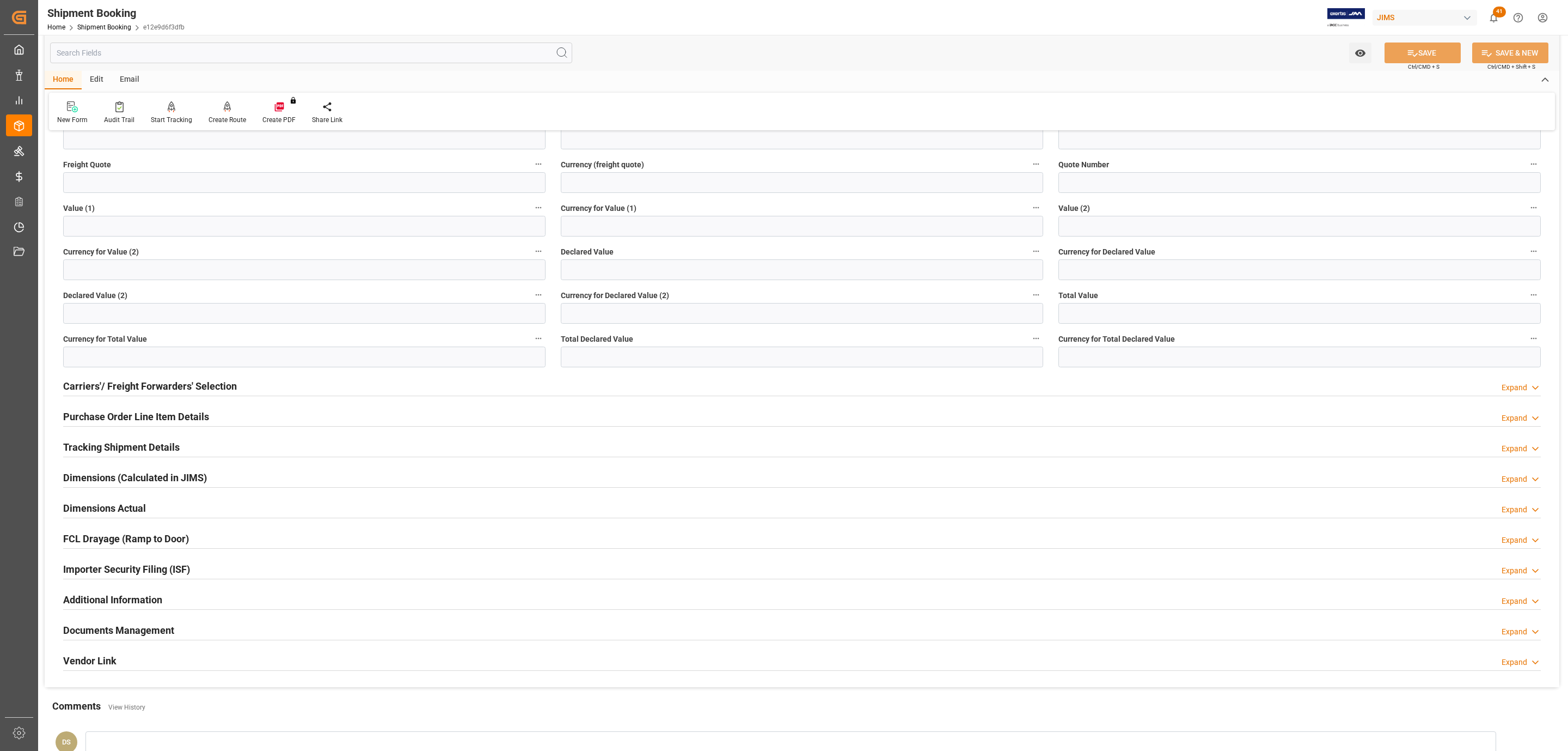
scroll to position [0, 0]
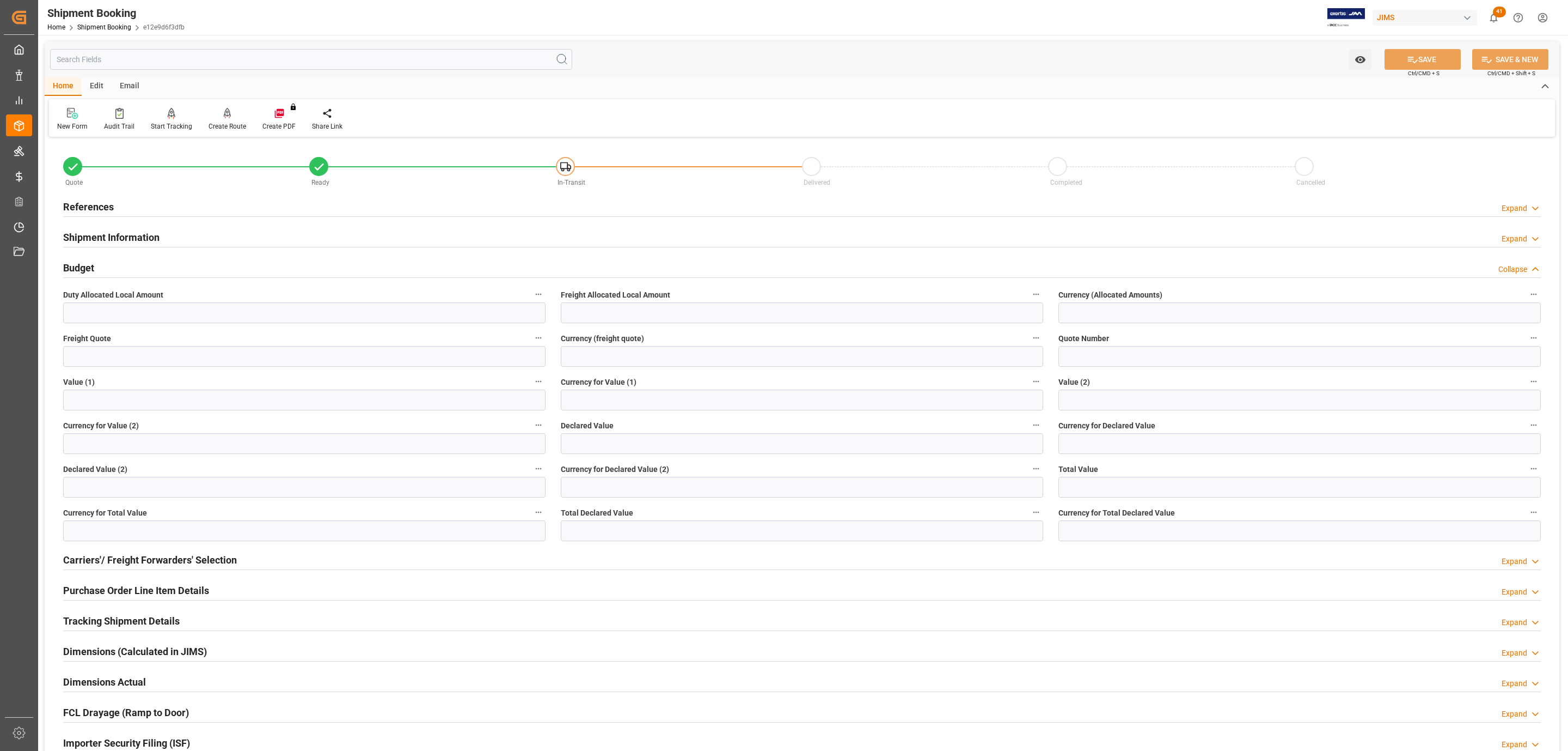
click at [140, 262] on div "Budget Collapse" at bounding box center [802, 267] width 1478 height 21
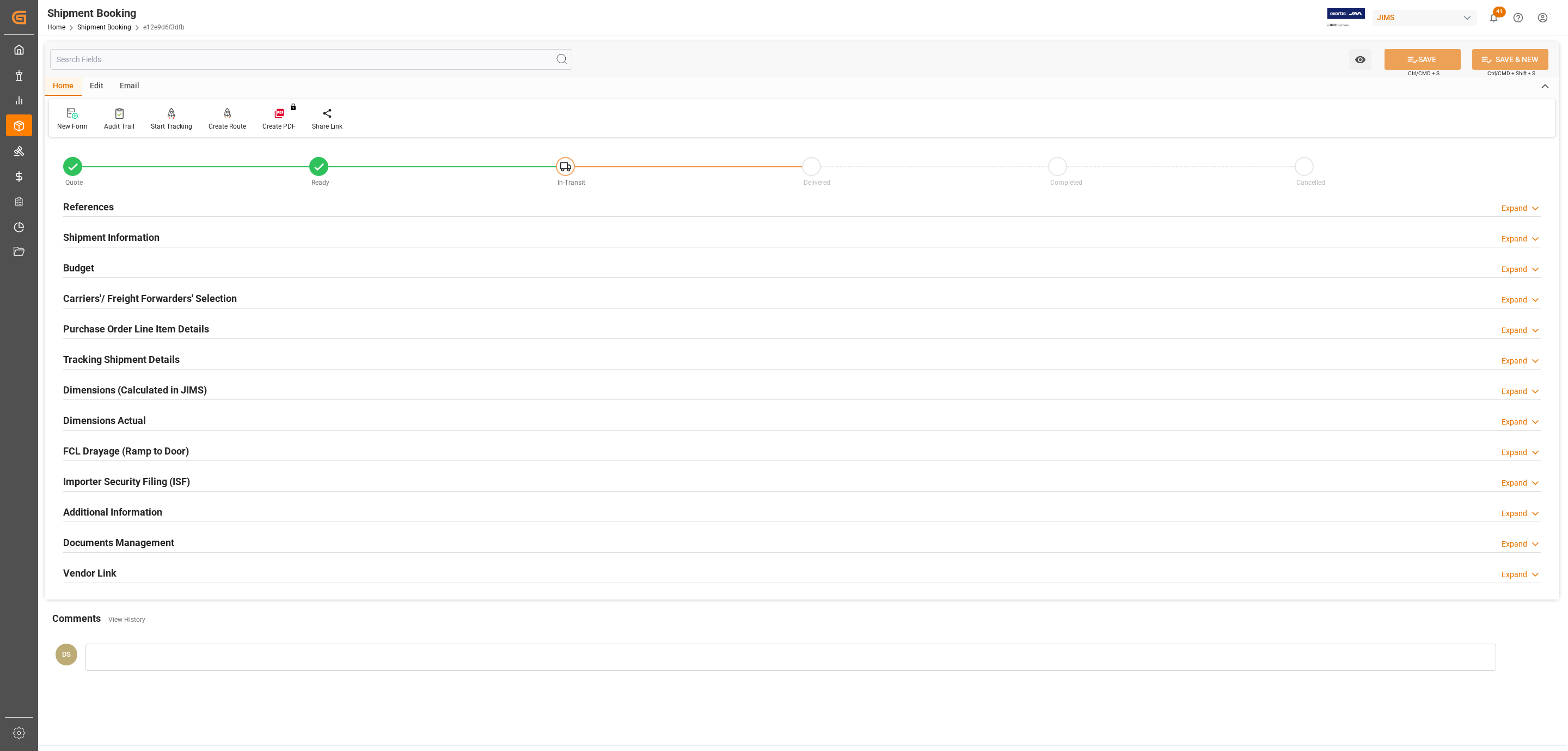
click at [131, 202] on div "References Expand" at bounding box center [802, 206] width 1478 height 21
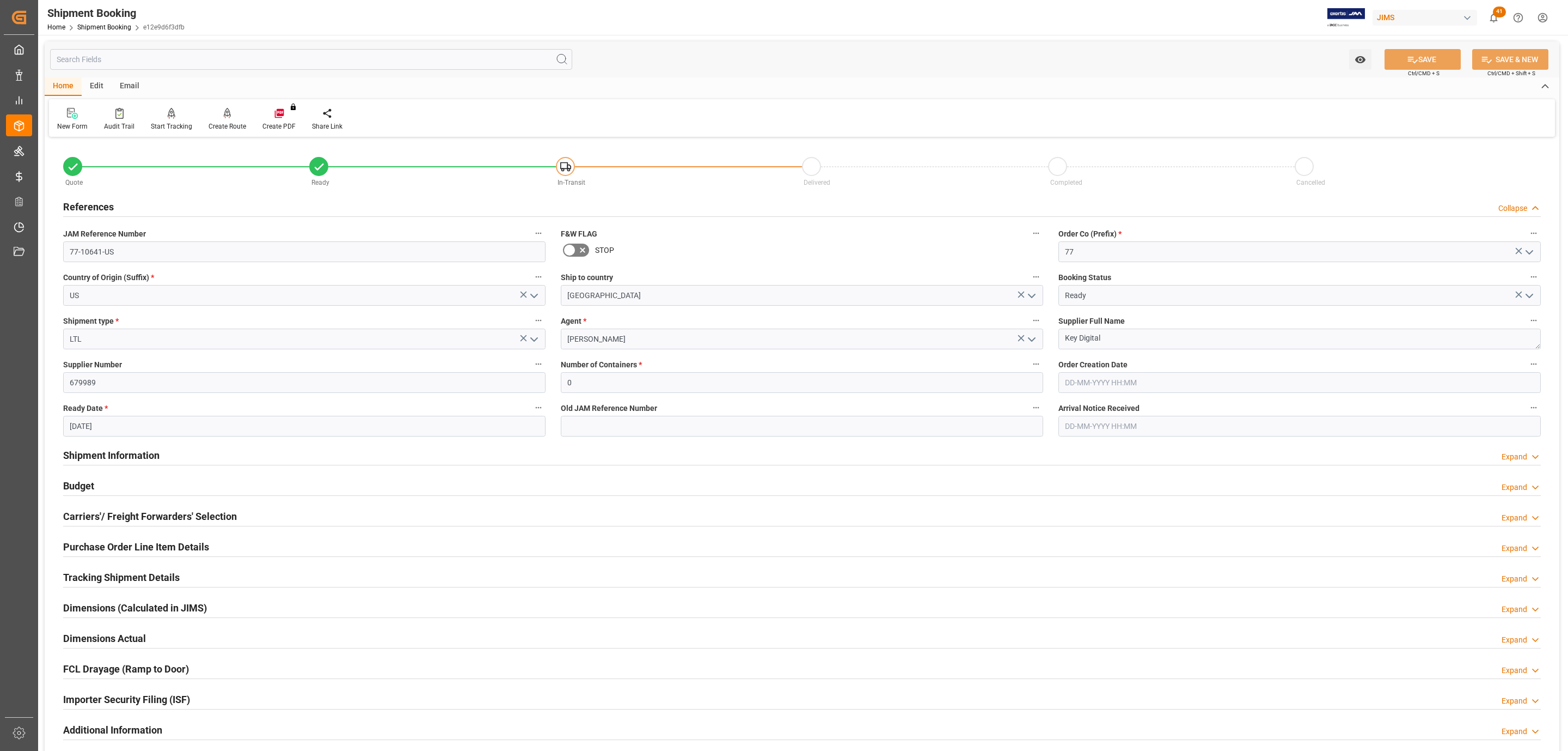
click at [131, 202] on div "References Collapse" at bounding box center [802, 206] width 1478 height 21
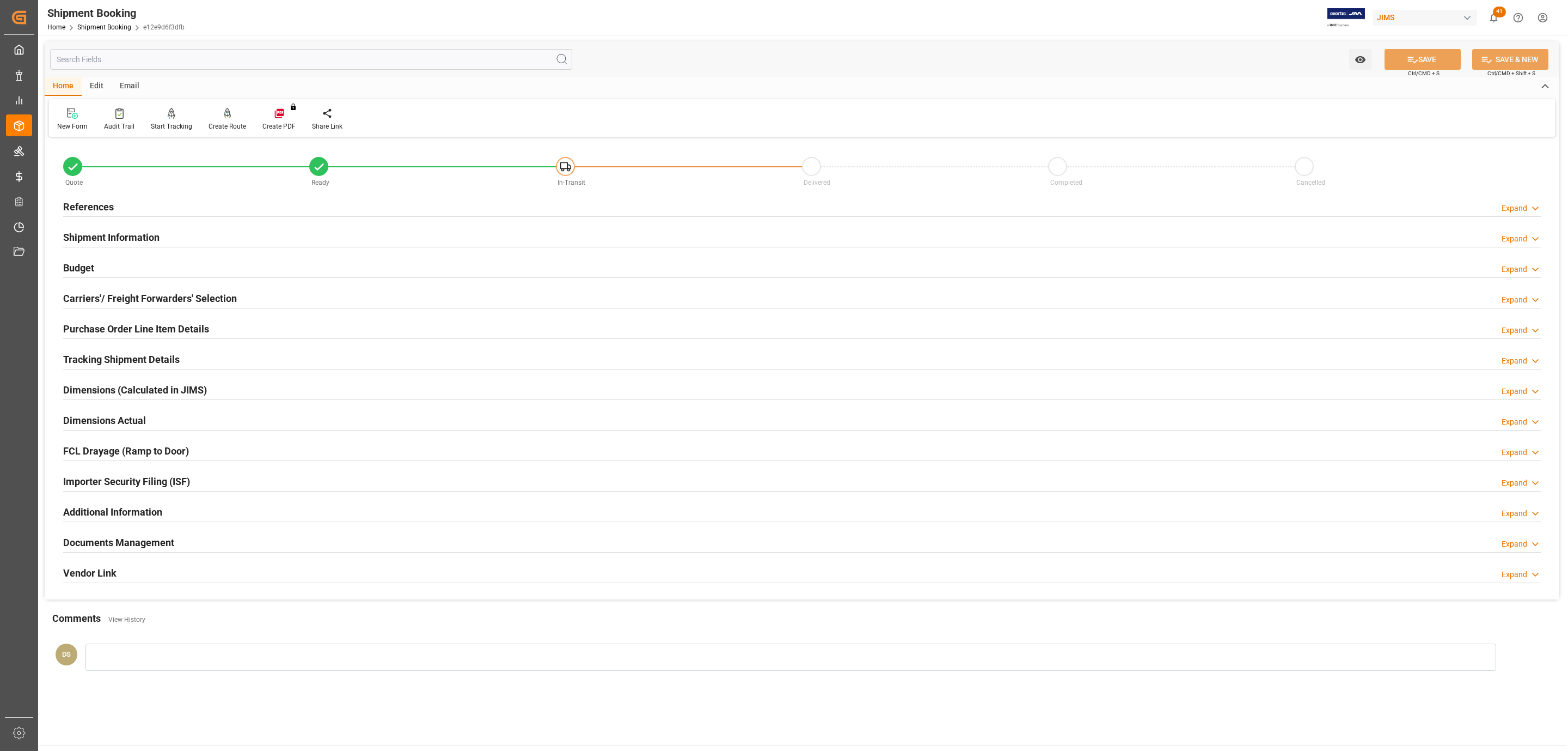
click at [142, 304] on h2 "Carriers'/ Freight Forwarders' Selection" at bounding box center [150, 299] width 173 height 15
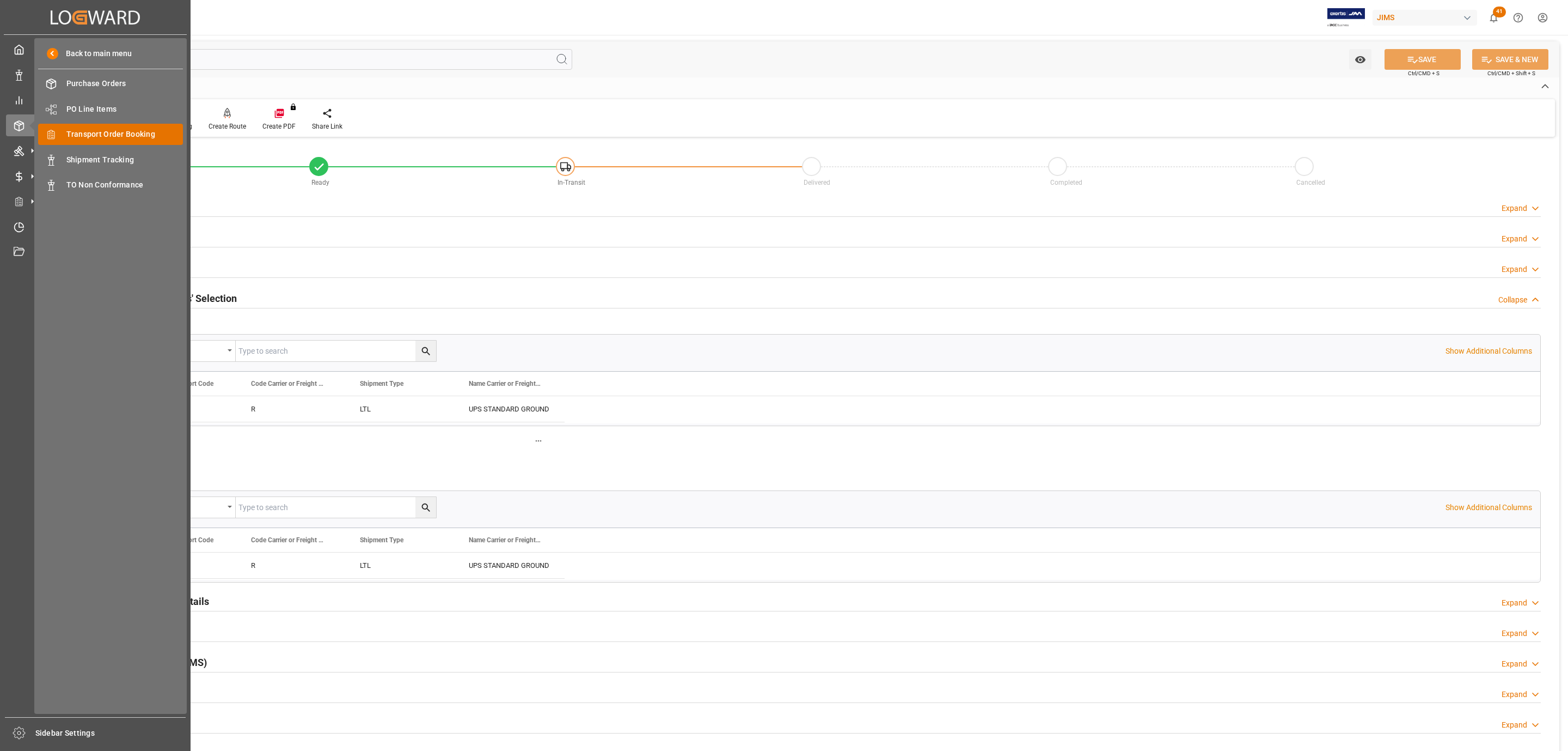
click at [108, 132] on span "Transport Order Booking" at bounding box center [124, 135] width 117 height 12
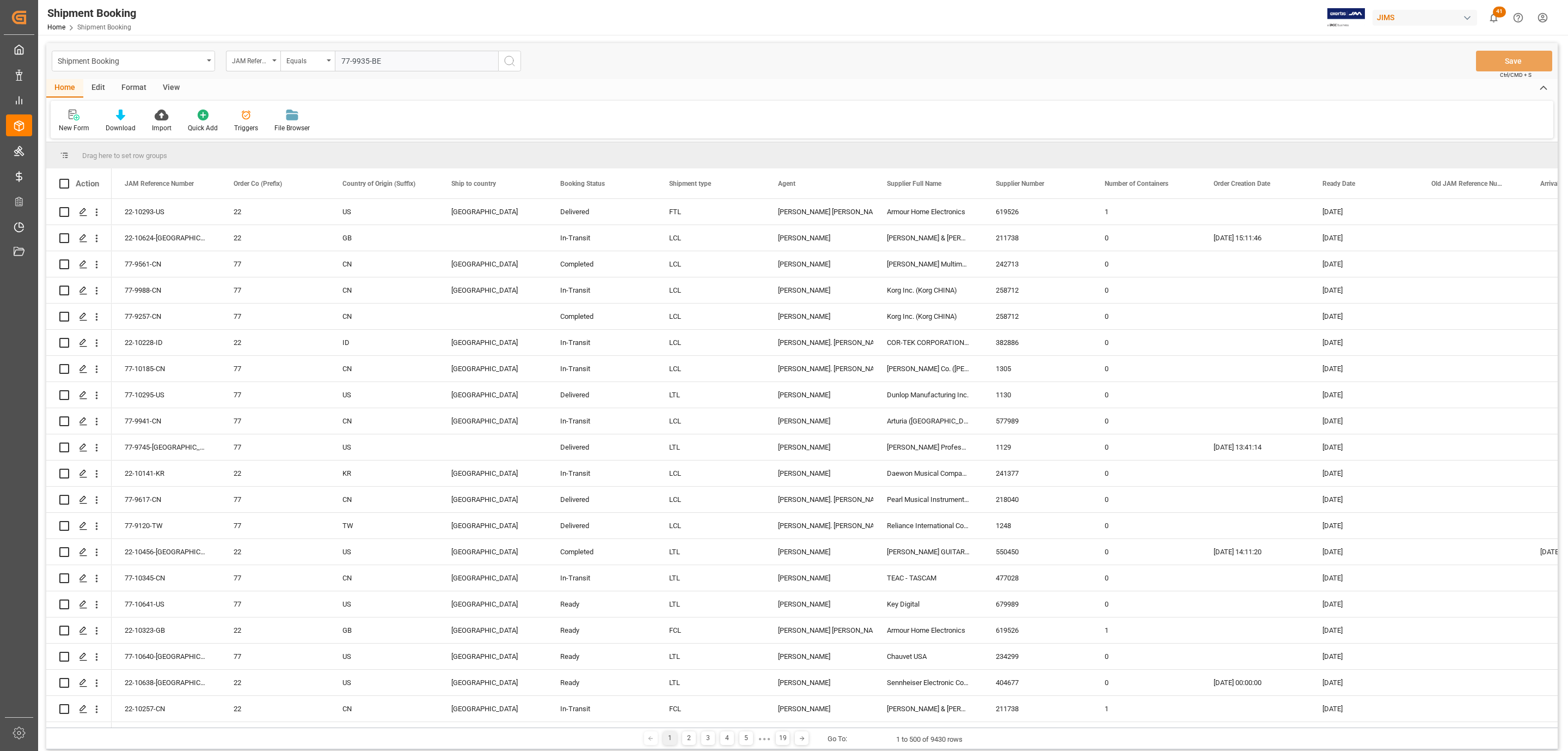
type input "77-9935-BE"
click at [513, 57] on icon "search button" at bounding box center [509, 61] width 13 height 13
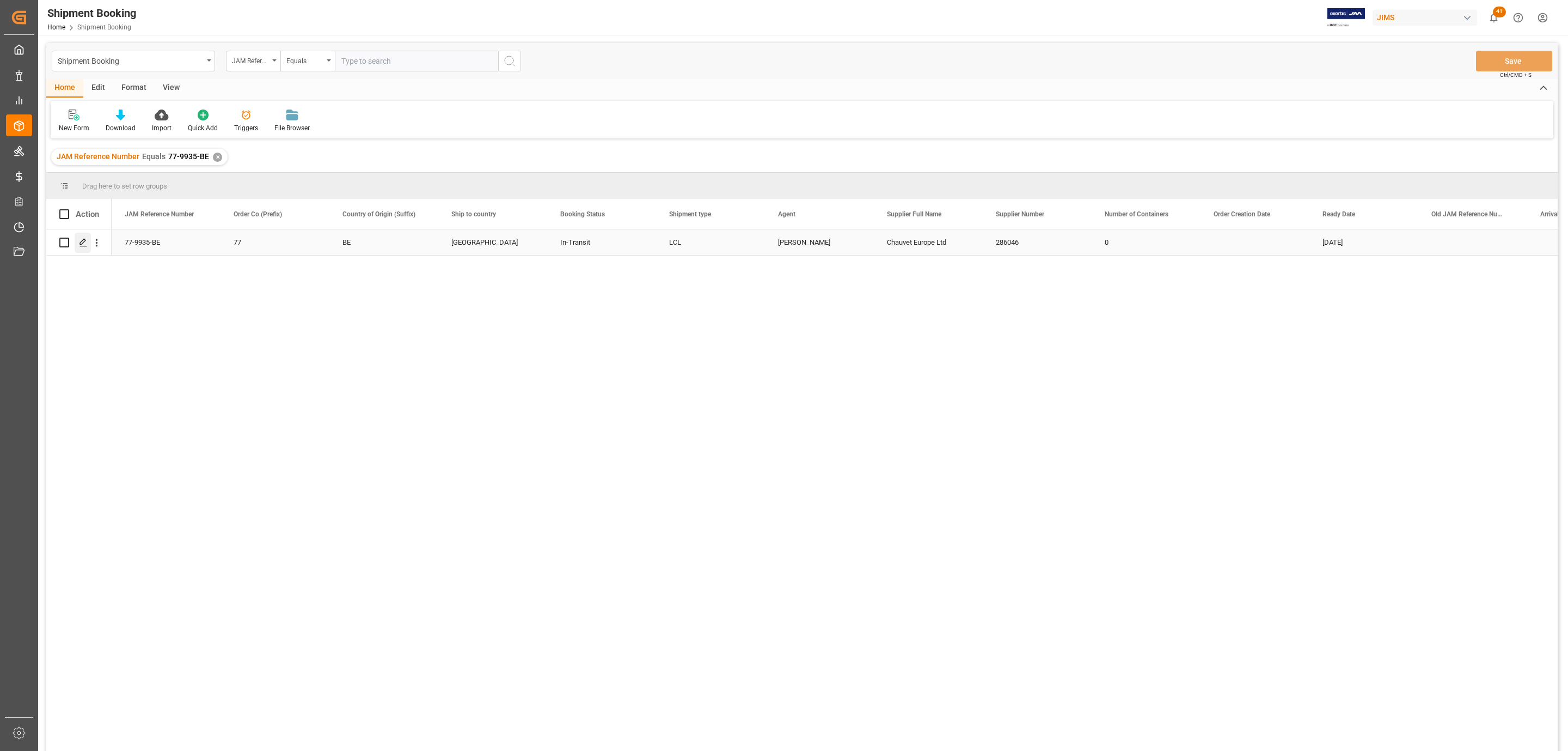
click at [79, 238] on icon "Press SPACE to select this row." at bounding box center [83, 243] width 9 height 9
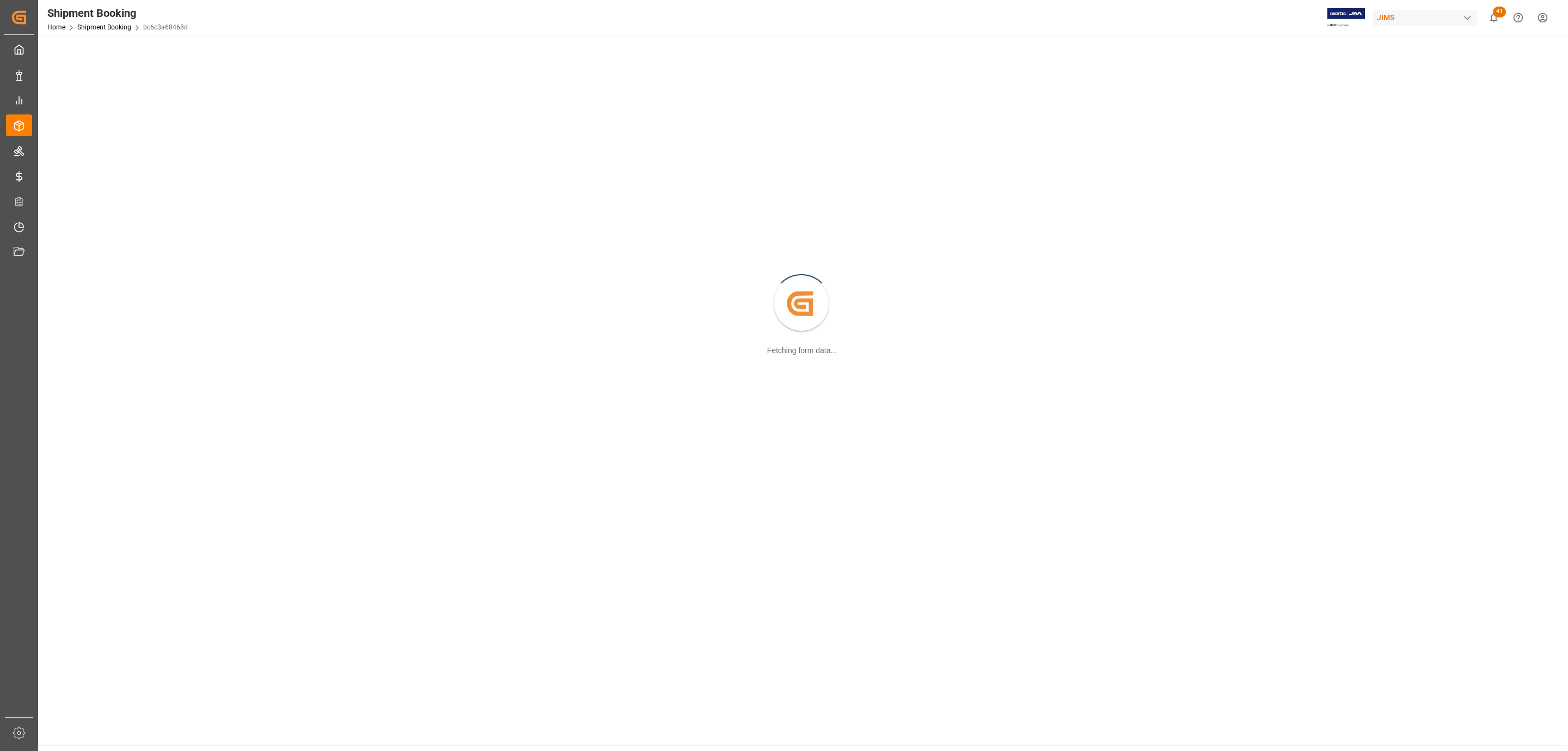
click at [79, 238] on div "Created by potrace 1.15, written by Peter Selinger 2001-2017 Fetching form data…" at bounding box center [802, 304] width 1515 height 526
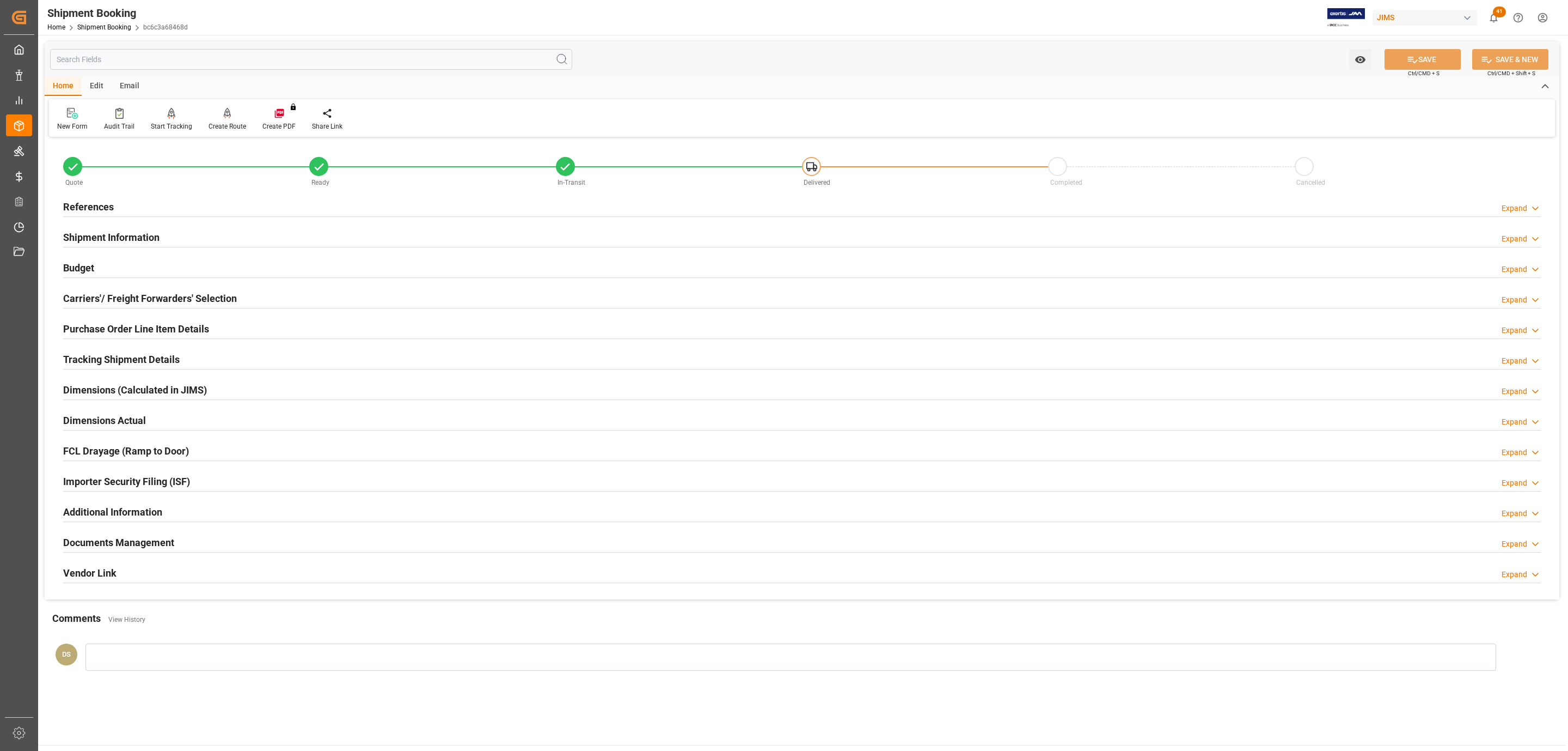
click at [102, 330] on h2 "Purchase Order Line Item Details" at bounding box center [136, 329] width 146 height 15
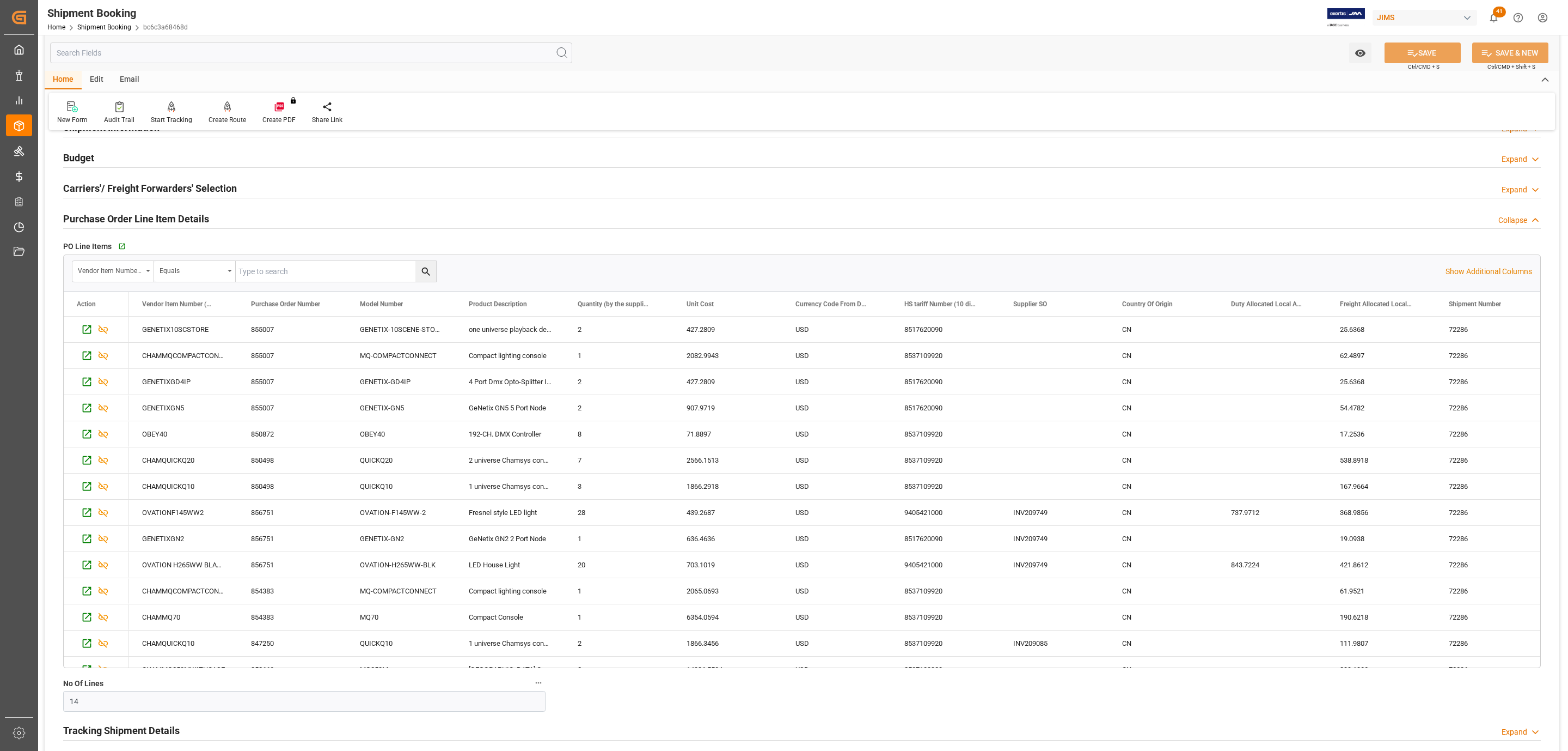
scroll to position [82, 0]
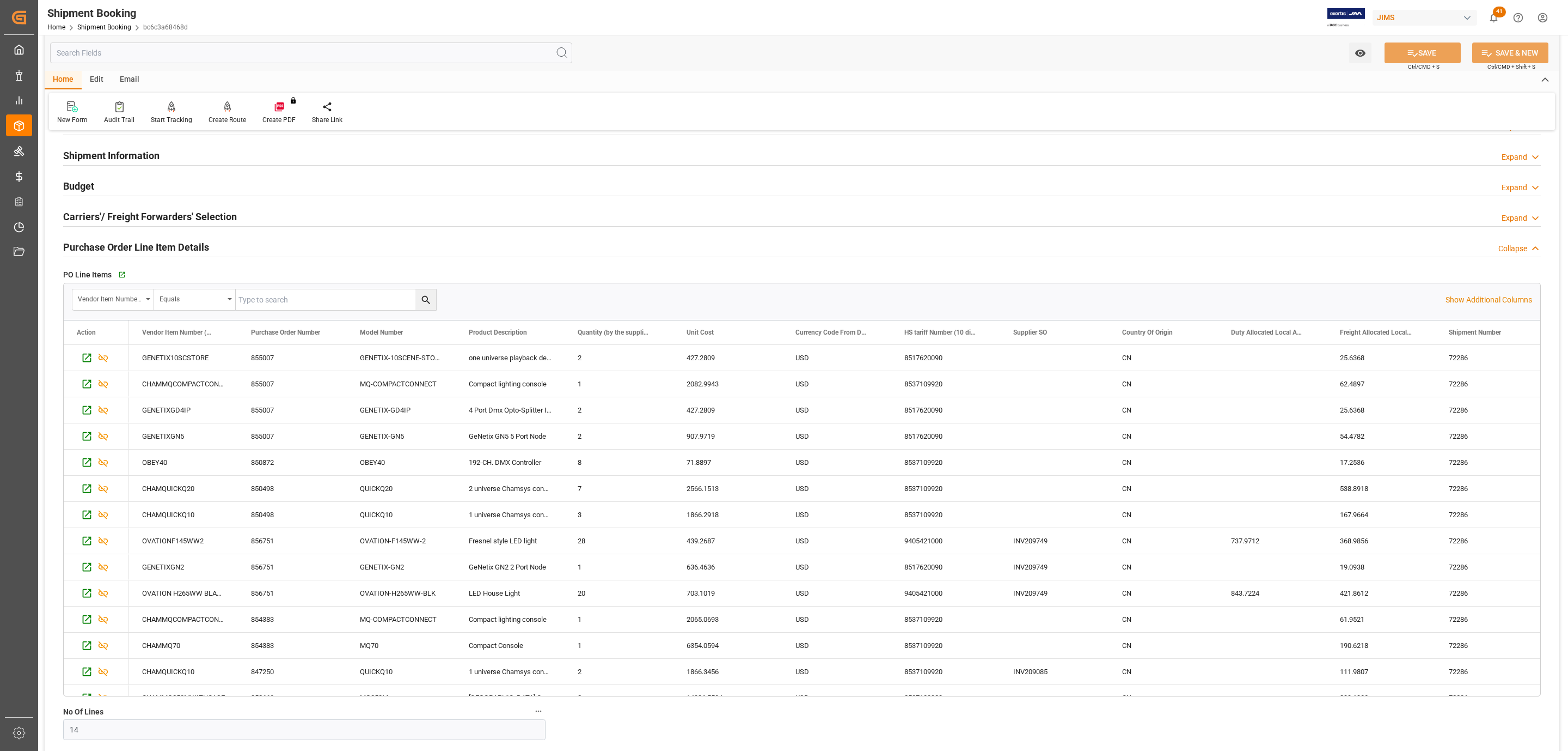
click at [129, 215] on h2 "Carriers'/ Freight Forwarders' Selection" at bounding box center [150, 216] width 173 height 15
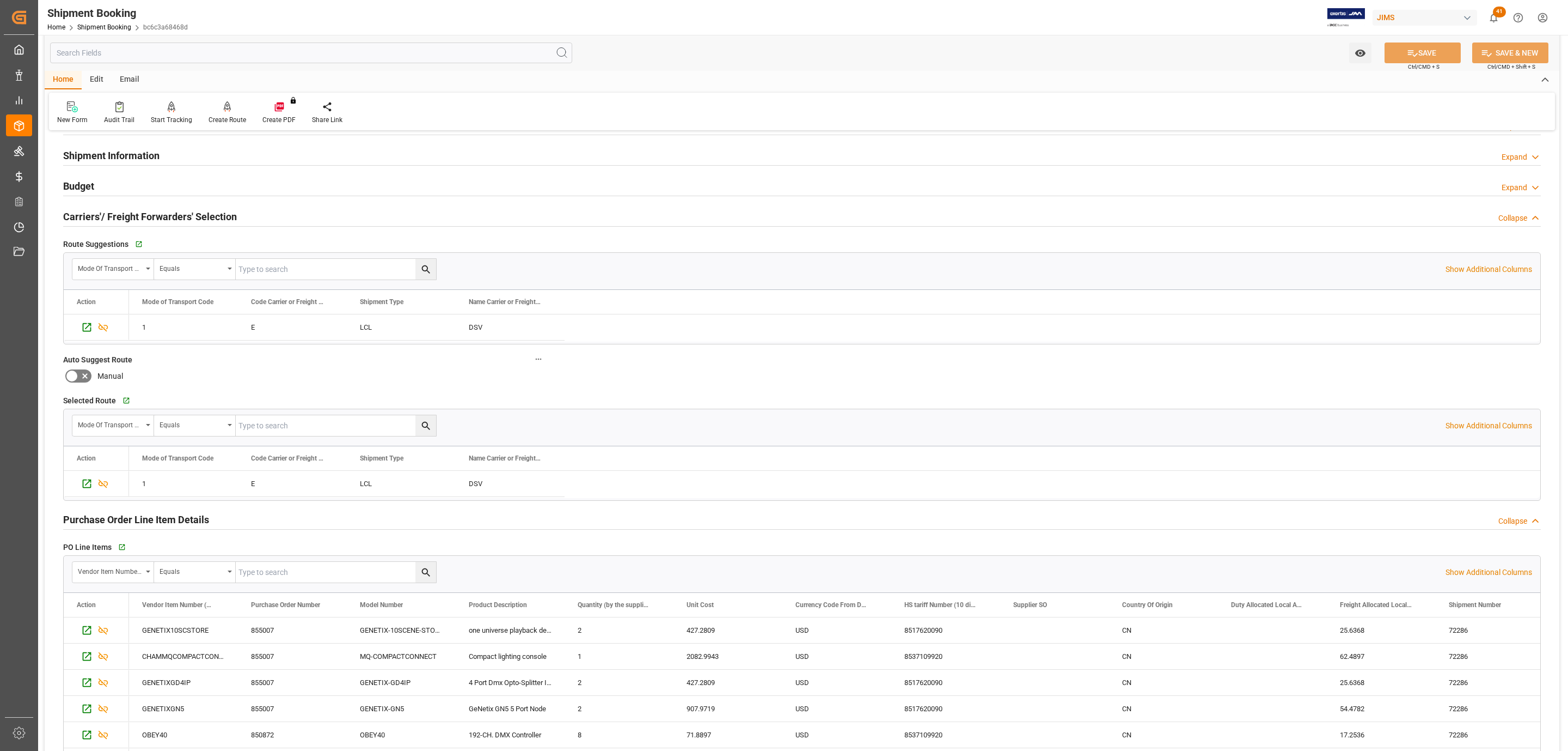
click at [129, 215] on h2 "Carriers'/ Freight Forwarders' Selection" at bounding box center [150, 216] width 173 height 15
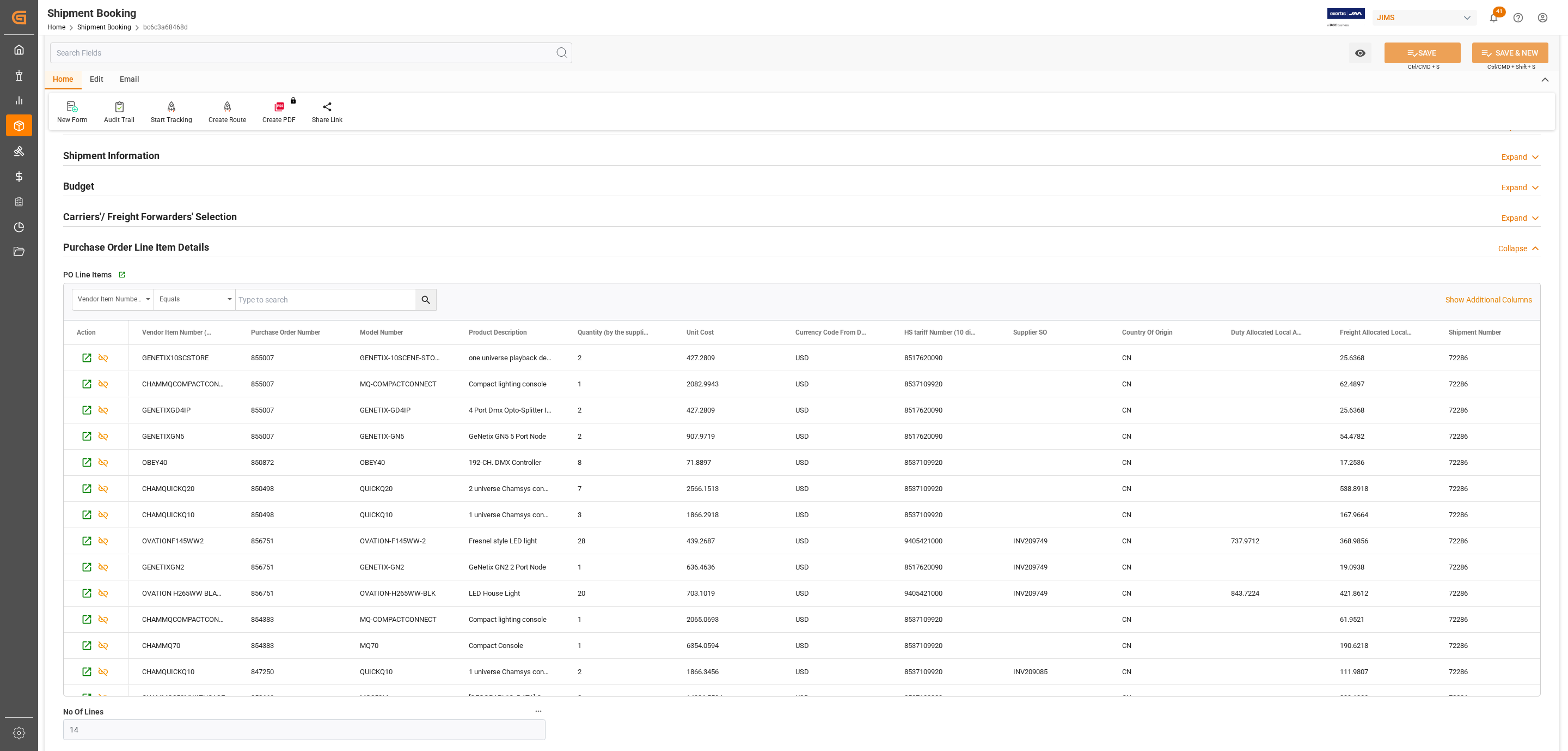
click at [150, 247] on h2 "Purchase Order Line Item Details" at bounding box center [136, 247] width 146 height 15
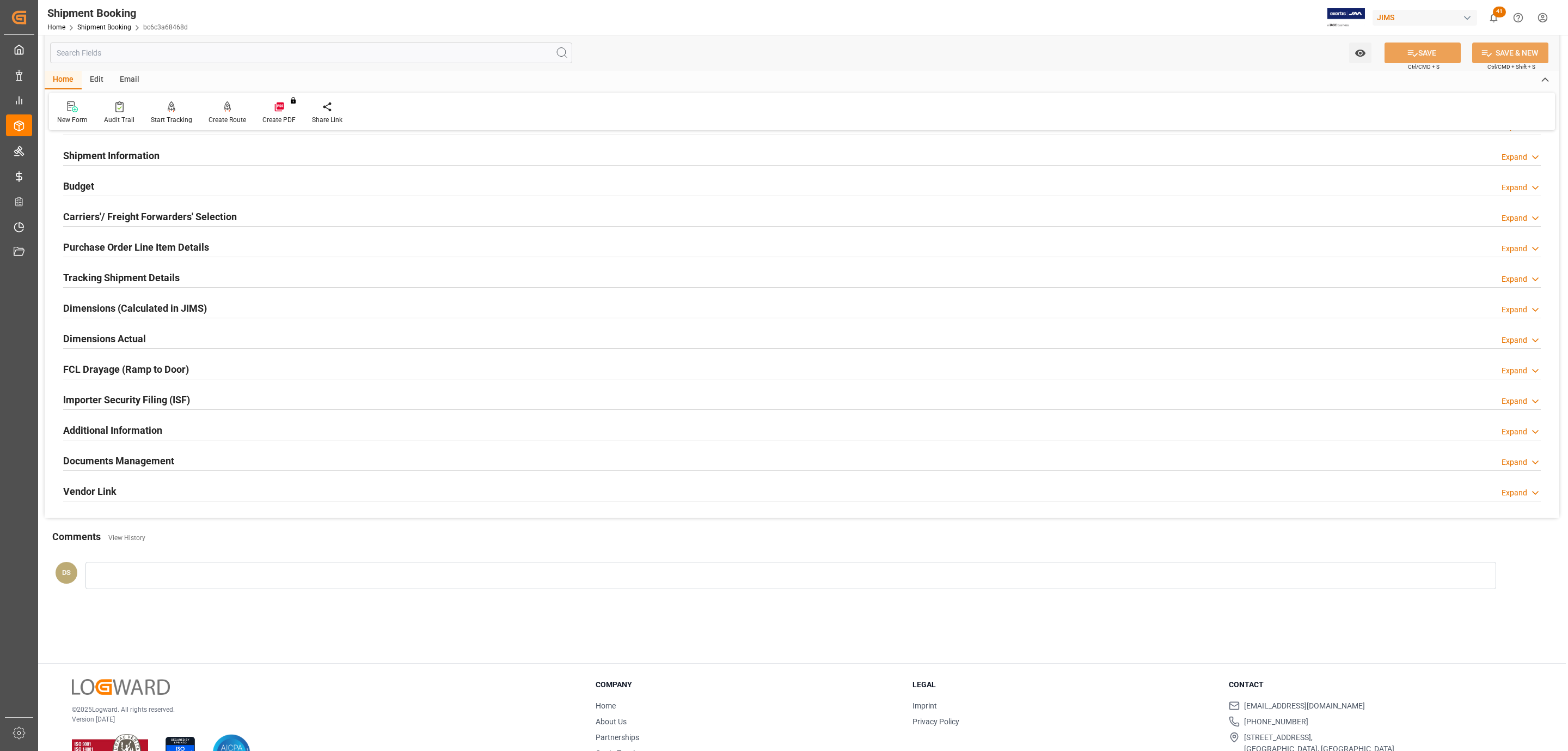
click at [117, 266] on div "Tracking Shipment Details Expand" at bounding box center [802, 277] width 1493 height 30
click at [117, 277] on h2 "Tracking Shipment Details" at bounding box center [121, 277] width 117 height 15
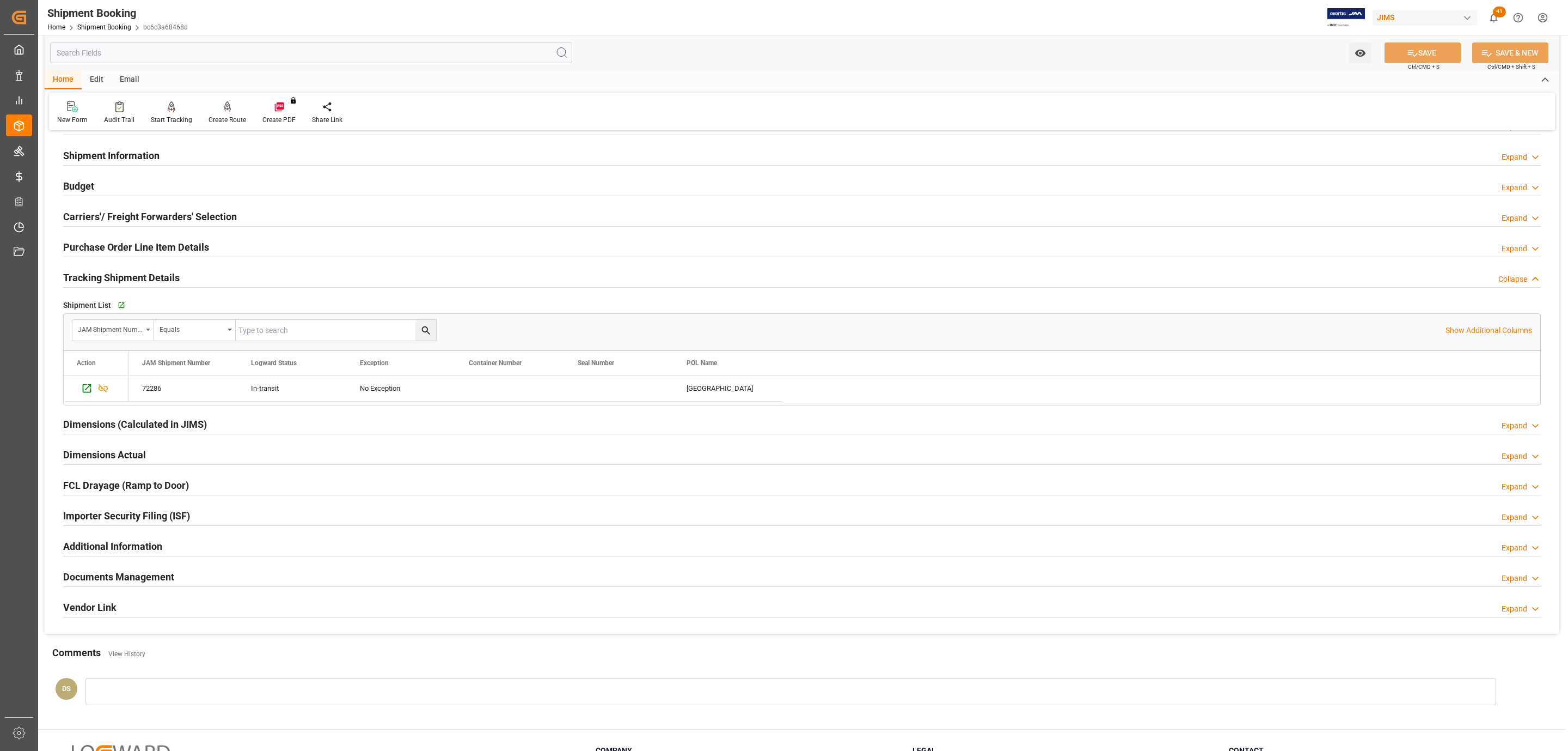
click at [141, 247] on h2 "Purchase Order Line Item Details" at bounding box center [136, 247] width 146 height 15
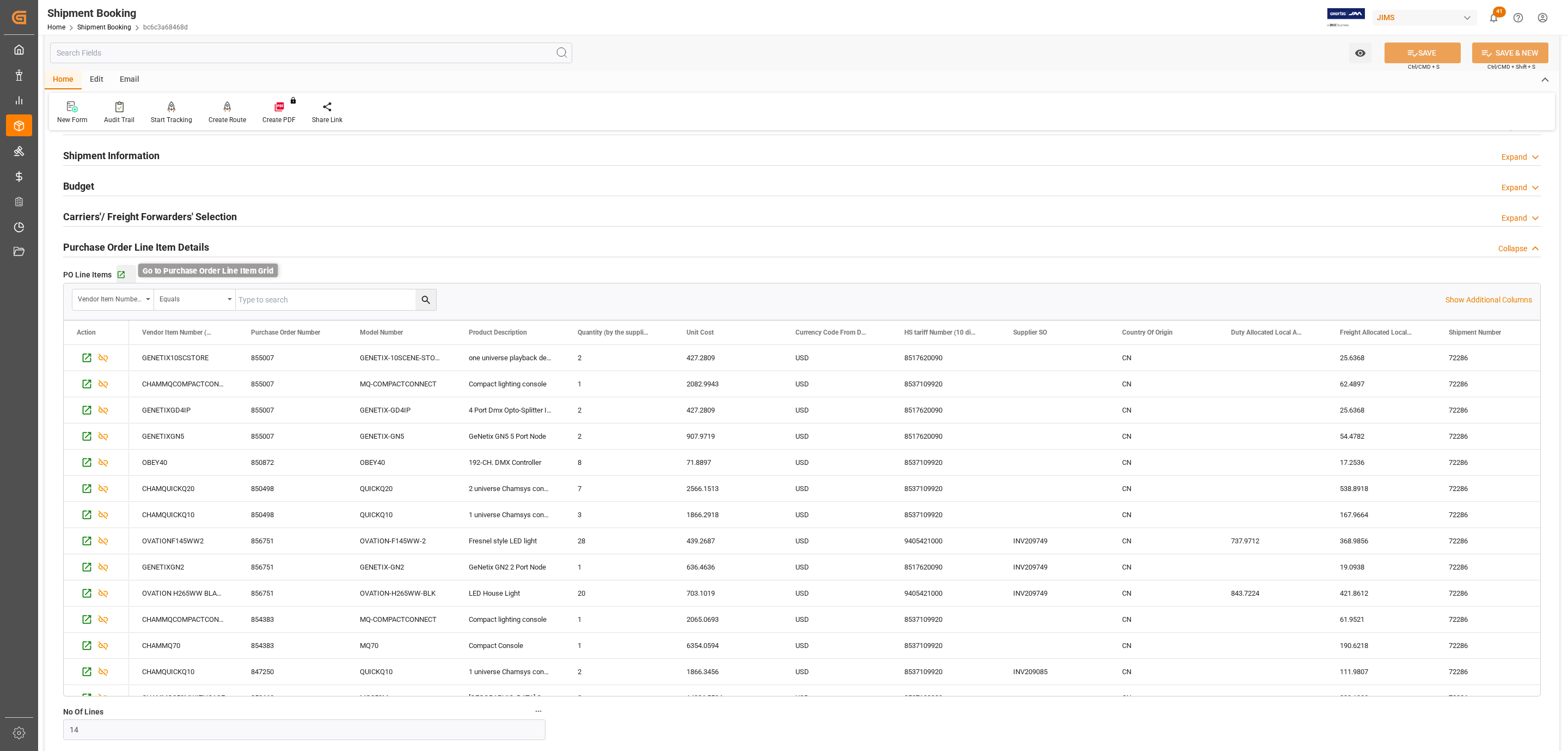
click at [121, 277] on icon "button" at bounding box center [121, 274] width 10 height 10
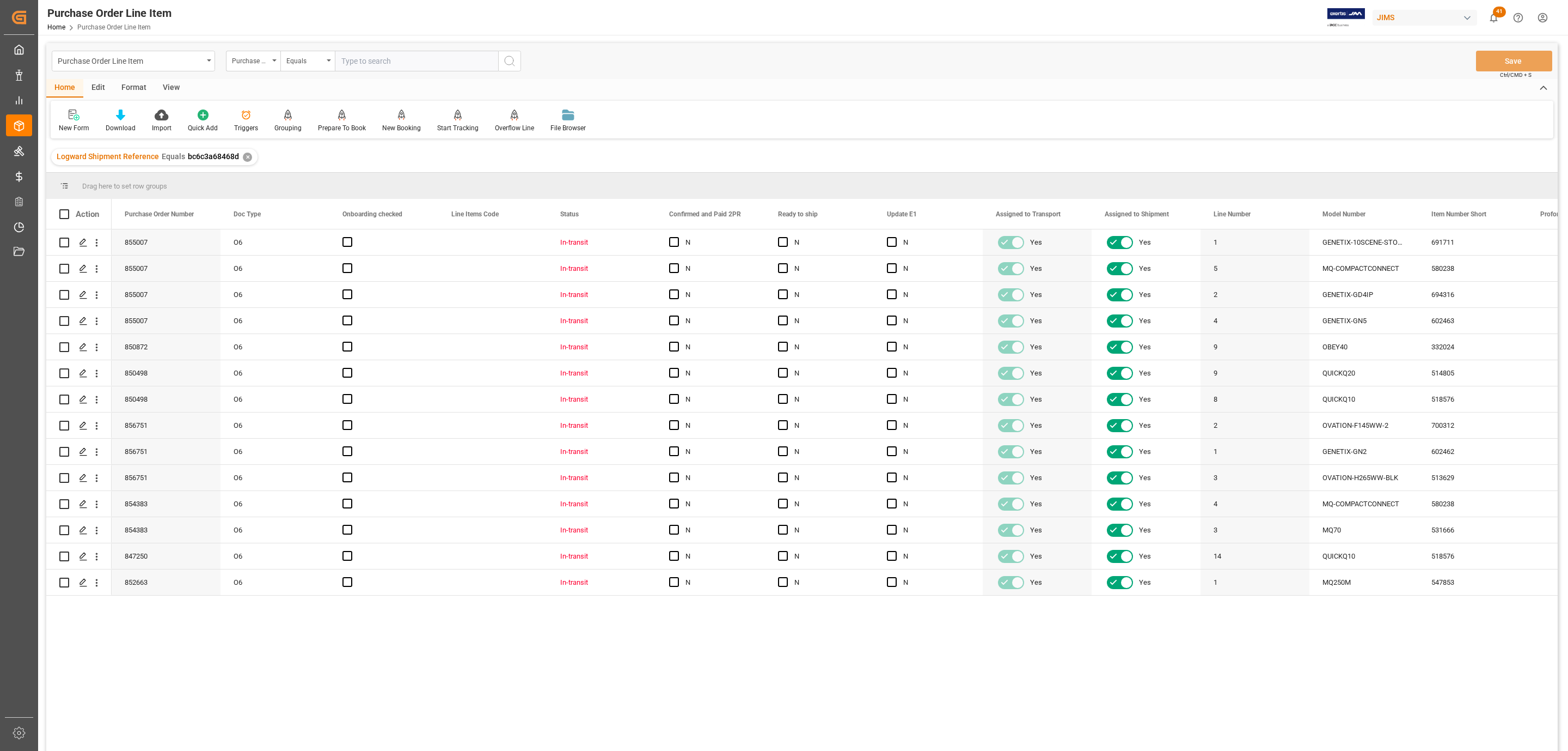
click at [164, 85] on div "View" at bounding box center [171, 88] width 33 height 18
click at [123, 115] on icon at bounding box center [123, 115] width 11 height 11
drag, startPoint x: 149, startPoint y: 194, endPoint x: 132, endPoint y: 211, distance: 24.0
click at [149, 194] on div "HS Listing [GEOGRAPHIC_DATA]" at bounding box center [153, 199] width 96 height 12
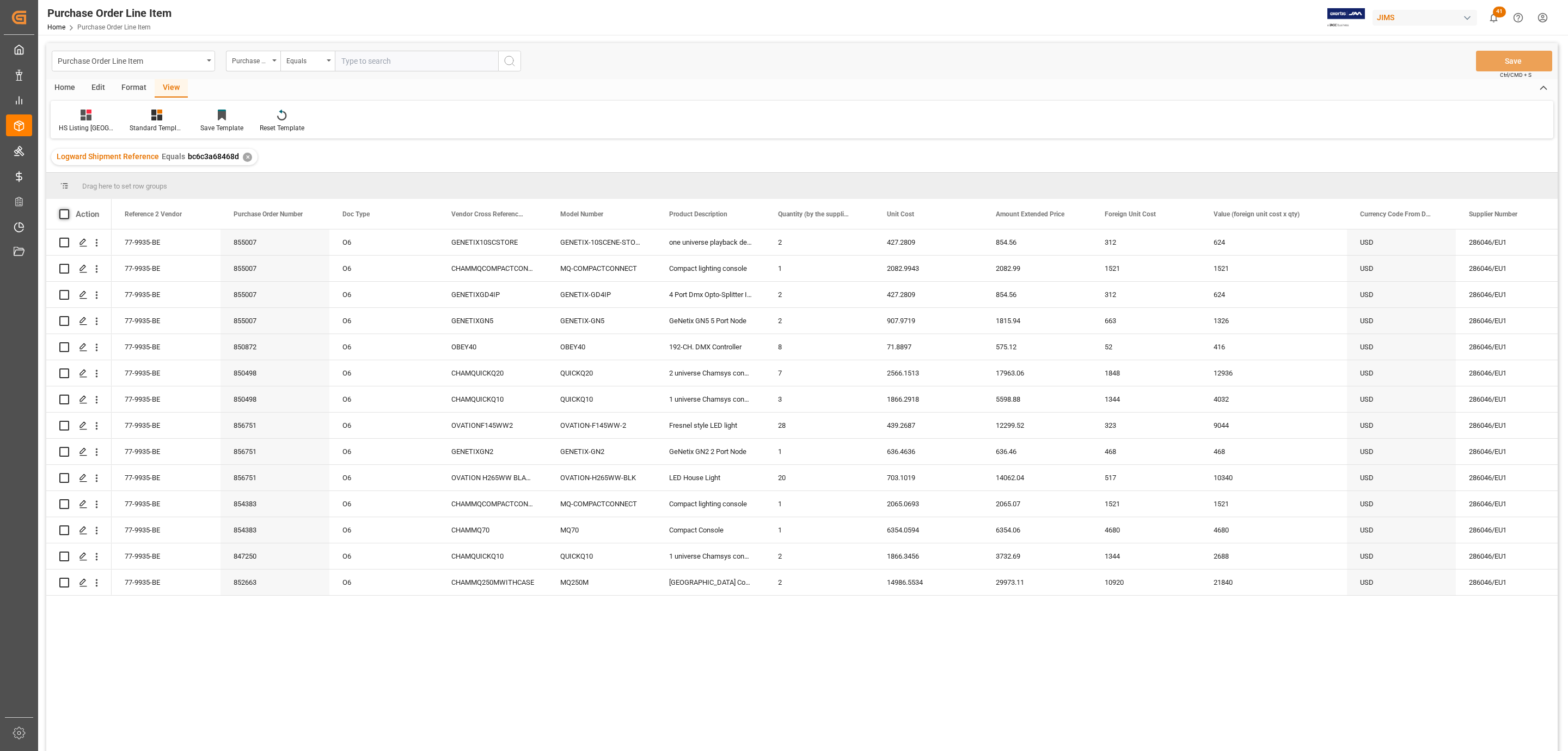
click at [62, 213] on span at bounding box center [64, 213] width 10 height 10
click at [68, 209] on input "checkbox" at bounding box center [68, 209] width 0 height 0
checkbox input "true"
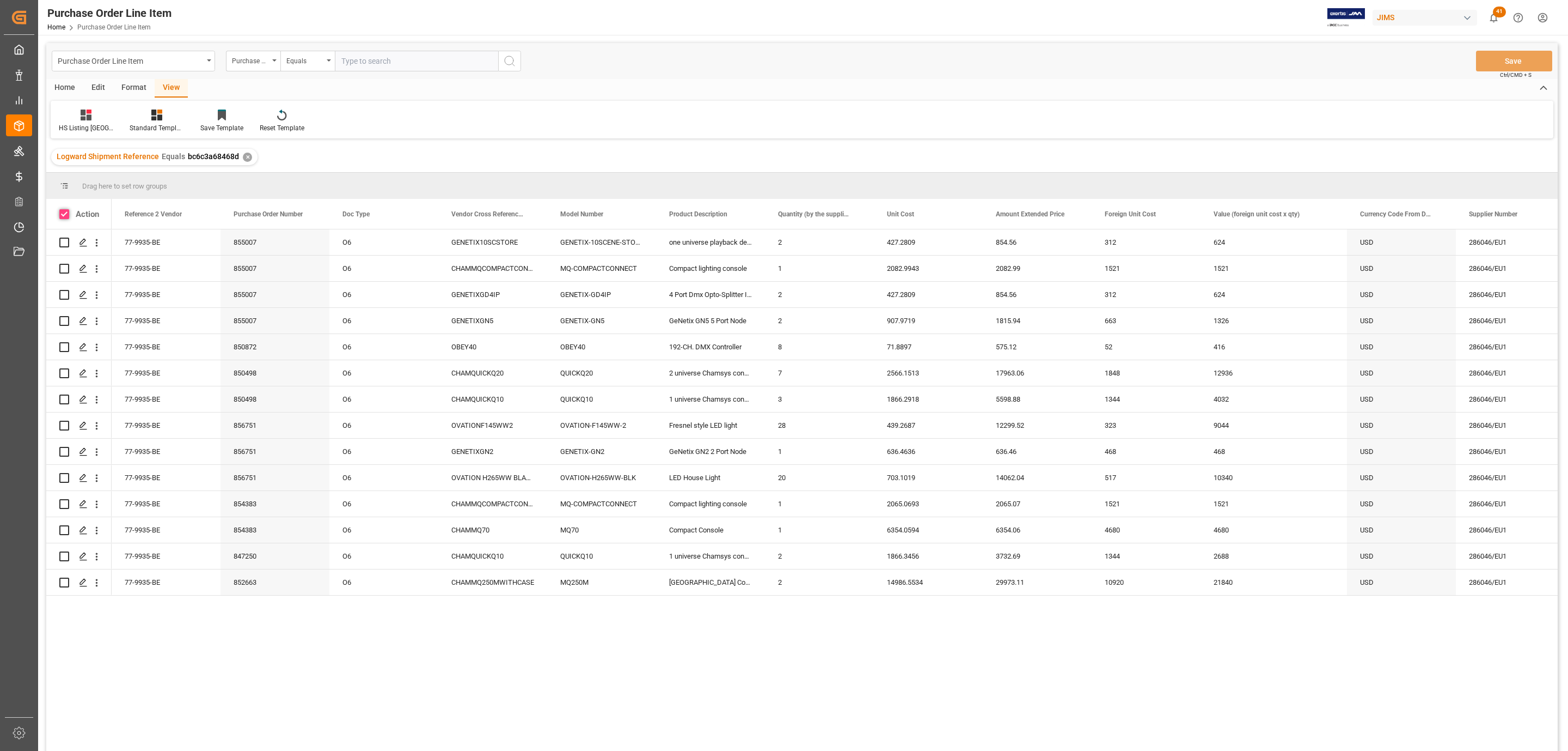
checkbox input "true"
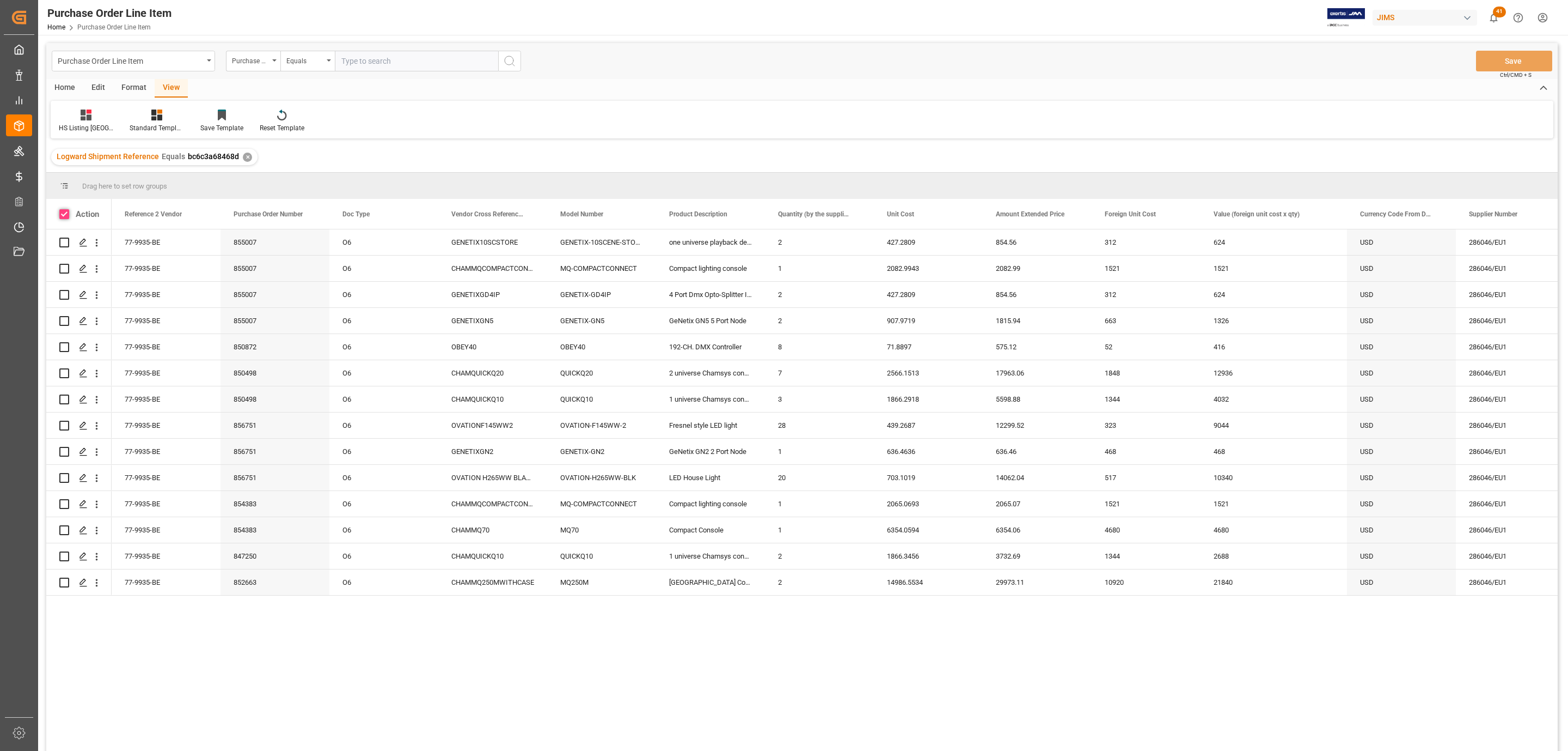
checkbox input "true"
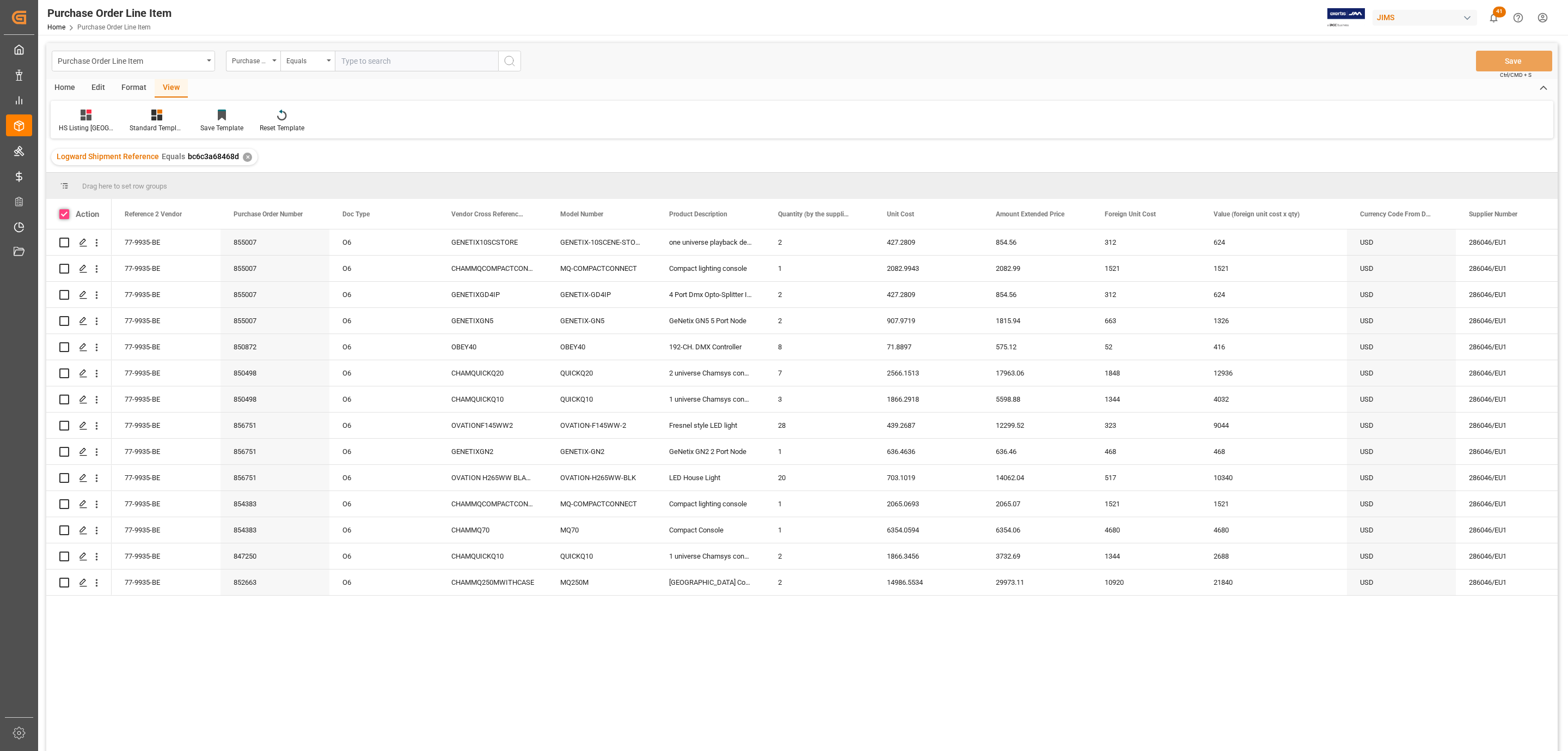
checkbox input "true"
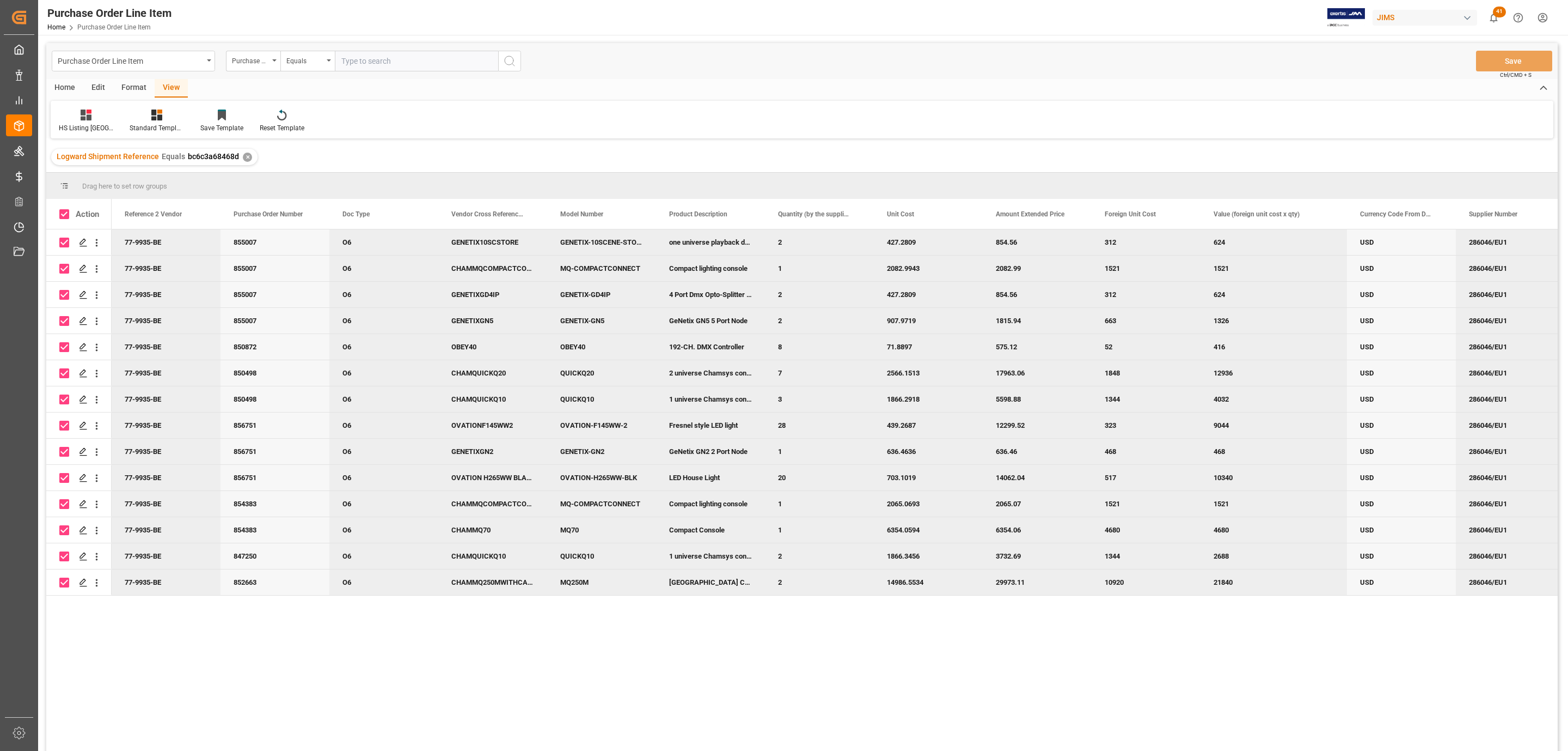
click at [71, 91] on div "Home" at bounding box center [65, 88] width 37 height 18
click at [110, 113] on div at bounding box center [121, 115] width 30 height 12
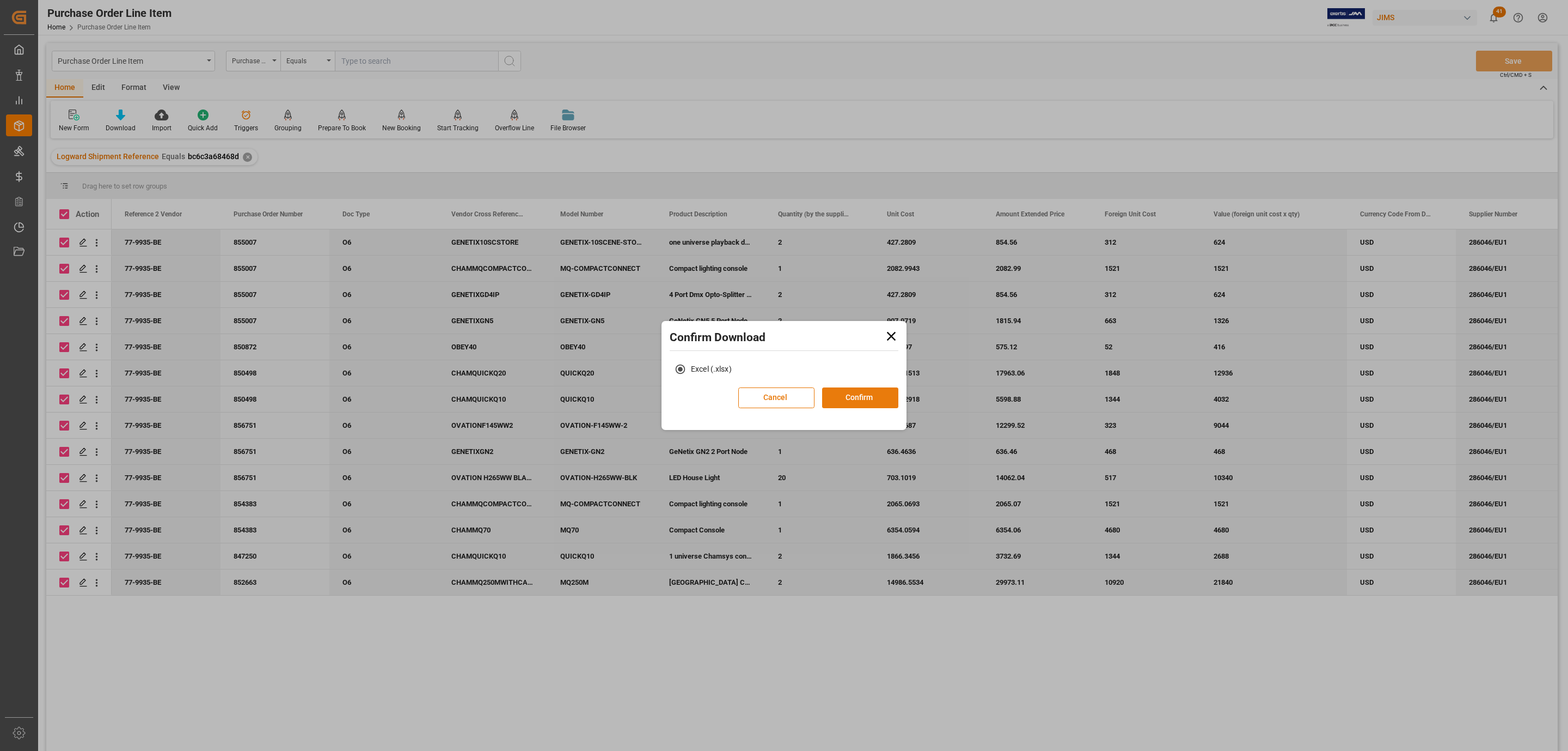
click at [859, 405] on button "Confirm" at bounding box center [860, 398] width 76 height 21
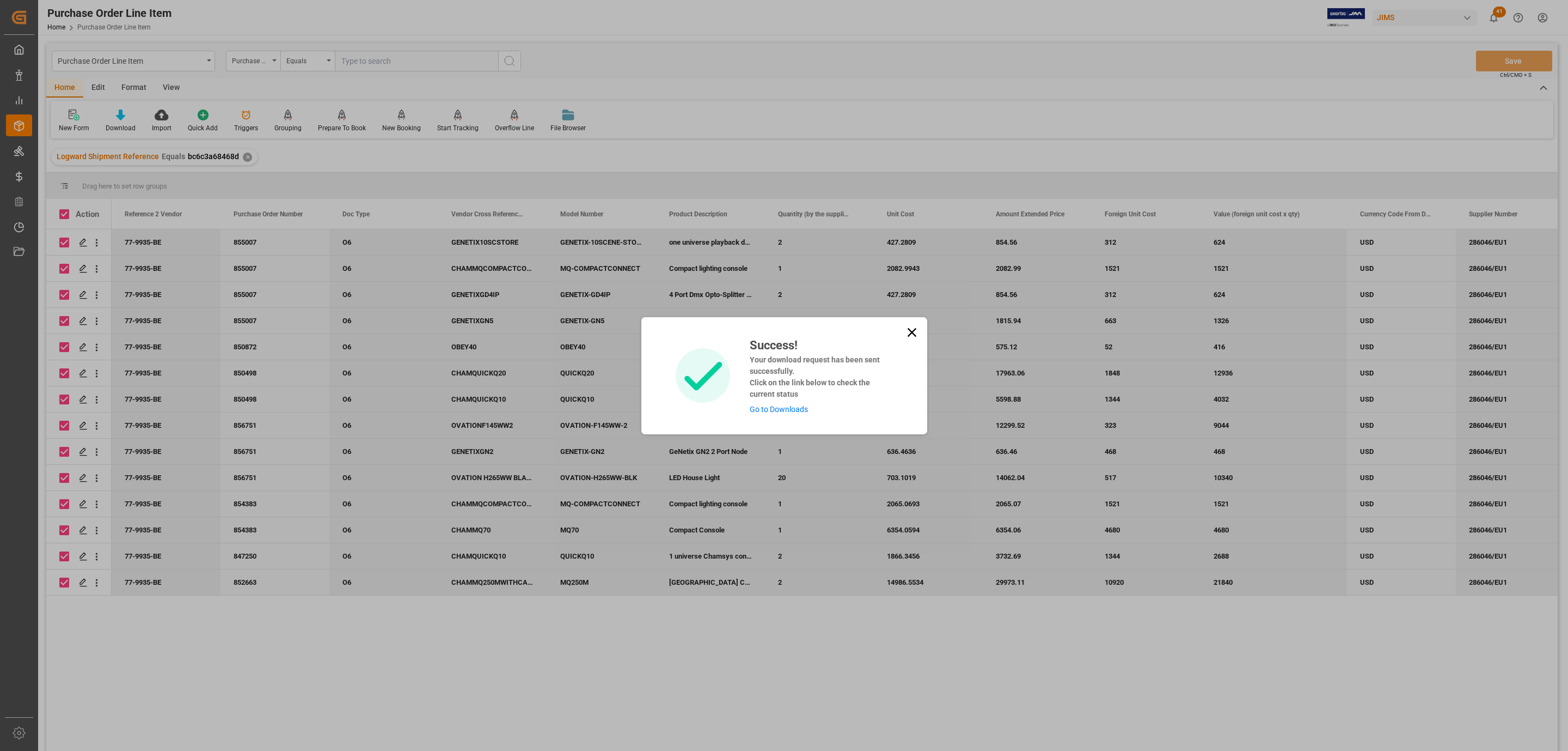
click at [775, 409] on link "Go to Downloads" at bounding box center [778, 409] width 58 height 9
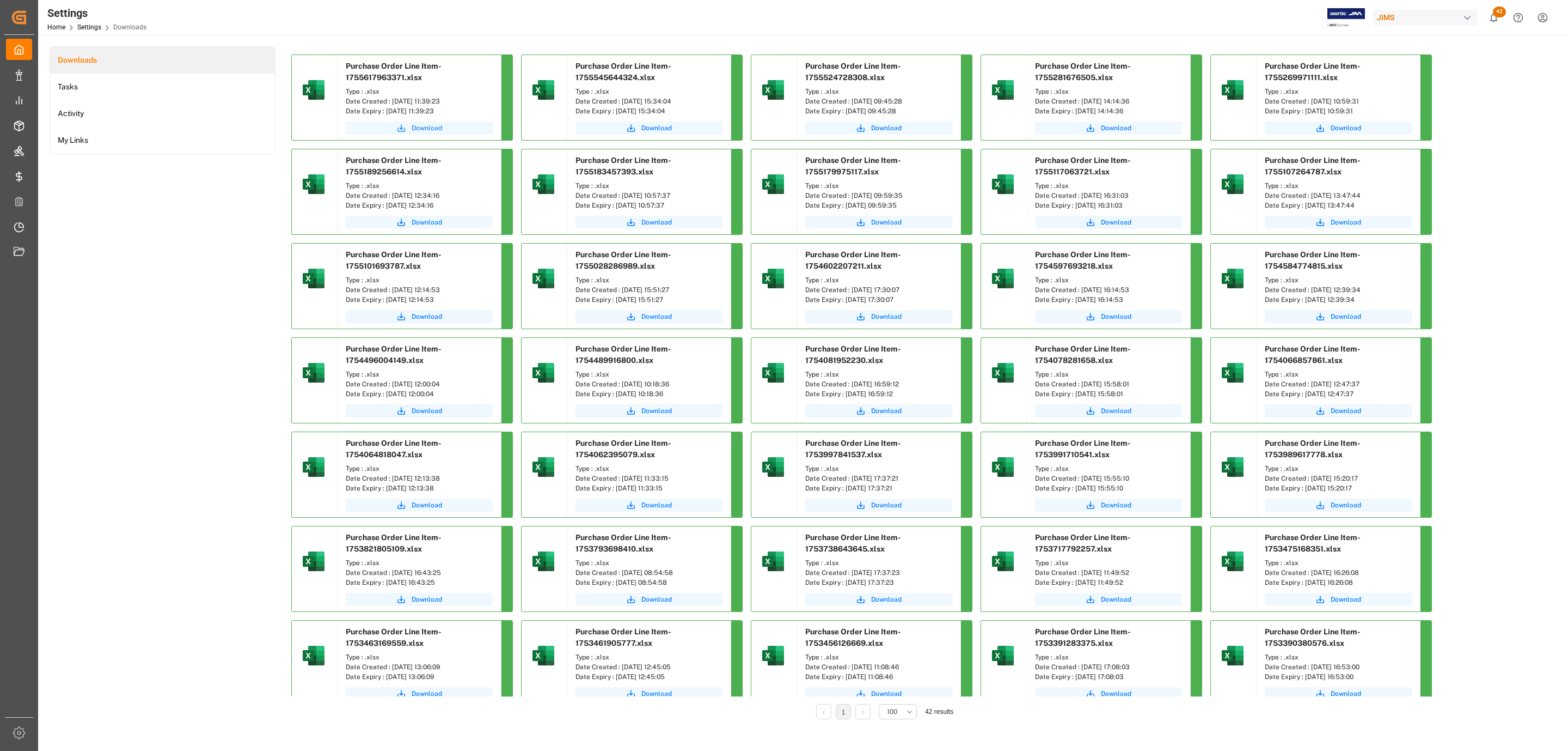
click at [421, 129] on span "Download" at bounding box center [426, 127] width 30 height 10
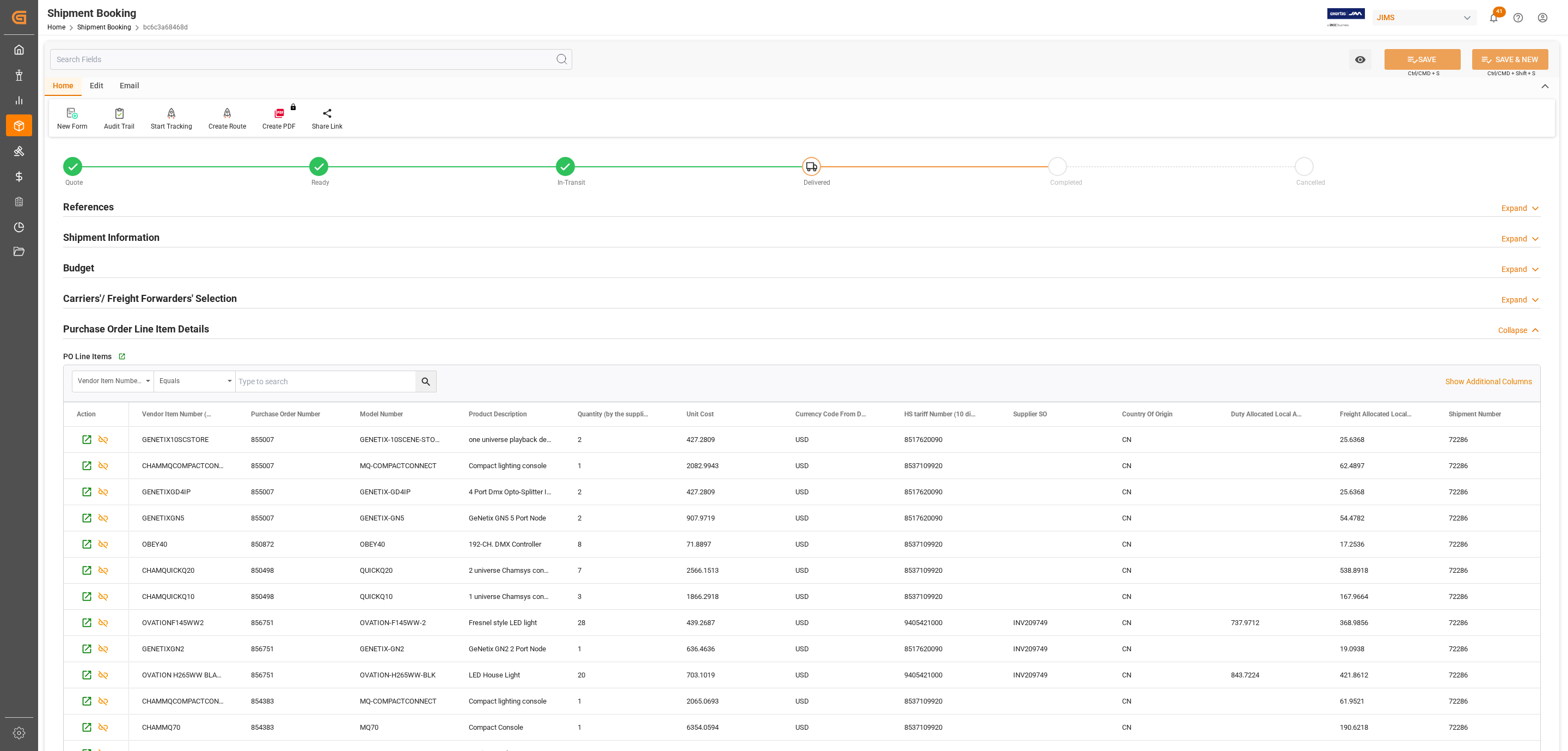
scroll to position [82, 0]
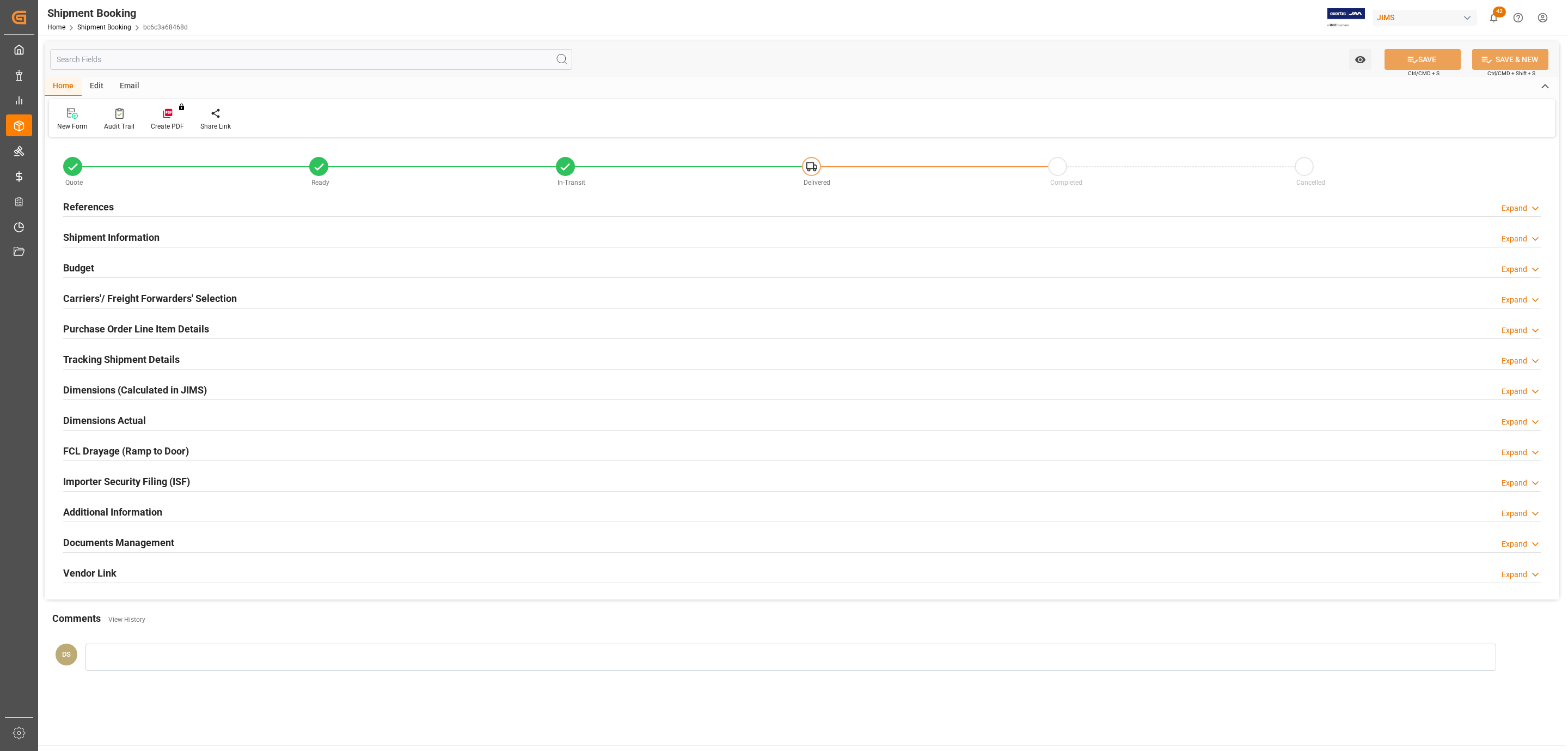
type input "20"
click at [104, 238] on h2 "Shipment Information" at bounding box center [111, 238] width 96 height 15
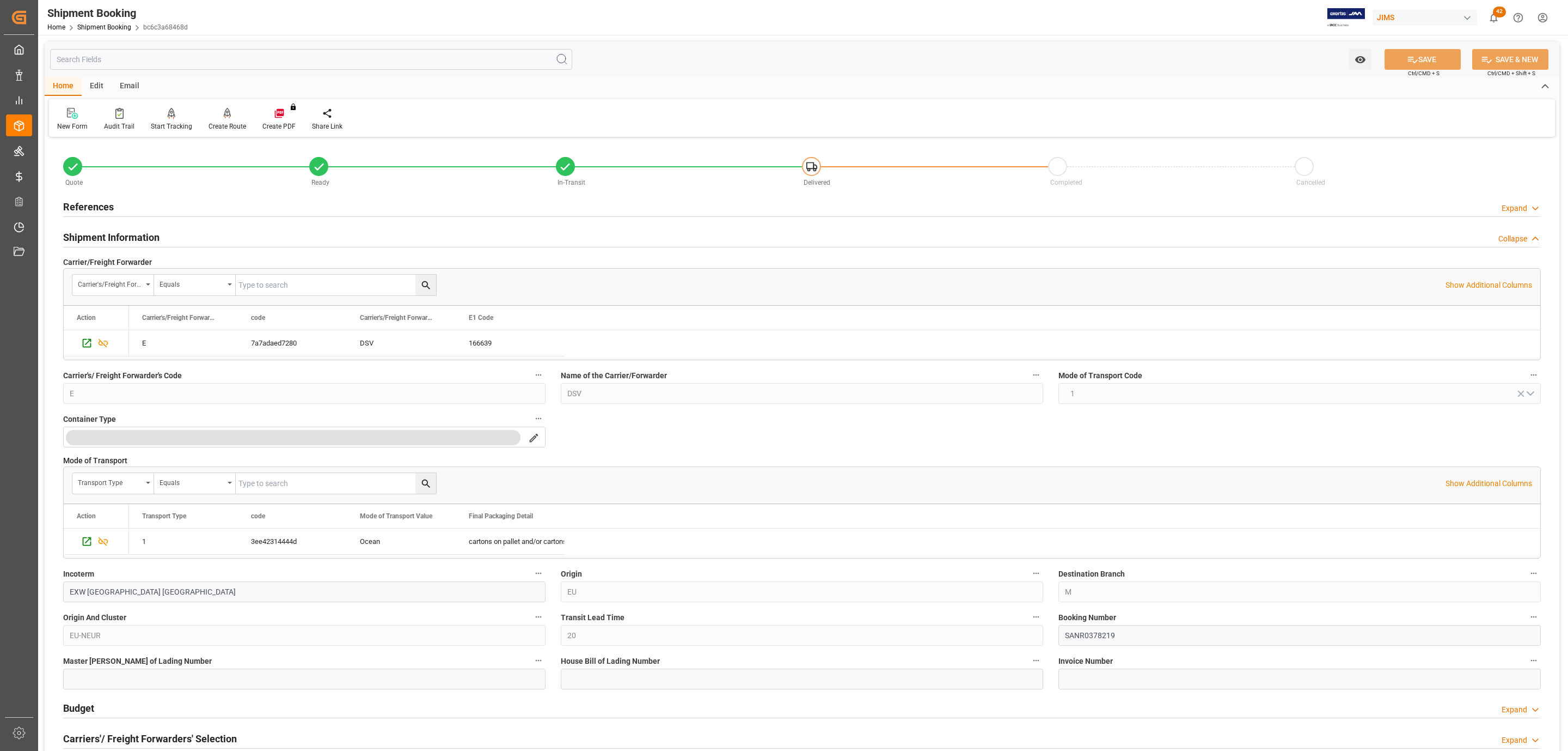
click at [104, 238] on h2 "Shipment Information" at bounding box center [111, 238] width 96 height 15
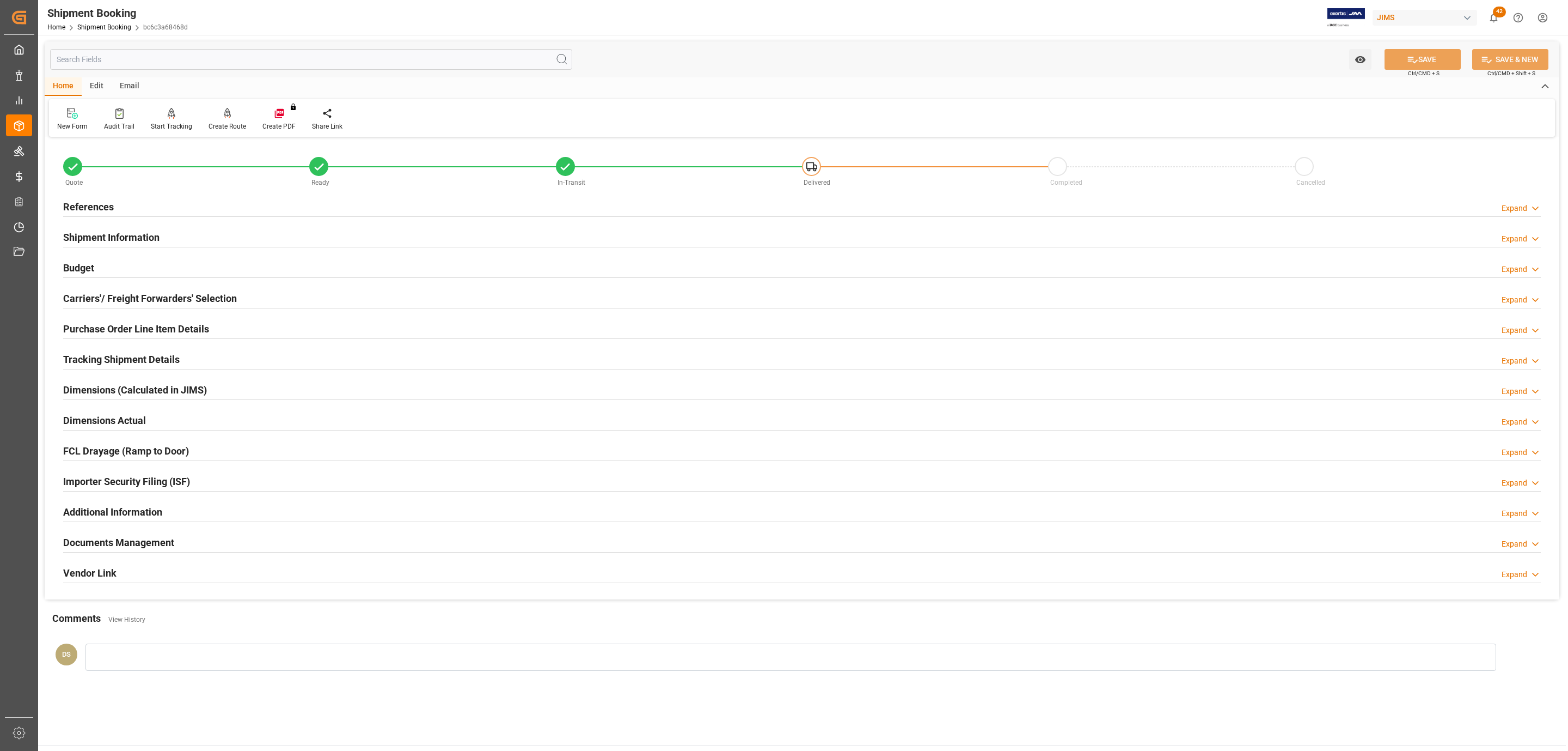
click at [93, 538] on h2 "Documents Management" at bounding box center [118, 542] width 111 height 15
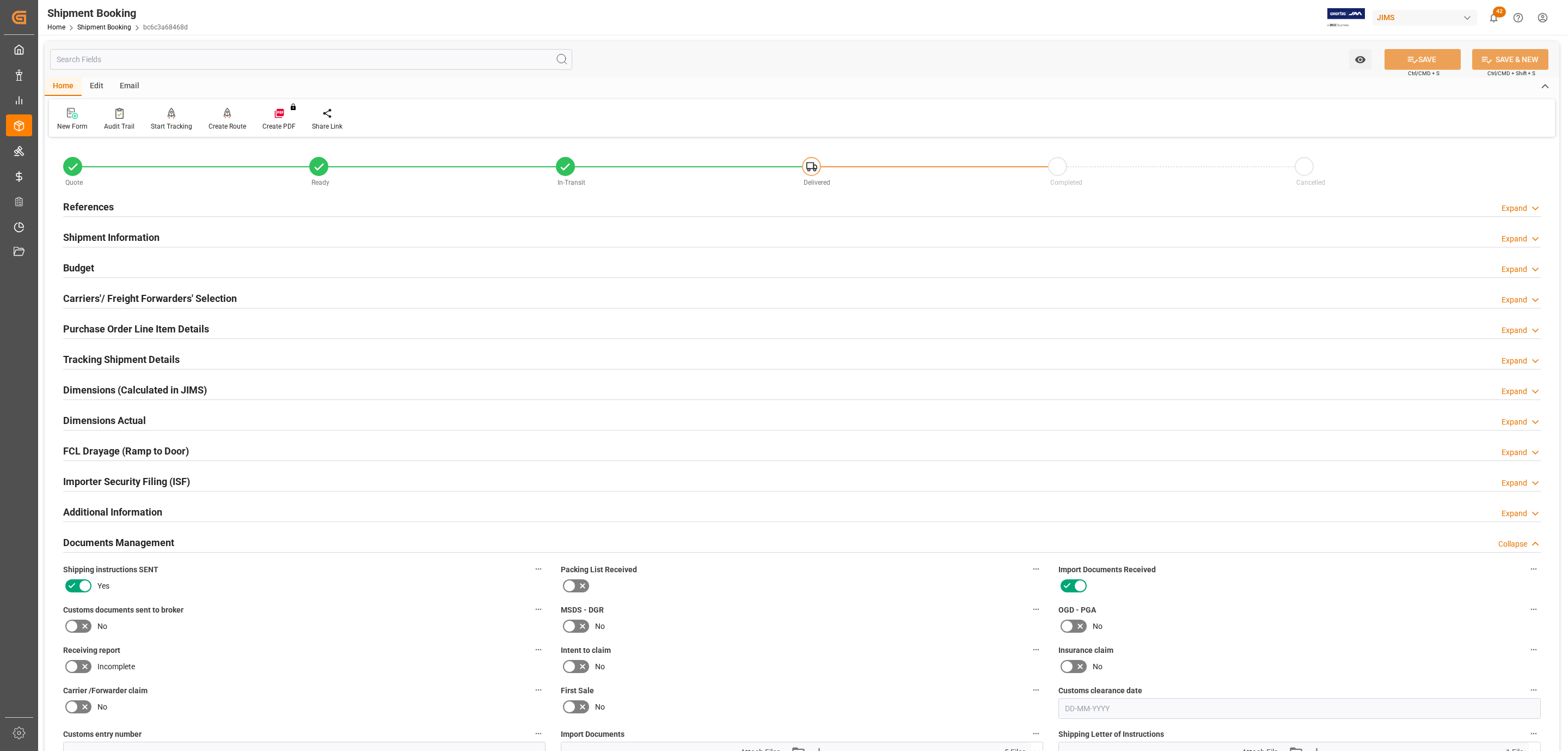
click at [75, 622] on icon at bounding box center [72, 626] width 13 height 13
click at [0, 0] on input "checkbox" at bounding box center [0, 0] width 0 height 0
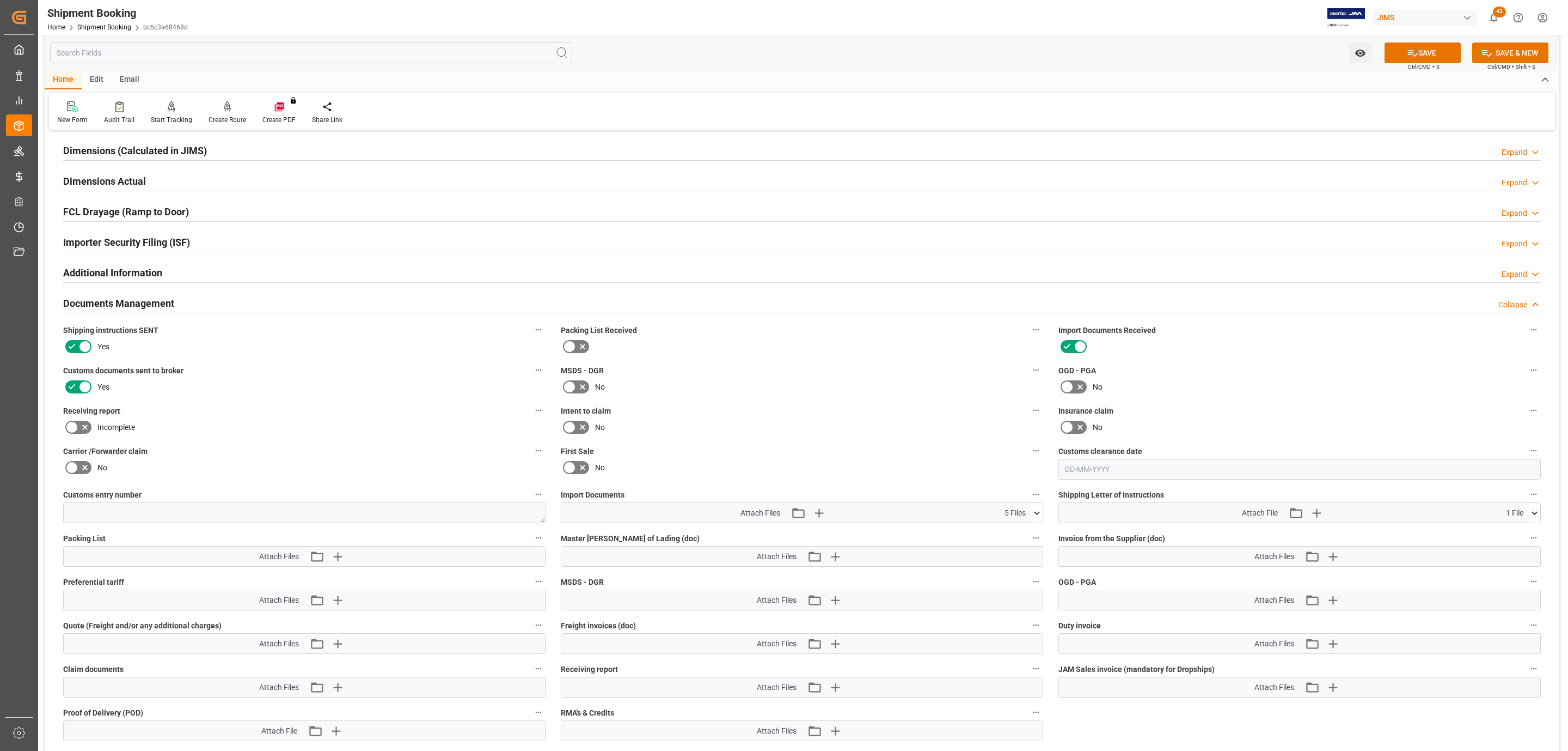
scroll to position [491, 0]
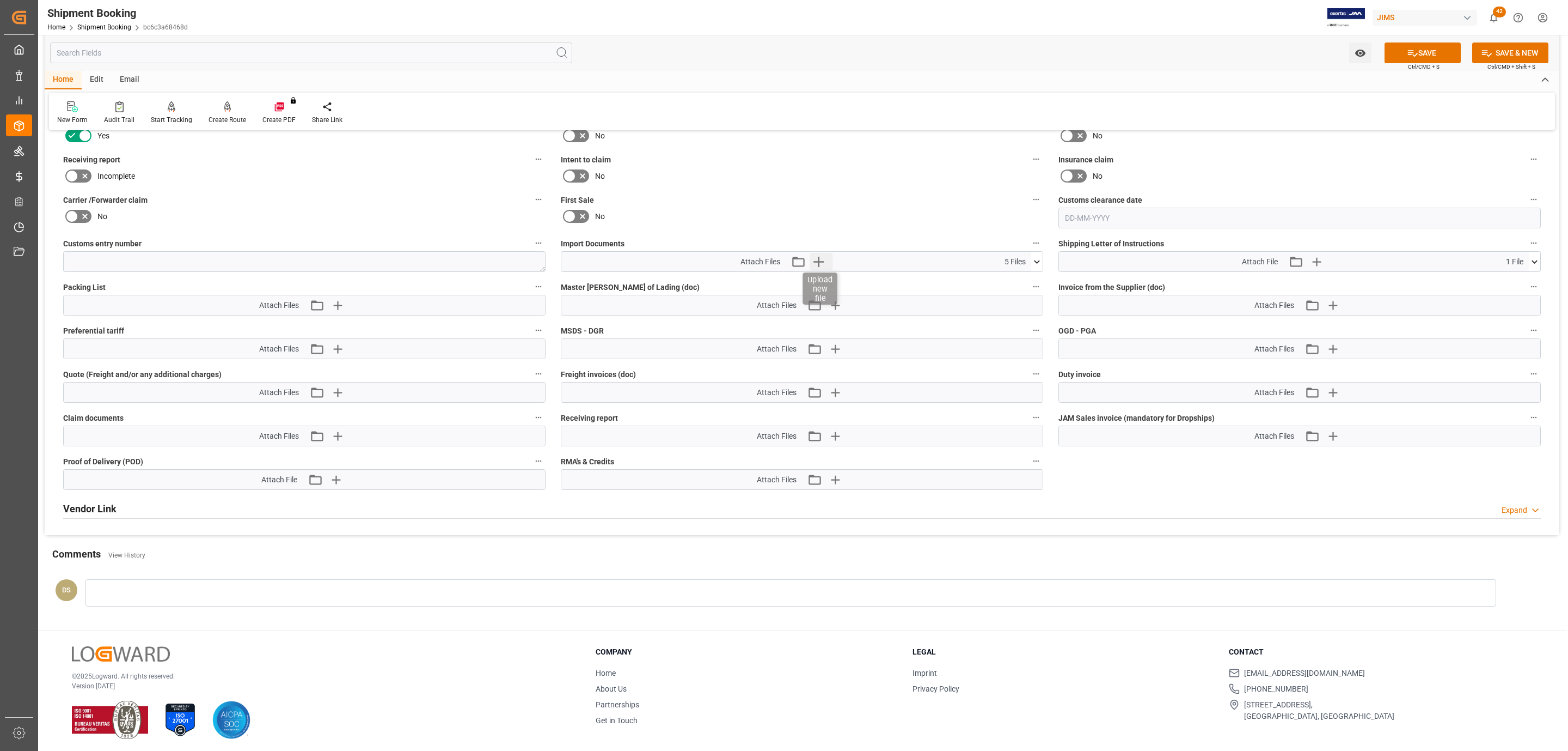
click at [825, 262] on icon "button" at bounding box center [819, 262] width 18 height 18
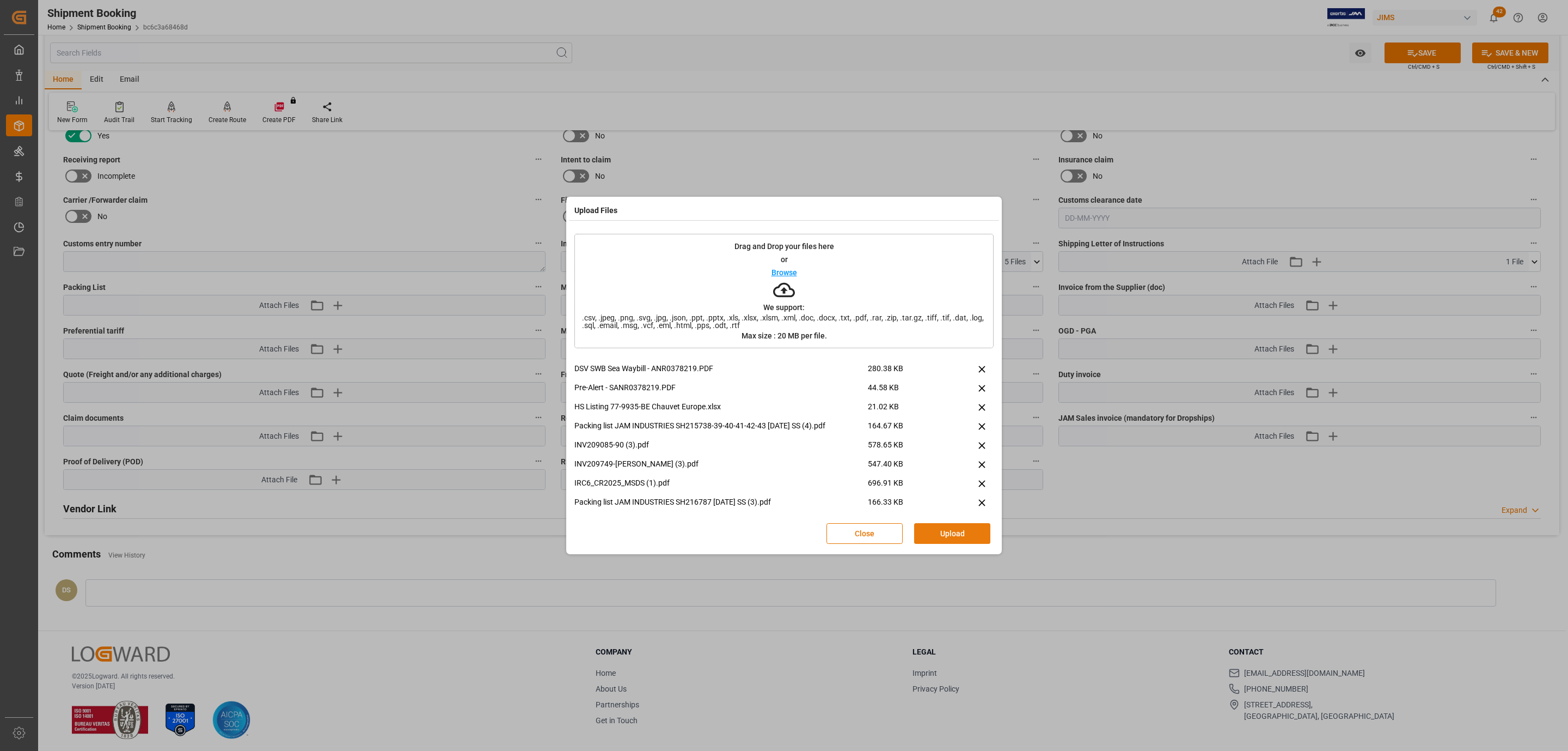
click at [933, 535] on button "Upload" at bounding box center [953, 533] width 76 height 21
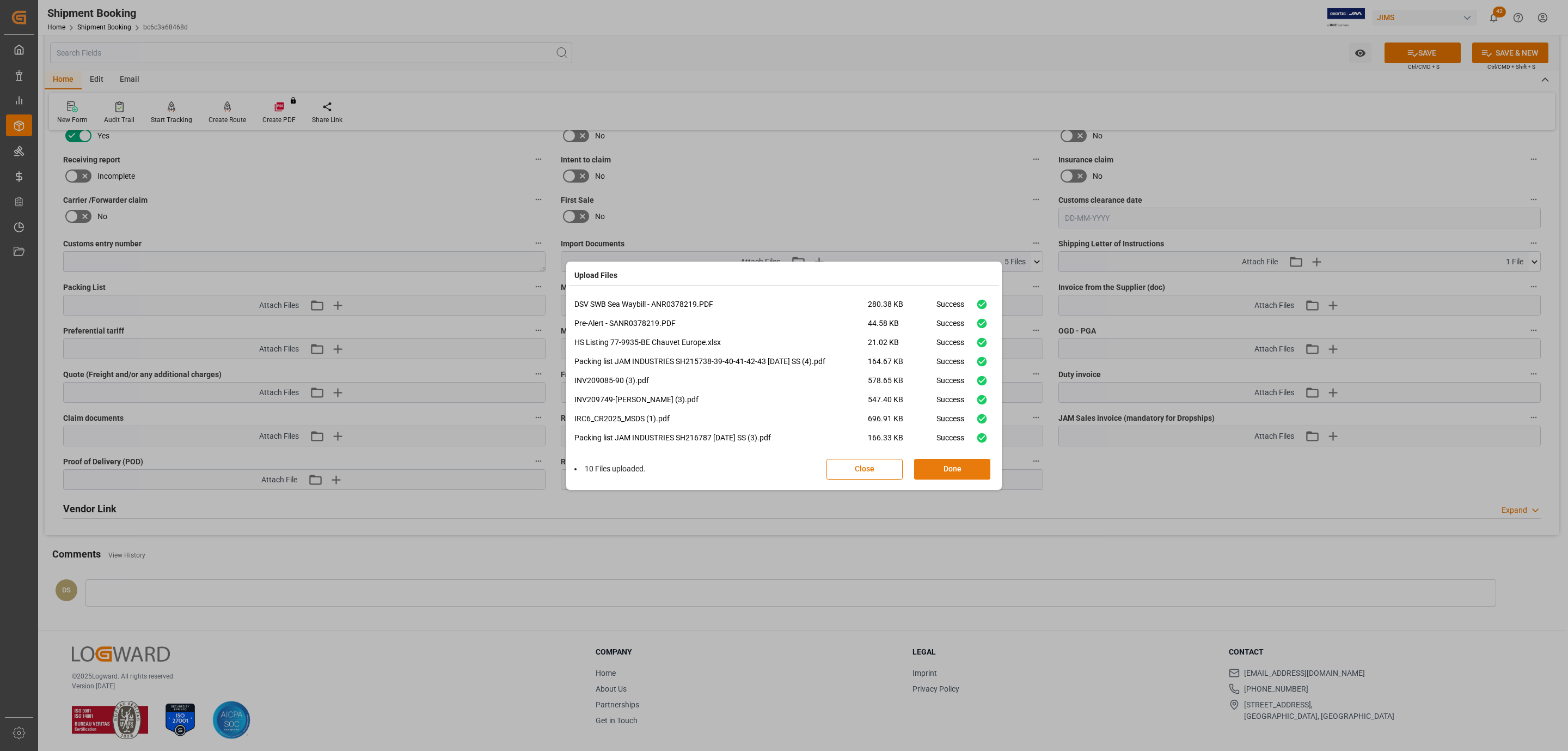
click at [954, 464] on button "Done" at bounding box center [953, 469] width 76 height 21
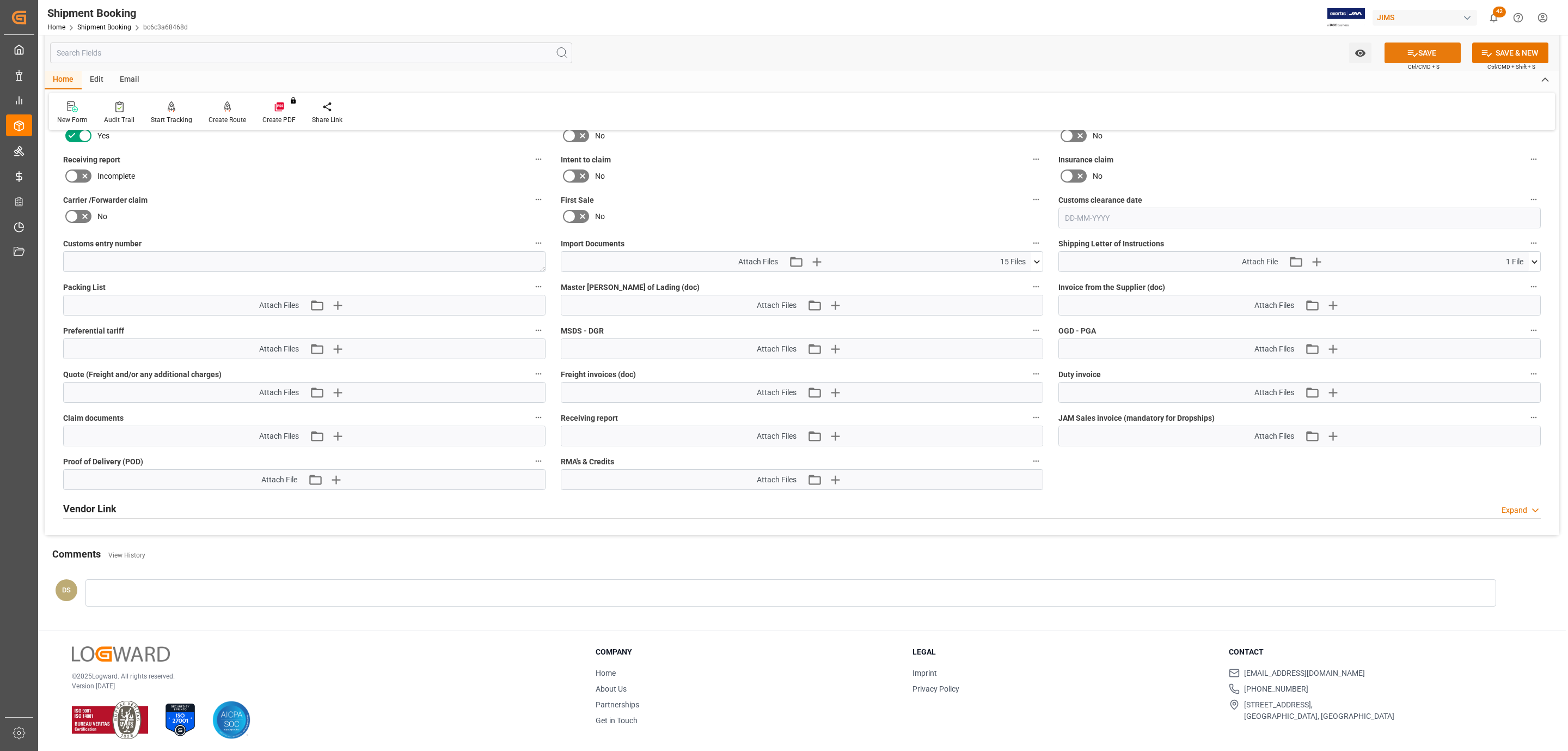
click at [1403, 53] on button "SAVE" at bounding box center [1423, 53] width 76 height 21
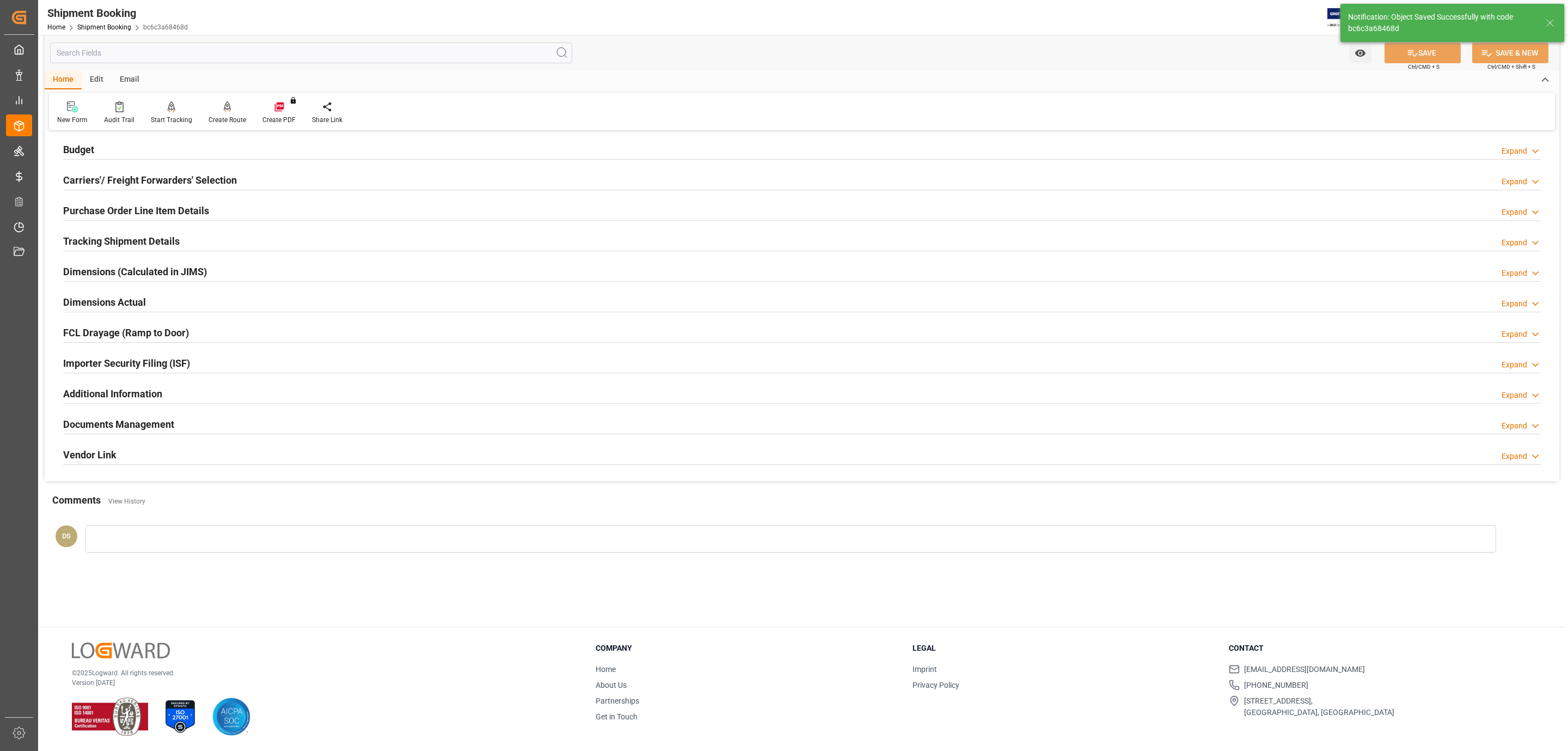
scroll to position [118, 0]
click at [246, 174] on div "Carriers'/ Freight Forwarders' Selection Expand" at bounding box center [802, 179] width 1478 height 21
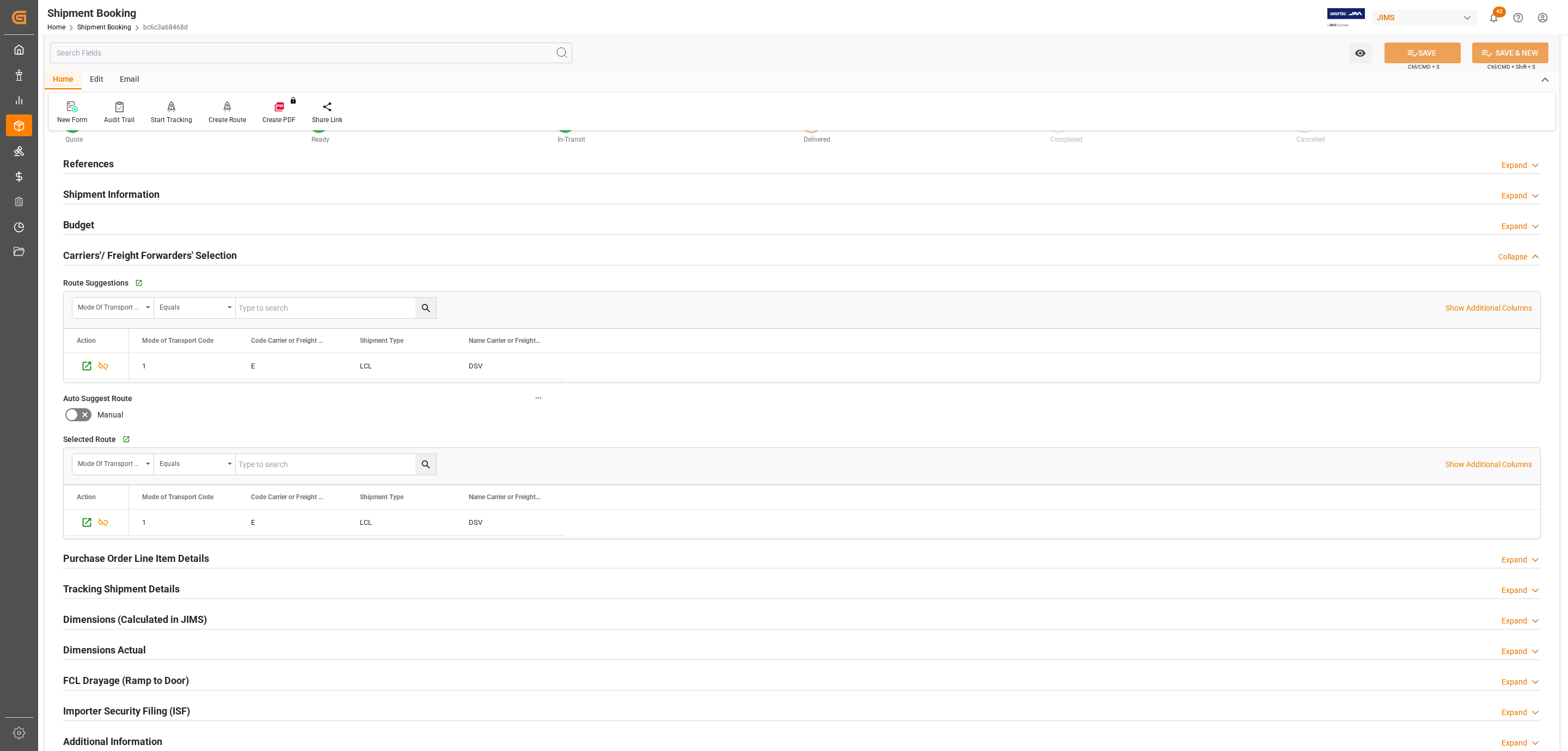
scroll to position [0, 0]
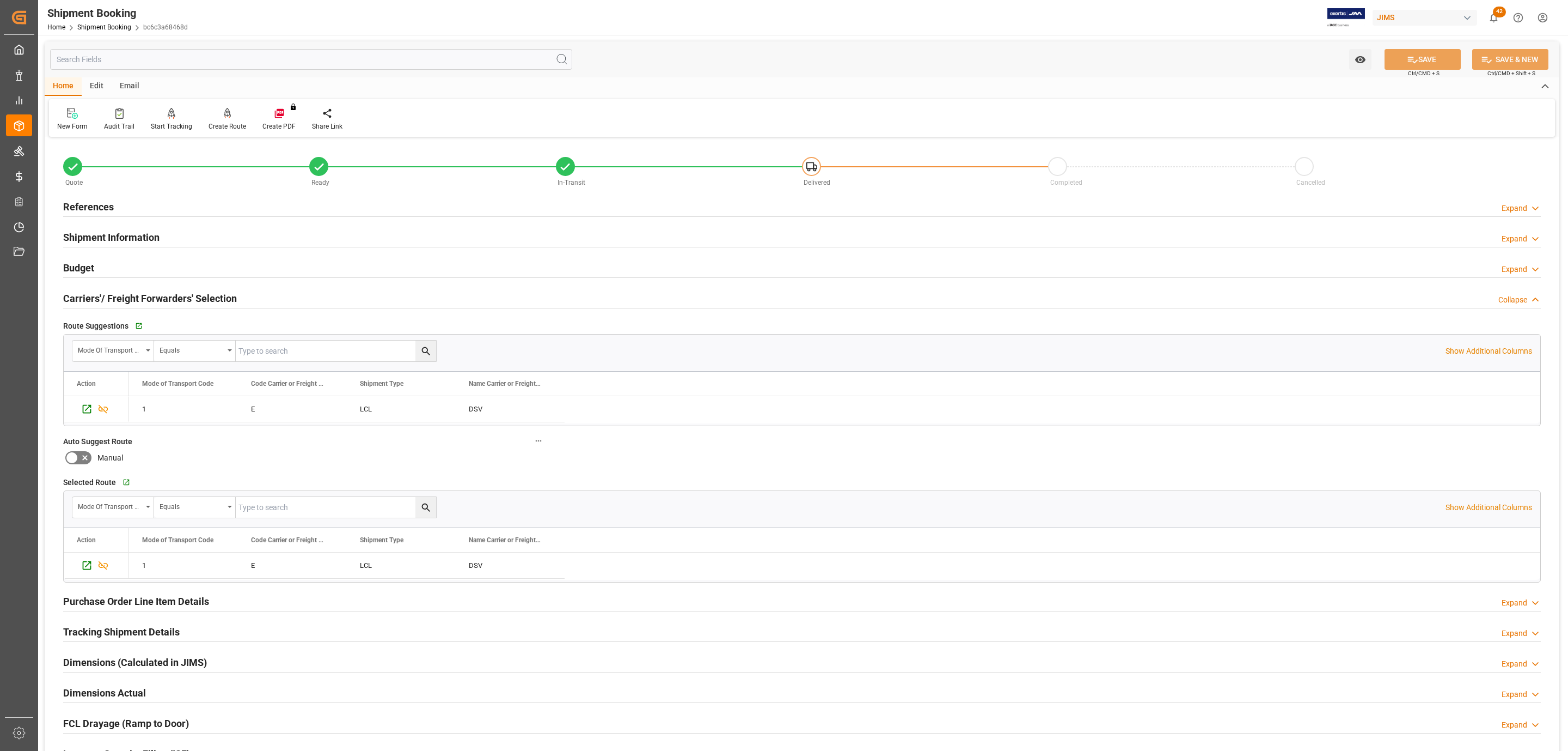
click at [157, 262] on div "Budget Expand" at bounding box center [802, 267] width 1478 height 21
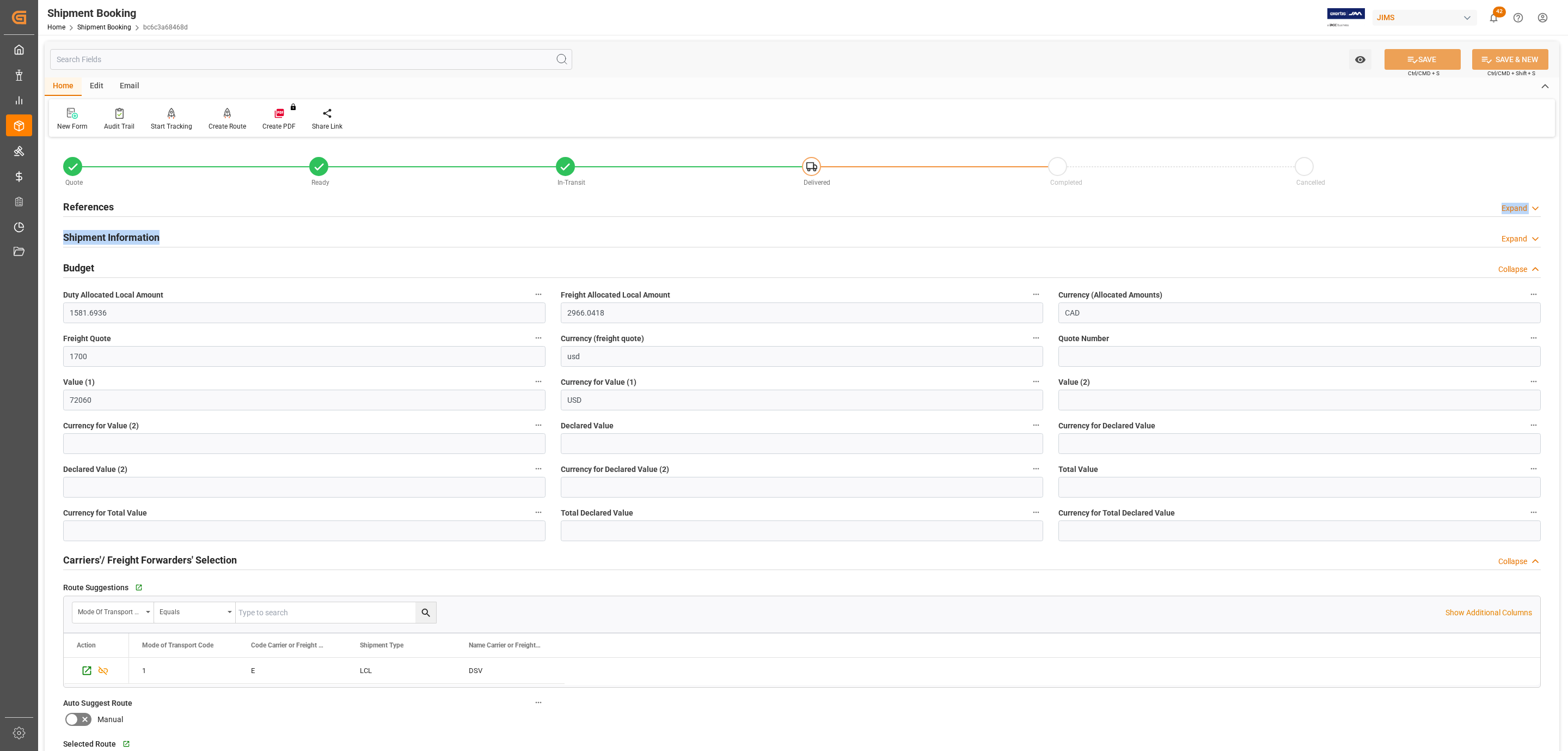
drag, startPoint x: 162, startPoint y: 231, endPoint x: 183, endPoint y: 196, distance: 40.8
click at [183, 196] on div "Quote Ready In-Transit Delivered Completed Cancelled References Expand JAM Refe…" at bounding box center [802, 636] width 1515 height 993
click at [595, 449] on input "text" at bounding box center [802, 444] width 482 height 21
type input "72060"
type input "USD"
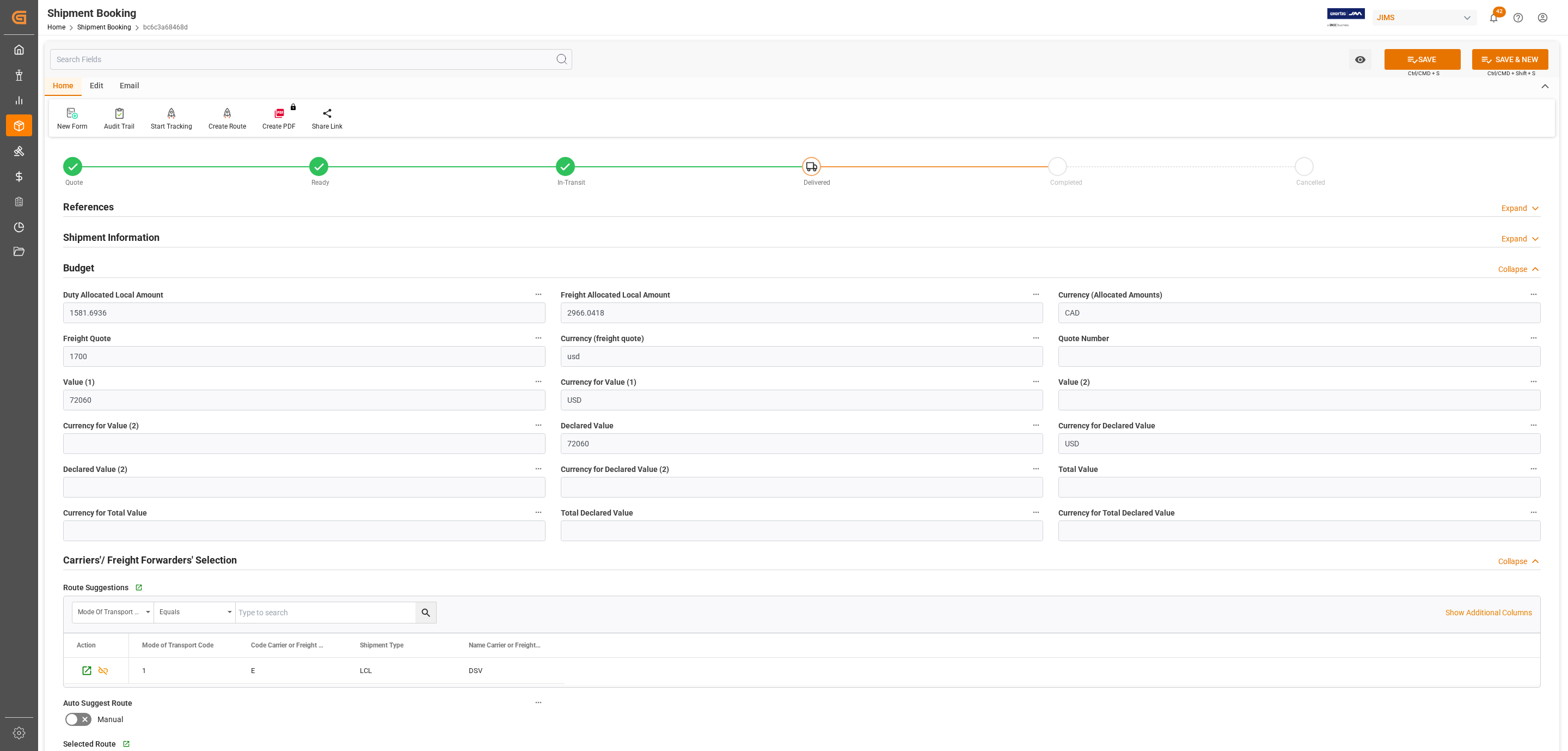
click at [1397, 61] on button "SAVE" at bounding box center [1423, 60] width 76 height 21
